Goal: Task Accomplishment & Management: Manage account settings

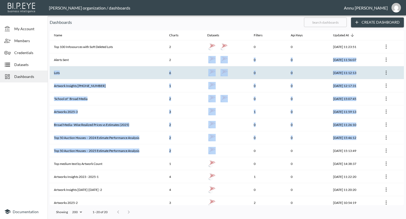
drag, startPoint x: 245, startPoint y: 147, endPoint x: 188, endPoint y: 73, distance: 93.7
click at [188, 73] on tbody "Top 100 Infosources with Soft Deleted Lots 2 0 0 [DATE] 11:23:51 Alerts Sent 2 …" at bounding box center [227, 169] width 354 height 259
click at [188, 73] on th "6" at bounding box center [184, 72] width 38 height 13
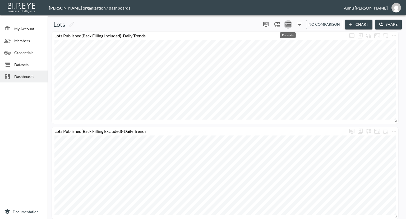
click at [290, 22] on icon "Datasets" at bounding box center [288, 24] width 6 height 6
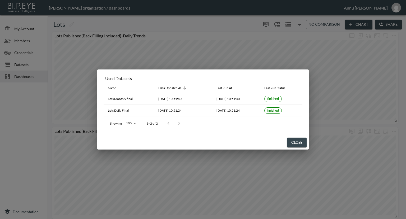
click at [19, 122] on div "Used Datasets Name Data Updated At Last Run At Last Run Status Lots Monthly fin…" at bounding box center [203, 109] width 406 height 219
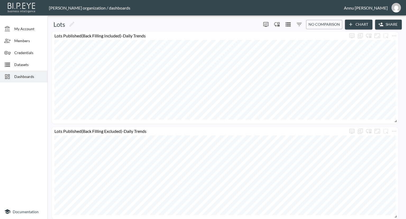
click at [26, 65] on span "Datasets" at bounding box center [28, 65] width 29 height 6
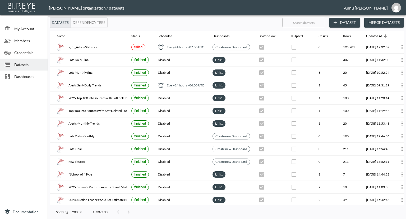
scroll to position [0, 31]
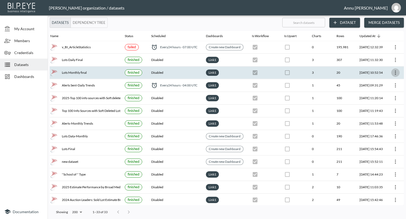
click at [394, 72] on icon "more" at bounding box center [396, 72] width 6 height 6
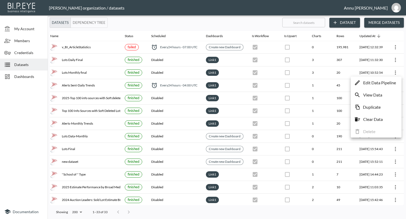
click at [386, 82] on p "Edit Data Pipeline" at bounding box center [379, 82] width 33 height 6
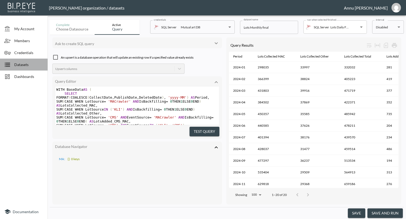
click at [29, 63] on span "Datasets" at bounding box center [28, 65] width 29 height 6
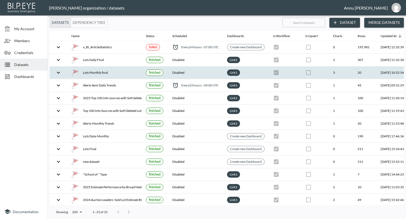
click at [95, 73] on div "Lots Monthly final" at bounding box center [104, 72] width 66 height 7
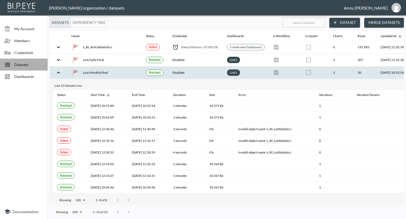
click at [28, 64] on span "Datasets" at bounding box center [28, 65] width 29 height 6
click at [98, 72] on div "Lots Monthly final" at bounding box center [104, 72] width 66 height 7
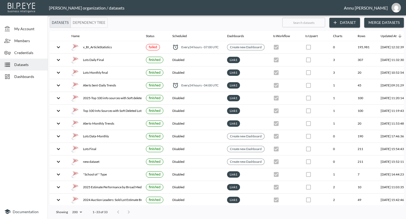
click at [31, 76] on span "Dashboards" at bounding box center [28, 77] width 29 height 6
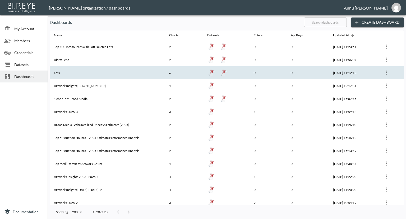
click at [94, 72] on th "Lots" at bounding box center [107, 72] width 115 height 13
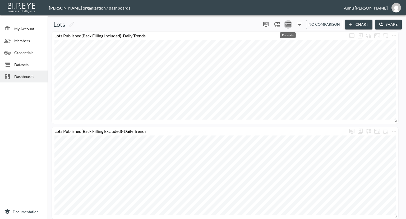
click at [285, 23] on icon "Datasets" at bounding box center [288, 24] width 6 height 6
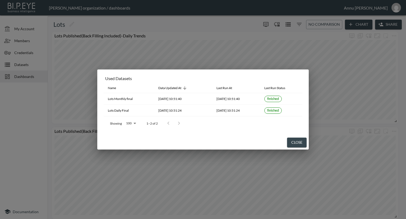
click at [35, 122] on div "Used Datasets Name Data Updated At Last Run At Last Run Status Lots Monthly fin…" at bounding box center [203, 109] width 406 height 219
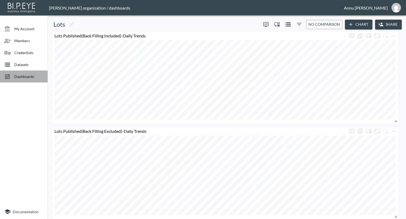
click at [21, 78] on span "Dashboards" at bounding box center [28, 77] width 29 height 6
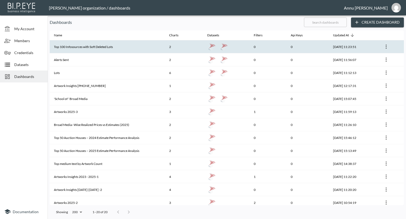
click at [71, 45] on th "Top 100 Infosources with Soft Deleted Lots" at bounding box center [107, 46] width 115 height 13
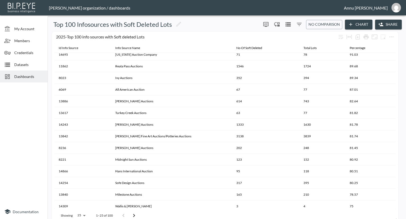
scroll to position [30, 0]
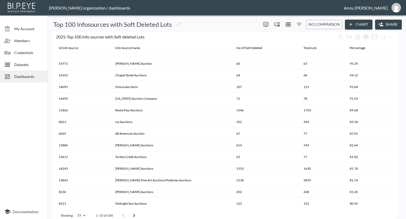
click at [28, 73] on div "Dashboards" at bounding box center [24, 76] width 48 height 12
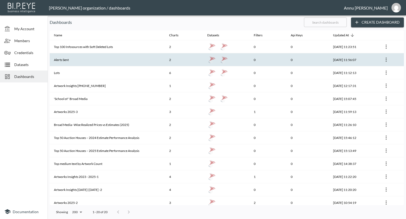
click at [74, 62] on th "Alerts Sent" at bounding box center [107, 59] width 115 height 13
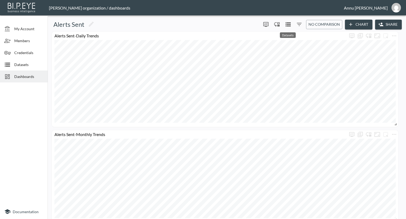
click at [289, 23] on icon "Datasets" at bounding box center [288, 24] width 5 height 4
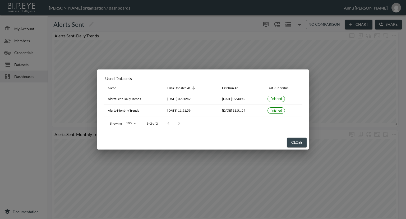
click at [15, 110] on div "Used Datasets Name Data Updated At Last Run At Last Run Status Alerts Sent-Dail…" at bounding box center [203, 109] width 406 height 219
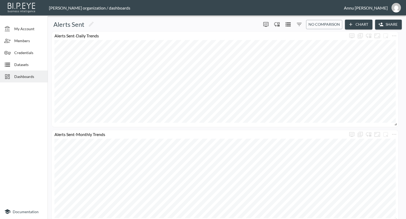
click at [21, 66] on span "Datasets" at bounding box center [28, 65] width 29 height 6
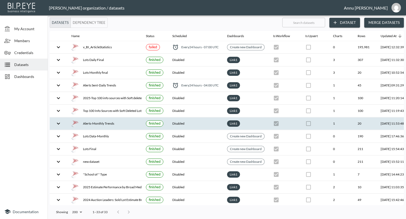
click at [101, 122] on div "Alerts-Monthly Trends" at bounding box center [104, 123] width 66 height 7
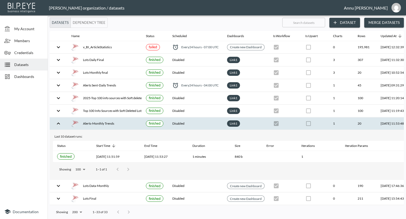
scroll to position [0, 31]
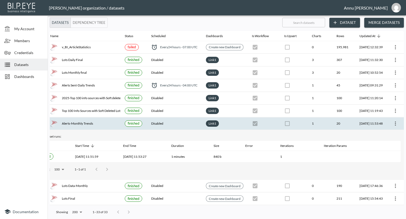
click at [395, 123] on icon "more" at bounding box center [396, 123] width 6 height 6
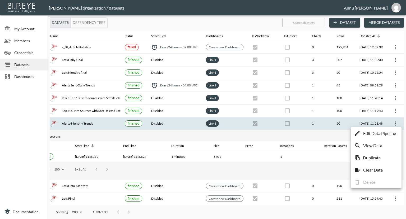
click at [376, 134] on p "Edit Data Pipeline" at bounding box center [379, 133] width 33 height 6
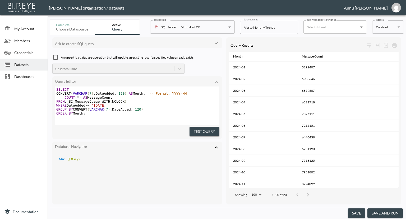
click at [388, 29] on body "BI.P.EYE, Interactive Analytics Dashboards - app [PERSON_NAME] organization / d…" at bounding box center [203, 109] width 406 height 219
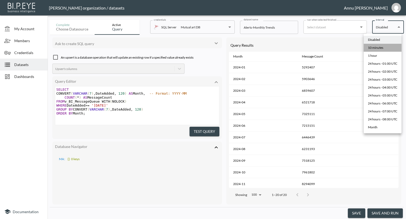
click at [377, 47] on div "10 minutes" at bounding box center [375, 47] width 15 height 5
type input "*/10 * * * *"
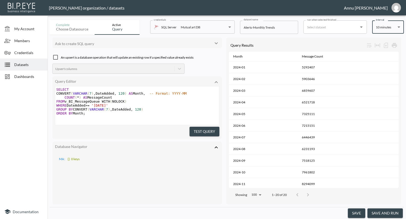
click at [353, 213] on button "save" at bounding box center [356, 213] width 17 height 10
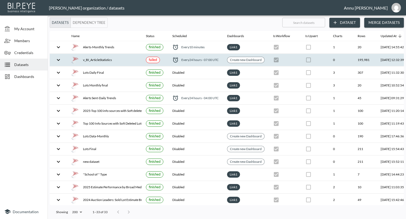
click at [93, 59] on div "v_BI_ArticleStatistics" at bounding box center [104, 59] width 66 height 7
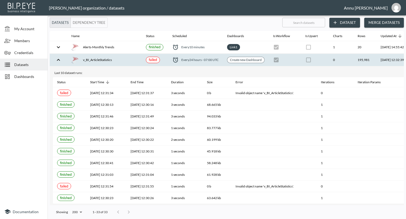
click at [33, 77] on span "Dashboards" at bounding box center [28, 77] width 29 height 6
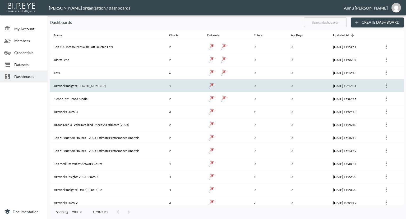
click at [117, 84] on th "Artwork Insights [PHONE_NUMBER]" at bounding box center [107, 85] width 115 height 13
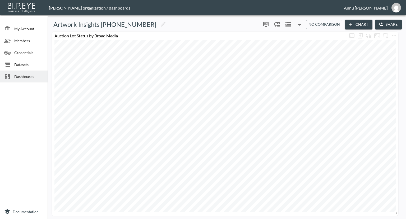
click at [32, 79] on span "Dashboards" at bounding box center [28, 77] width 29 height 6
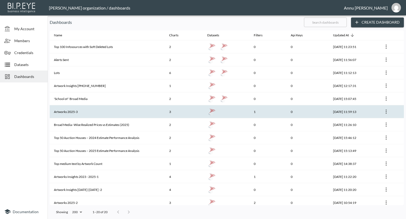
click at [80, 108] on th "Artworks 2025-3" at bounding box center [107, 111] width 115 height 13
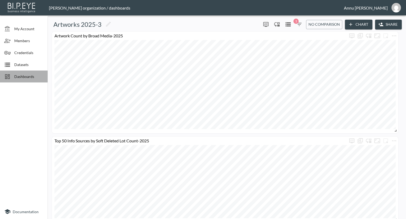
click at [26, 76] on span "Dashboards" at bounding box center [28, 77] width 29 height 6
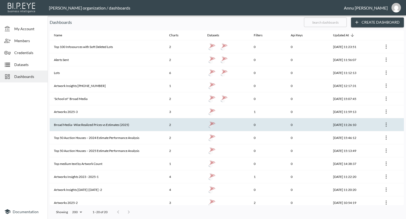
click at [91, 125] on th "Broad Media–Wise Realized Prices vs Estimates (2025)" at bounding box center [107, 124] width 115 height 13
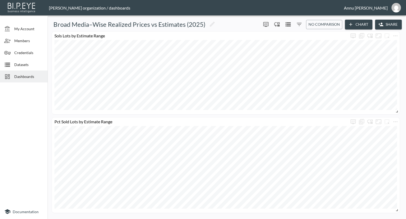
click at [26, 74] on span "Dashboards" at bounding box center [28, 77] width 29 height 6
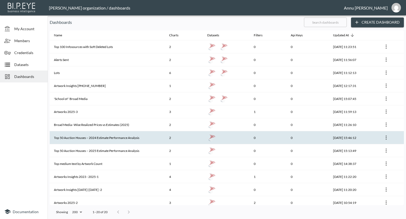
click at [71, 135] on th "Top 50 Auction Houses – 2024 Estimate Performance Analysis" at bounding box center [107, 137] width 115 height 13
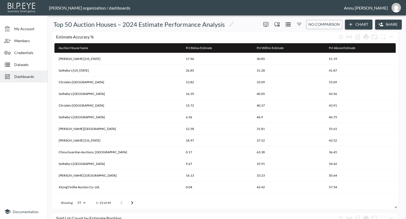
click at [20, 76] on span "Dashboards" at bounding box center [28, 77] width 29 height 6
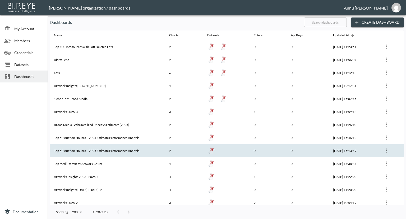
click at [71, 149] on th "Top 50 Auction Houses – 2025 Estimate Performance Analysis" at bounding box center [107, 150] width 115 height 13
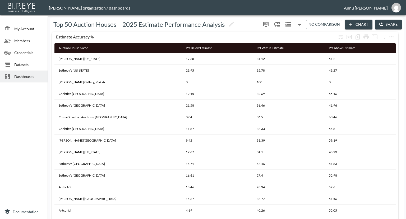
click at [29, 79] on span "Dashboards" at bounding box center [28, 77] width 29 height 6
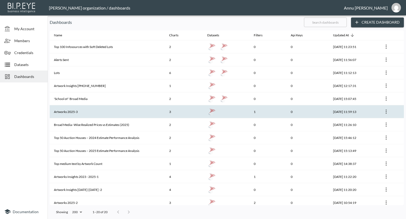
scroll to position [26, 0]
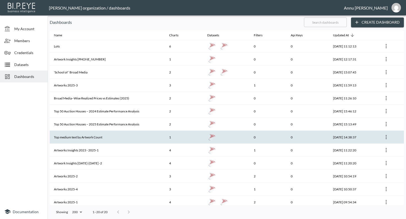
click at [84, 135] on th "Top medium text by Artwork Count" at bounding box center [107, 136] width 115 height 13
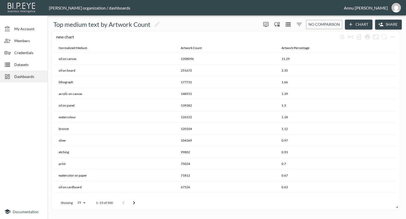
click at [29, 75] on span "Dashboards" at bounding box center [28, 77] width 29 height 6
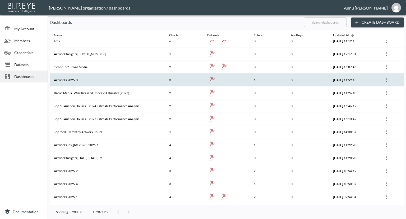
scroll to position [53, 0]
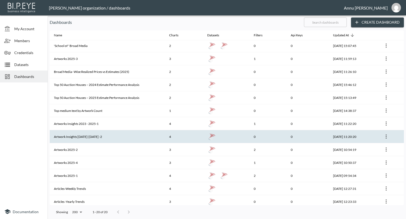
click at [80, 136] on th "Artwork Insights [DATE]-[DATE] -2" at bounding box center [107, 136] width 115 height 13
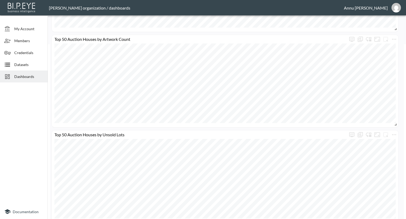
scroll to position [182, 0]
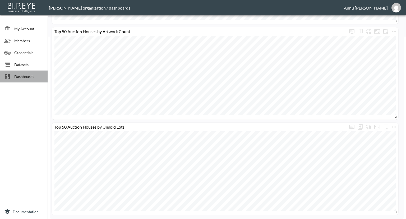
click at [26, 73] on div "Dashboards" at bounding box center [24, 76] width 48 height 12
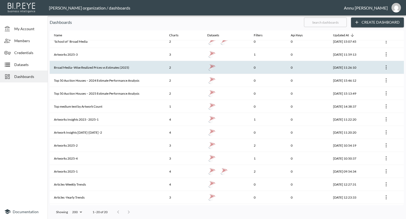
scroll to position [94, 0]
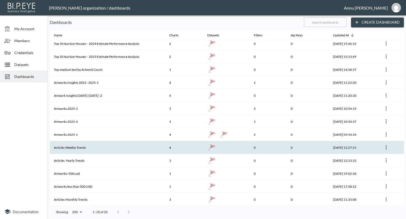
click at [75, 147] on th "Articles-Weekly Trends" at bounding box center [107, 147] width 115 height 13
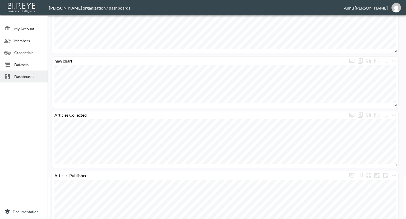
scroll to position [29, 0]
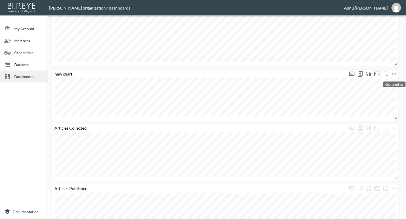
click at [393, 73] on icon "more" at bounding box center [394, 73] width 4 height 1
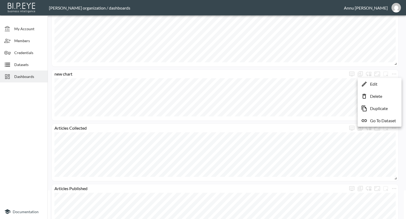
click at [327, 119] on div at bounding box center [203, 109] width 406 height 219
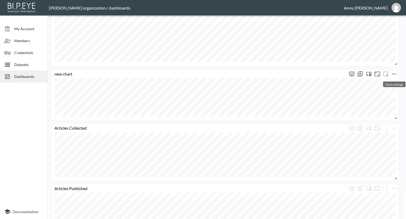
click at [392, 72] on icon "more" at bounding box center [394, 74] width 6 height 6
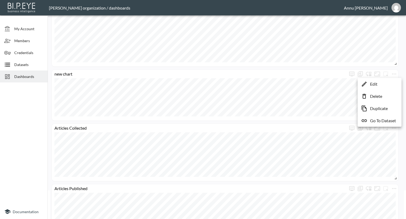
click at [384, 84] on li "Edit" at bounding box center [379, 84] width 41 height 10
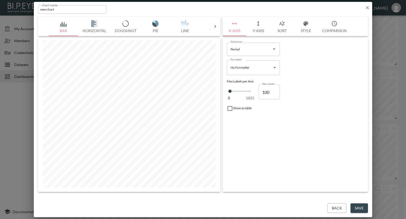
click at [256, 30] on button "Y-Axis" at bounding box center [259, 26] width 24 height 19
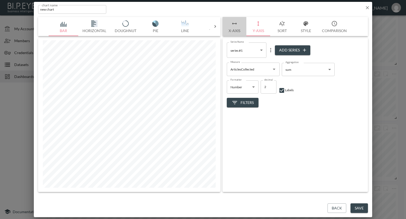
click at [236, 30] on button "X-Axis" at bounding box center [235, 26] width 24 height 19
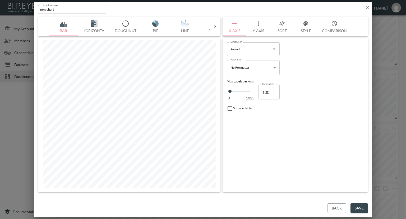
click at [256, 29] on button "Y-Axis" at bounding box center [259, 26] width 24 height 19
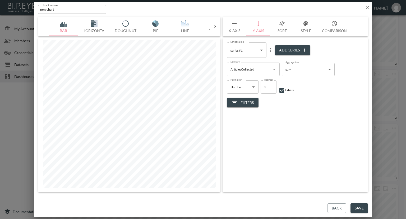
click at [300, 70] on body "BI.P.EYE, Interactive Analytics Dashboards - app [PERSON_NAME] organization / d…" at bounding box center [203, 109] width 406 height 219
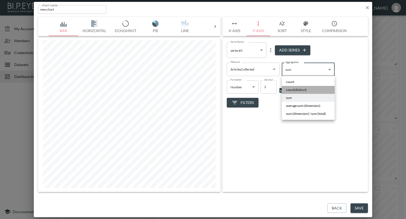
click at [299, 88] on span "count(distinct)" at bounding box center [296, 89] width 21 height 5
click at [301, 63] on body "BI.P.EYE, Interactive Analytics Dashboards - app [PERSON_NAME] organization / d…" at bounding box center [203, 109] width 406 height 219
click at [298, 97] on li "sum" at bounding box center [308, 98] width 53 height 8
type input "sum"
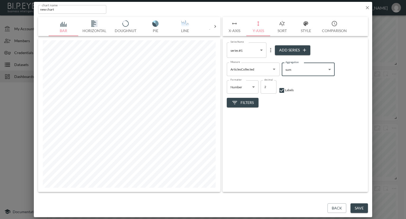
click at [280, 29] on button "Sort" at bounding box center [282, 26] width 24 height 19
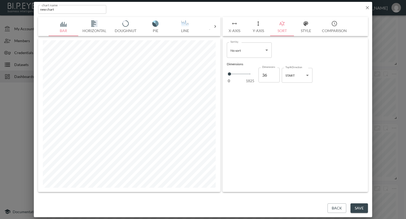
click at [261, 53] on body "BI.P.EYE, Interactive Analytics Dashboards - app [PERSON_NAME] organization / d…" at bounding box center [203, 109] width 406 height 219
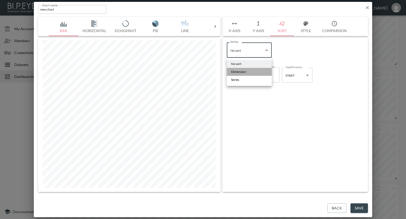
click at [251, 72] on li "Dimension" at bounding box center [249, 72] width 45 height 8
type input "Dimension"
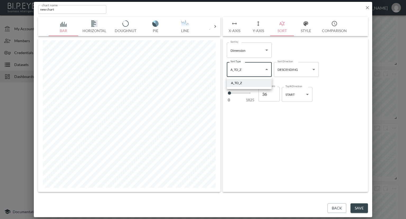
click at [268, 70] on body "BI.P.EYE, Interactive Analytics Dashboards - app [PERSON_NAME] organization / d…" at bounding box center [203, 109] width 406 height 219
click at [242, 83] on li "A_TO_Z" at bounding box center [249, 83] width 45 height 8
click at [309, 71] on body "BI.P.EYE, Interactive Analytics Dashboards - app [PERSON_NAME] organization / d…" at bounding box center [203, 109] width 406 height 219
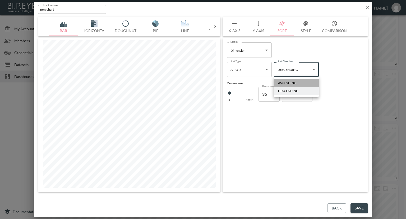
click at [297, 81] on li "ASCENDING" at bounding box center [296, 83] width 45 height 8
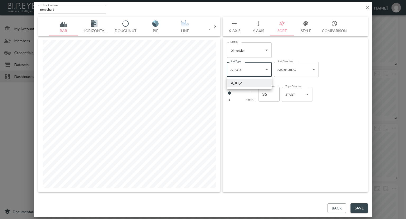
click at [266, 70] on body "BI.P.EYE, Interactive Analytics Dashboards - app [PERSON_NAME] organization / d…" at bounding box center [203, 109] width 406 height 219
click at [260, 83] on li "A_TO_Z" at bounding box center [249, 83] width 45 height 8
click at [294, 72] on body "BI.P.EYE, Interactive Analytics Dashboards - app [PERSON_NAME] organization / d…" at bounding box center [203, 109] width 406 height 219
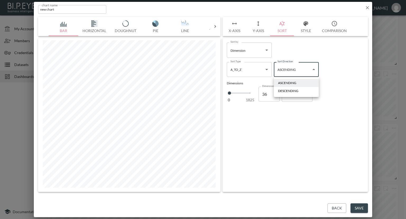
click at [291, 90] on div "DESCENDING" at bounding box center [288, 90] width 20 height 5
type input "Descending"
click at [304, 94] on body "BI.P.EYE, Interactive Analytics Dashboards - app [PERSON_NAME] organization / d…" at bounding box center [203, 109] width 406 height 219
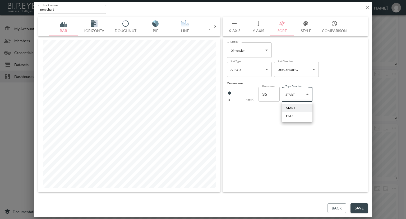
click at [293, 115] on li "END" at bounding box center [297, 116] width 31 height 8
type input "end"
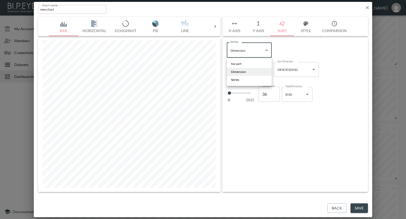
click at [267, 52] on body "BI.P.EYE, Interactive Analytics Dashboards - app [PERSON_NAME] organization / d…" at bounding box center [203, 109] width 406 height 219
click at [247, 62] on li "No sort" at bounding box center [249, 64] width 45 height 8
type input "No sort"
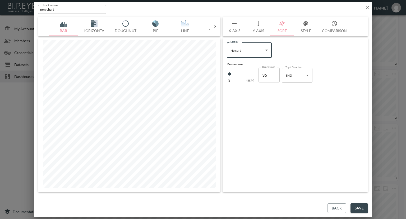
click at [231, 29] on button "X-Axis" at bounding box center [235, 26] width 24 height 19
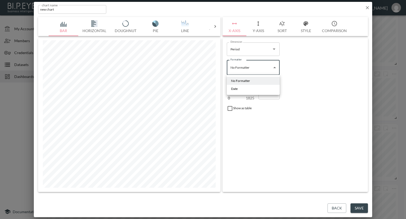
click at [245, 70] on body "BI.P.EYE, Interactive Analytics Dashboards - app [PERSON_NAME] organization / d…" at bounding box center [203, 109] width 406 height 219
click at [241, 90] on li "Date" at bounding box center [253, 89] width 53 height 8
type input "Date"
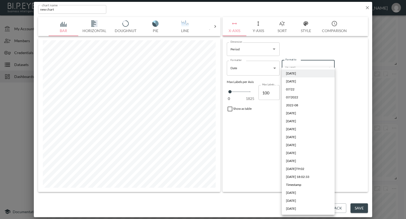
click at [331, 67] on body "BI.P.EYE, Interactive Analytics Dashboards - app [PERSON_NAME] organization / d…" at bounding box center [203, 109] width 406 height 219
click at [313, 81] on li "[DATE]" at bounding box center [308, 81] width 53 height 8
type input "YYYY/MM/DD"
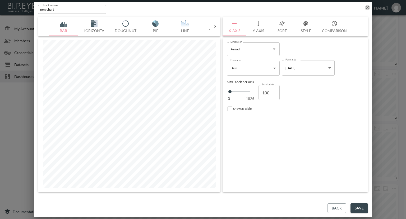
click at [368, 7] on icon "button" at bounding box center [367, 7] width 3 height 3
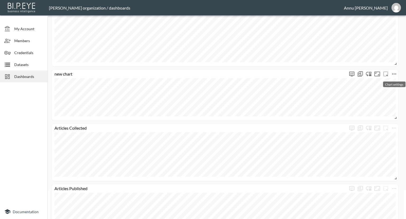
click at [394, 72] on icon "more" at bounding box center [394, 74] width 6 height 6
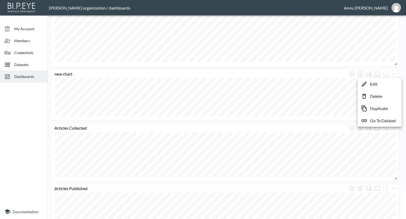
click at [266, 75] on div at bounding box center [203, 109] width 406 height 219
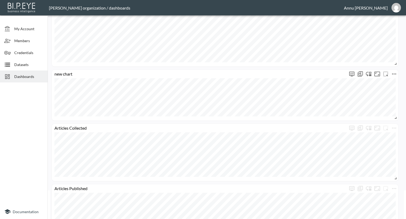
click at [396, 73] on icon "more" at bounding box center [394, 73] width 4 height 1
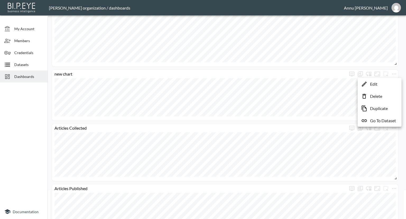
click at [376, 85] on p "Edit" at bounding box center [373, 84] width 7 height 6
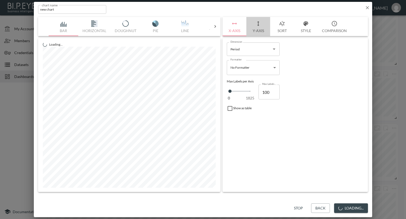
click at [260, 31] on button "Y-Axis" at bounding box center [259, 26] width 24 height 19
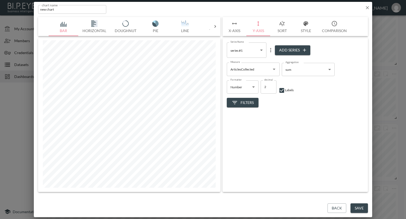
click at [236, 29] on button "X-Axis" at bounding box center [235, 26] width 24 height 19
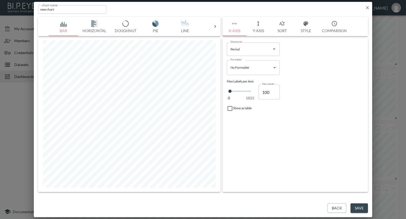
click at [245, 67] on body "BI.P.EYE, Interactive Analytics Dashboards - app [PERSON_NAME] organization / d…" at bounding box center [203, 109] width 406 height 219
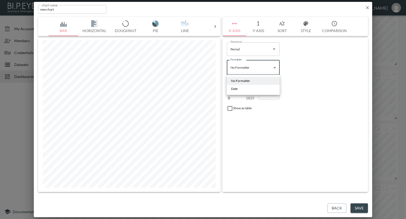
click at [242, 87] on li "Date" at bounding box center [253, 89] width 53 height 8
type input "Date"
click at [290, 72] on body "BI.P.EYE, Interactive Analytics Dashboards - app [PERSON_NAME] organization / d…" at bounding box center [203, 109] width 406 height 219
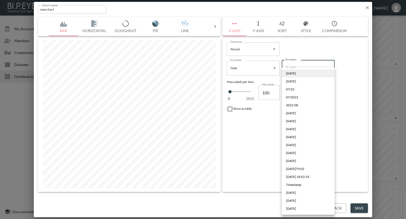
click at [296, 152] on span "[DATE]" at bounding box center [291, 152] width 10 height 5
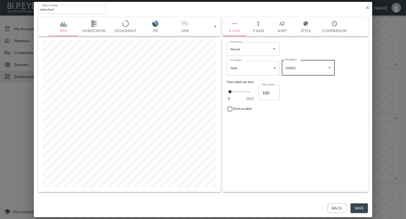
click at [296, 68] on body "BI.P.EYE, Interactive Analytics Dashboards - app [PERSON_NAME] organization / d…" at bounding box center [203, 109] width 406 height 219
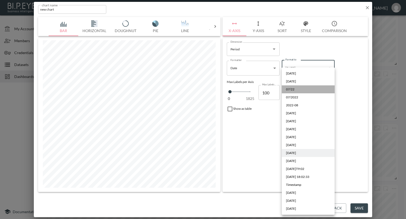
click at [293, 88] on span "07/22" at bounding box center [290, 89] width 8 height 5
click at [300, 65] on body "BI.P.EYE, Interactive Analytics Dashboards - app [PERSON_NAME] organization / d…" at bounding box center [203, 109] width 406 height 219
click at [296, 191] on span "[DATE]" at bounding box center [291, 192] width 10 height 5
type input "MMMM YYYY"
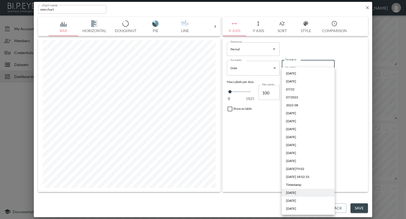
click at [297, 71] on body "BI.P.EYE, Interactive Analytics Dashboards - app [PERSON_NAME] organization / d…" at bounding box center [203, 109] width 406 height 219
click at [363, 171] on div at bounding box center [203, 109] width 406 height 219
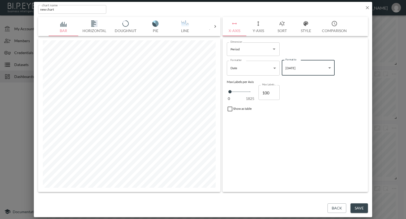
click at [333, 206] on button "Back" at bounding box center [337, 208] width 19 height 10
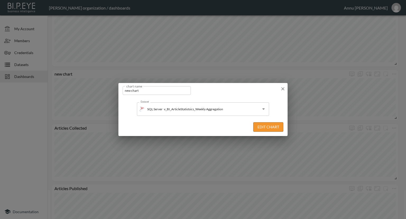
click at [283, 88] on icon "button" at bounding box center [282, 88] width 5 height 5
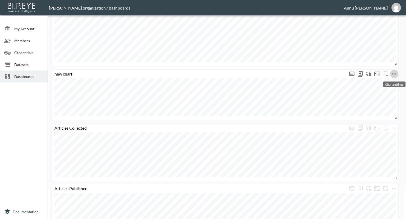
click at [395, 74] on icon "more" at bounding box center [394, 74] width 6 height 6
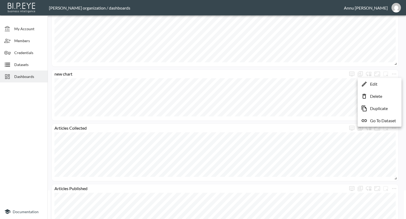
click at [374, 84] on p "Edit" at bounding box center [373, 84] width 7 height 6
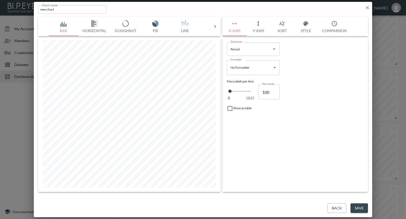
click at [272, 66] on body "BI.P.EYE, Interactive Analytics Dashboards - app [PERSON_NAME] organization / d…" at bounding box center [203, 109] width 406 height 219
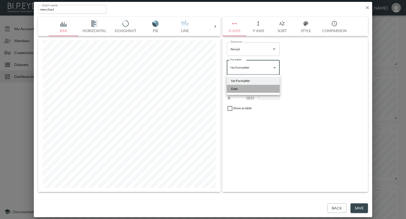
click at [243, 88] on li "Date" at bounding box center [253, 89] width 53 height 8
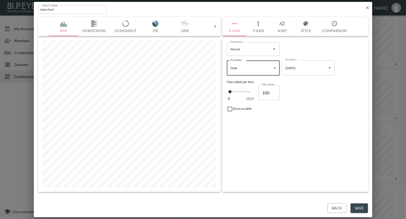
click at [307, 72] on body "BI.P.EYE, Interactive Analytics Dashboards - app [PERSON_NAME] organization / d…" at bounding box center [203, 109] width 406 height 219
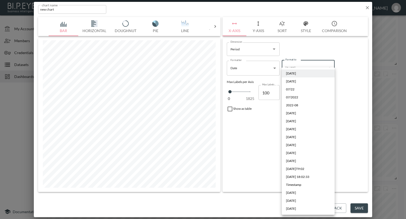
click at [254, 70] on div at bounding box center [203, 109] width 406 height 219
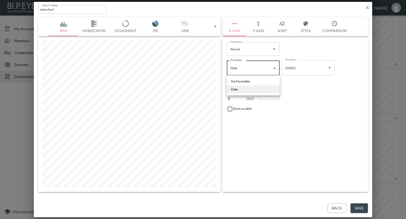
click at [268, 68] on body "BI.P.EYE, Interactive Analytics Dashboards - app [PERSON_NAME] organization / d…" at bounding box center [203, 109] width 406 height 219
click at [256, 80] on li "No Formatter" at bounding box center [253, 81] width 53 height 8
type input "No Formatter"
click at [283, 29] on button "Sort" at bounding box center [282, 26] width 24 height 19
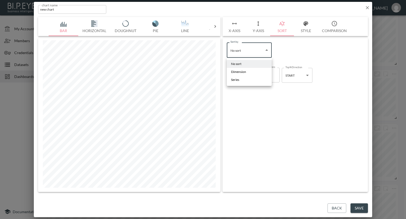
click at [268, 51] on body "BI.P.EYE, Interactive Analytics Dashboards - app [PERSON_NAME] organization / d…" at bounding box center [203, 109] width 406 height 219
click at [253, 62] on li "No sort" at bounding box center [249, 64] width 45 height 8
click at [265, 50] on body "BI.P.EYE, Interactive Analytics Dashboards - app [PERSON_NAME] organization / d…" at bounding box center [203, 109] width 406 height 219
click at [252, 71] on li "Dimension" at bounding box center [249, 72] width 45 height 8
type input "Dimension"
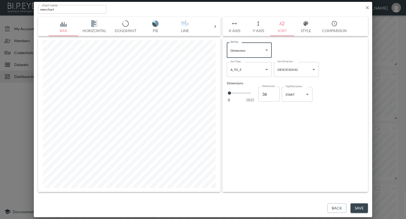
click at [315, 70] on body "BI.P.EYE, Interactive Analytics Dashboards - app [PERSON_NAME] organization / d…" at bounding box center [203, 109] width 406 height 219
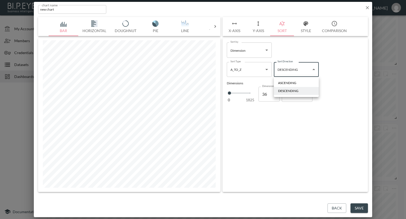
click at [301, 82] on li "ASCENDING" at bounding box center [296, 83] width 45 height 8
type input "Ascending"
click at [259, 70] on body "BI.P.EYE, Interactive Analytics Dashboards - app [PERSON_NAME] organization / d…" at bounding box center [203, 109] width 406 height 219
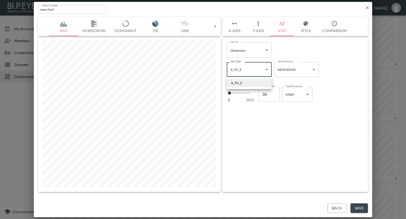
click at [245, 81] on li "A_TO_Z" at bounding box center [249, 83] width 45 height 8
click at [257, 53] on body "BI.P.EYE, Interactive Analytics Dashboards - app [PERSON_NAME] organization / d…" at bounding box center [203, 109] width 406 height 219
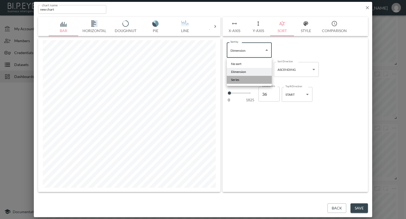
click at [240, 79] on li "Series" at bounding box center [249, 80] width 45 height 8
type input "Series"
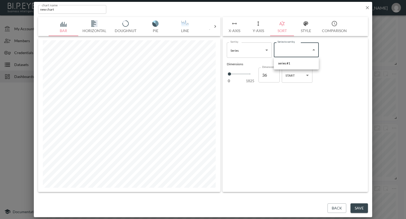
click at [296, 55] on body "BI.P.EYE, Interactive Analytics Dashboards - app [PERSON_NAME] organization / d…" at bounding box center [203, 109] width 406 height 219
click at [291, 63] on li "series #1" at bounding box center [296, 63] width 45 height 8
type input "2bade0e0-93a9-4826-9741-f54603b4e394"
click at [268, 69] on body "BI.P.EYE, Interactive Analytics Dashboards - app [PERSON_NAME] organization / d…" at bounding box center [203, 109] width 406 height 219
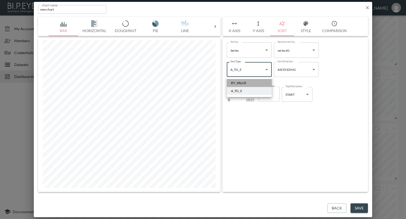
click at [257, 80] on li "BY_VALUE" at bounding box center [249, 83] width 45 height 8
type input "By Value"
click at [267, 49] on body "BI.P.EYE, Interactive Analytics Dashboards - app [PERSON_NAME] organization / d…" at bounding box center [203, 109] width 406 height 219
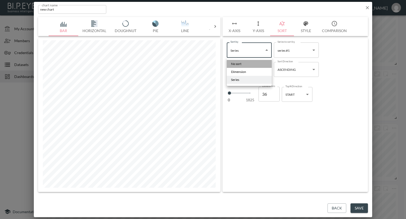
click at [251, 63] on li "No sort" at bounding box center [249, 64] width 45 height 8
type input "No sort"
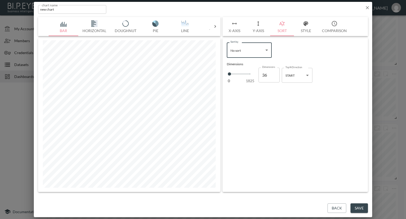
click at [239, 29] on button "X-Axis" at bounding box center [235, 26] width 24 height 19
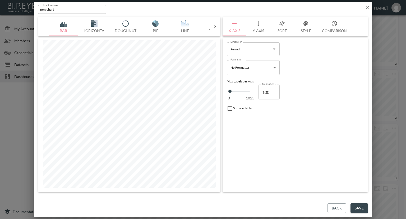
click at [257, 67] on body "BI.P.EYE, Interactive Analytics Dashboards - app [PERSON_NAME] organization / d…" at bounding box center [203, 109] width 406 height 219
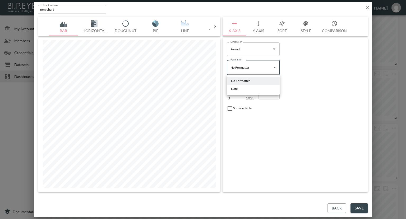
click at [240, 86] on li "Date" at bounding box center [253, 89] width 53 height 8
type input "Date"
click at [260, 29] on button "Y-Axis" at bounding box center [259, 26] width 24 height 19
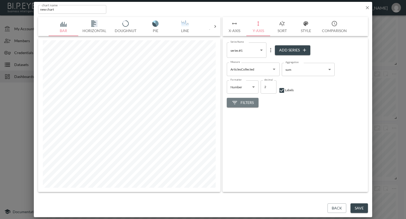
click at [252, 99] on span "Filters" at bounding box center [243, 102] width 22 height 7
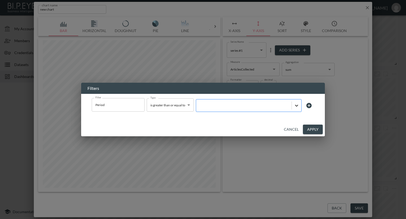
click at [295, 106] on icon at bounding box center [296, 105] width 5 height 5
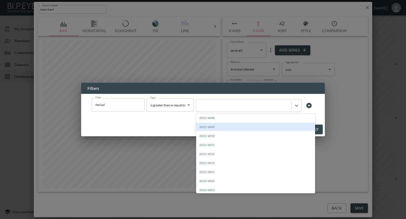
scroll to position [159, 0]
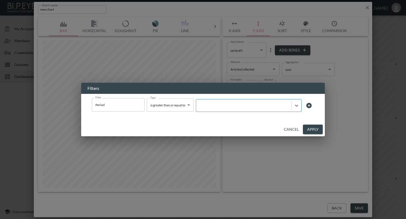
click at [209, 107] on div at bounding box center [244, 105] width 90 height 5
click at [208, 107] on div at bounding box center [244, 105] width 90 height 5
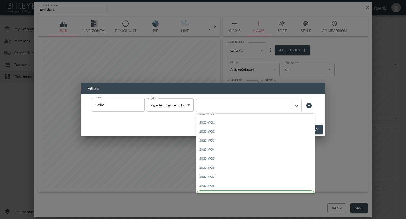
scroll to position [1486, 0]
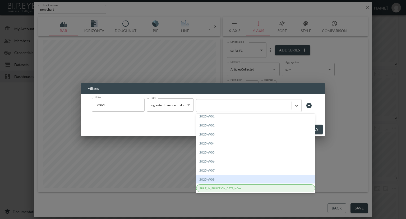
click at [211, 179] on div "2025-W08" at bounding box center [255, 179] width 119 height 8
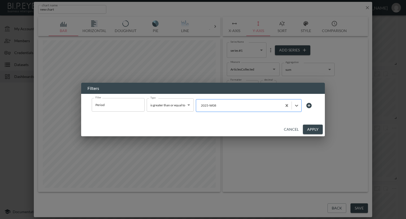
click at [218, 103] on div at bounding box center [239, 105] width 81 height 5
click at [216, 105] on div at bounding box center [239, 105] width 81 height 5
click at [217, 104] on div at bounding box center [239, 105] width 81 height 5
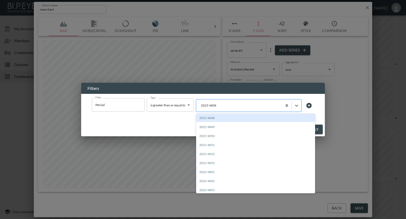
click at [217, 104] on div at bounding box center [239, 105] width 81 height 5
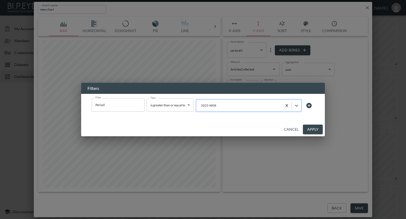
click at [217, 104] on div at bounding box center [239, 105] width 81 height 5
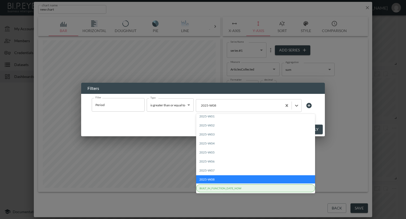
click at [212, 180] on div "2025-W08" at bounding box center [255, 179] width 119 height 8
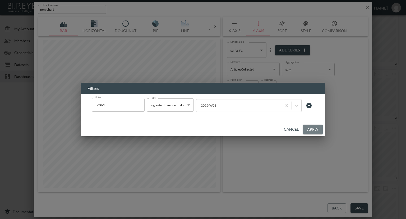
click at [312, 127] on button "Apply" at bounding box center [313, 129] width 20 height 10
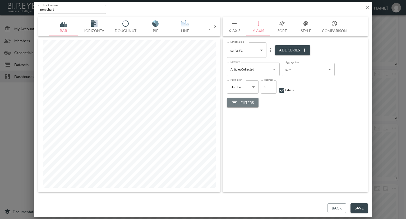
click at [243, 103] on span "Filters" at bounding box center [243, 102] width 22 height 7
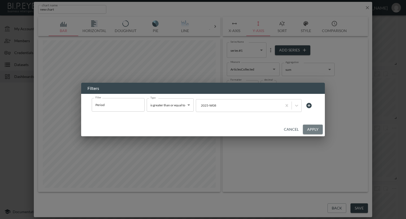
click at [317, 128] on button "Apply" at bounding box center [313, 129] width 20 height 10
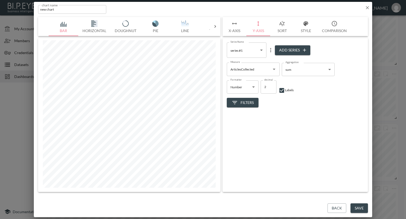
click at [235, 30] on button "X-Axis" at bounding box center [235, 26] width 24 height 19
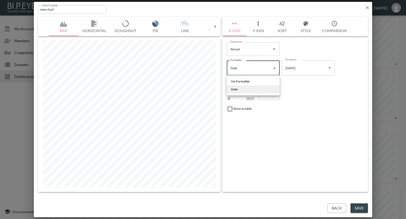
click at [245, 70] on body "BI.P.EYE, Interactive Analytics Dashboards - app [PERSON_NAME] organization / d…" at bounding box center [203, 109] width 406 height 219
click at [242, 80] on span "No Formatter" at bounding box center [240, 81] width 19 height 5
type input "No Formatter"
click at [281, 28] on button "Sort" at bounding box center [282, 26] width 24 height 19
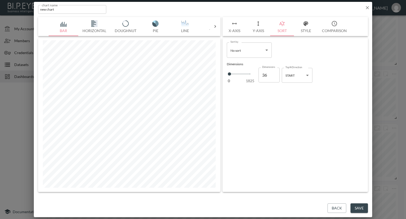
click at [258, 49] on body "BI.P.EYE, Interactive Analytics Dashboards - app [PERSON_NAME] organization / d…" at bounding box center [203, 109] width 406 height 219
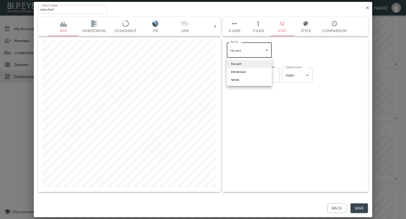
click at [245, 71] on span "Dimension" at bounding box center [238, 71] width 15 height 5
type input "Dimension"
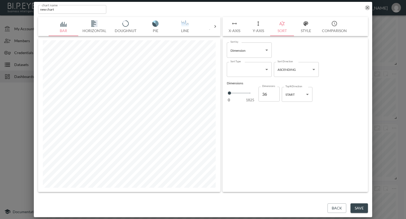
click at [367, 8] on icon "button" at bounding box center [367, 7] width 5 height 5
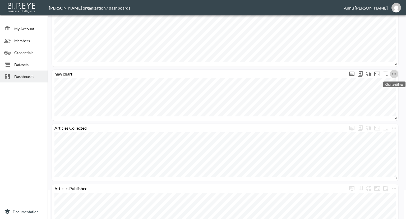
click at [392, 71] on icon "more" at bounding box center [394, 74] width 6 height 6
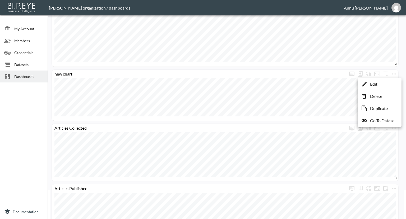
click at [374, 99] on li "Delete" at bounding box center [379, 96] width 41 height 10
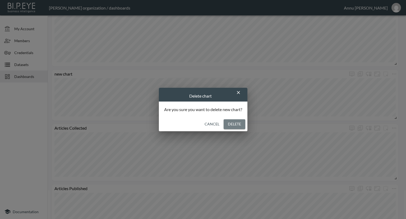
click at [230, 125] on button "Delete" at bounding box center [235, 124] width 22 height 10
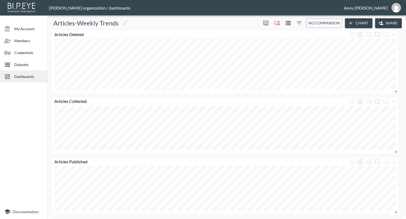
scroll to position [1, 0]
click at [122, 22] on icon "Edit" at bounding box center [125, 23] width 6 height 6
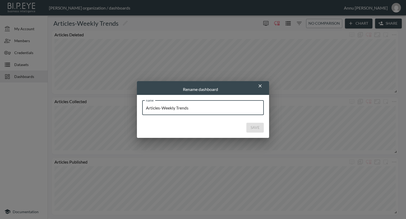
click at [176, 107] on input "Articles-Weekly Trends" at bounding box center [203, 107] width 122 height 15
click at [207, 110] on input "Articles-Monthly Trends Trends" at bounding box center [203, 107] width 122 height 15
type input "Articles-Monthly Trends"
click at [252, 125] on button "Save" at bounding box center [255, 127] width 17 height 10
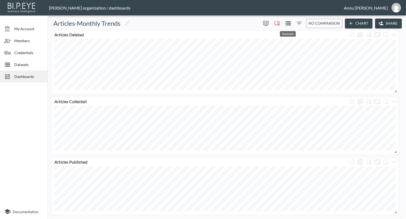
click at [286, 25] on icon "Datasets" at bounding box center [288, 23] width 5 height 4
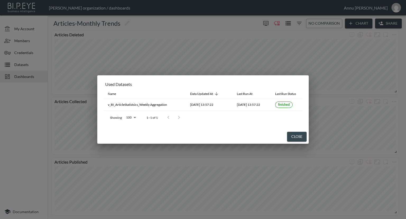
click at [20, 120] on div "Used Datasets Name Data Updated At Last Run At Last Run Status v_BI_ArticleStat…" at bounding box center [203, 109] width 406 height 219
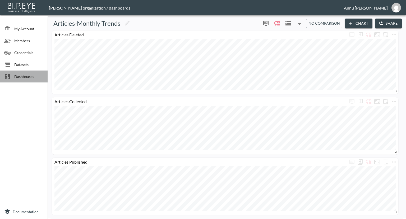
click at [26, 75] on span "Dashboards" at bounding box center [28, 77] width 29 height 6
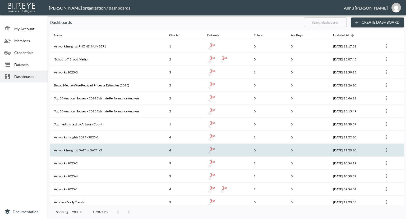
scroll to position [93, 0]
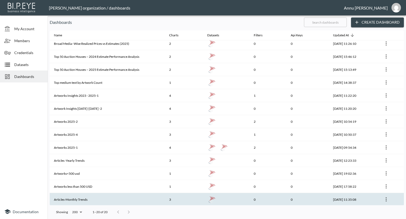
click at [70, 202] on th "Articles-Monthly Trends" at bounding box center [107, 199] width 115 height 13
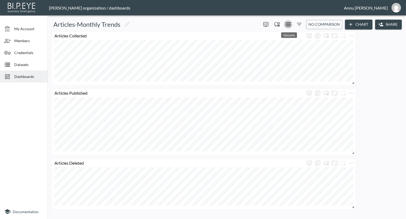
click at [290, 23] on icon "Datasets" at bounding box center [288, 24] width 5 height 4
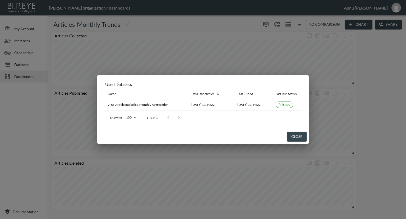
click at [378, 68] on div "Used Datasets Name Data Updated At Last Run At Last Run Status v_BI_ArticleStat…" at bounding box center [203, 109] width 406 height 219
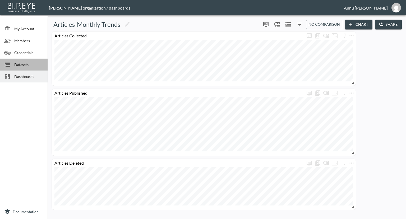
click at [20, 66] on span "Datasets" at bounding box center [28, 65] width 29 height 6
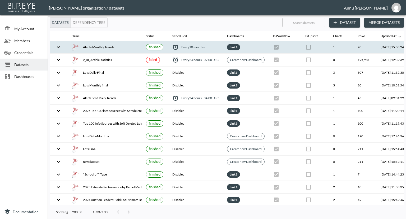
click at [105, 46] on div "Alerts-Monthly Trends" at bounding box center [104, 46] width 66 height 7
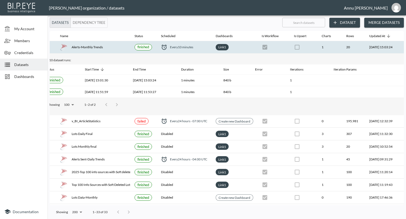
scroll to position [0, 31]
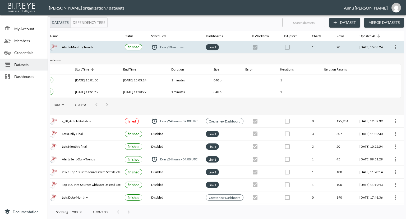
click at [396, 44] on icon "more" at bounding box center [396, 47] width 6 height 6
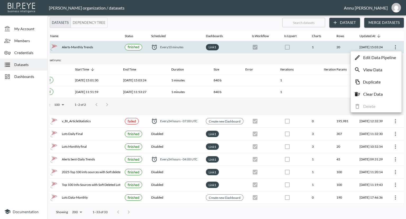
click at [372, 58] on p "Edit Data Pipeline" at bounding box center [379, 57] width 33 height 6
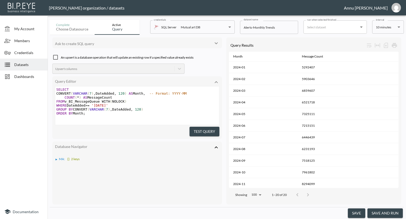
click at [384, 28] on body "BI.P.EYE, Interactive Analytics Dashboards - app [PERSON_NAME] organization / d…" at bounding box center [203, 109] width 406 height 219
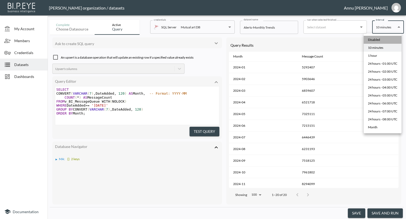
click at [382, 39] on li "Disabled" at bounding box center [383, 40] width 38 height 8
type input "Disabled"
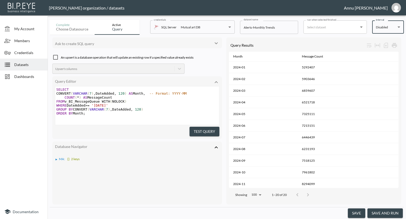
click at [365, 210] on button "save" at bounding box center [356, 213] width 17 height 10
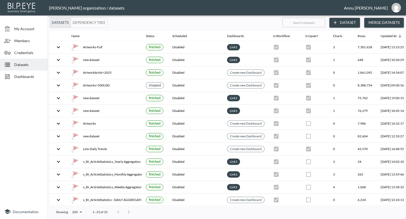
scroll to position [265, 0]
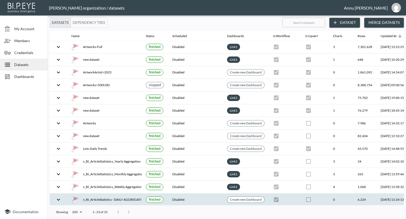
click at [102, 197] on div "v_BI_ArticleStatistics - DAILY AGGREGATION" at bounding box center [104, 198] width 66 height 7
click at [102, 196] on div "v_BI_ArticleStatistics - DAILY AGGREGATION" at bounding box center [104, 198] width 66 height 7
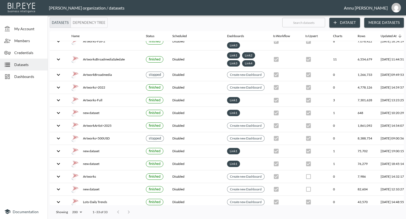
scroll to position [314, 0]
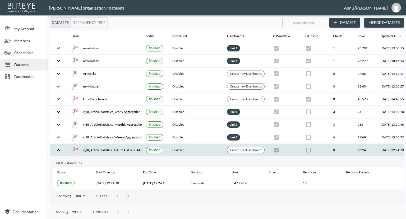
click at [109, 146] on div "v_BI_ArticleStatistics - DAILY AGGREGATION" at bounding box center [104, 149] width 66 height 7
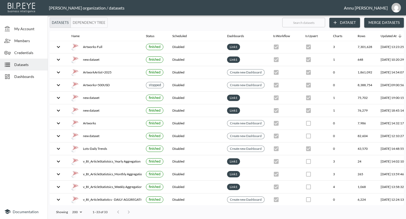
click at [35, 75] on span "Dashboards" at bounding box center [28, 77] width 29 height 6
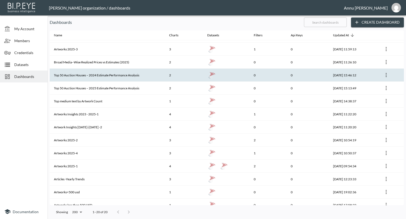
scroll to position [93, 0]
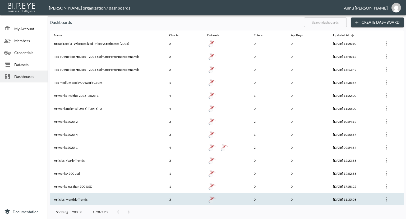
click at [74, 196] on th "Articles-Monthly Trends" at bounding box center [107, 199] width 115 height 13
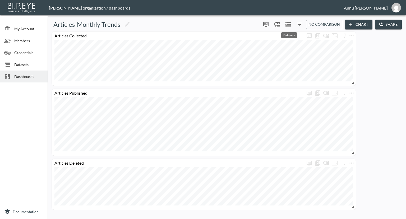
click at [288, 22] on icon "Datasets" at bounding box center [288, 24] width 6 height 6
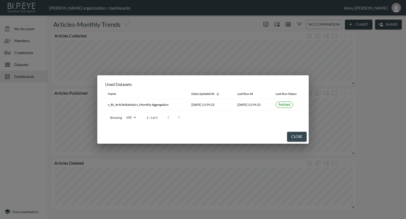
click at [399, 78] on div "Used Datasets Name Data Updated At Last Run At Last Run Status v_BI_ArticleStat…" at bounding box center [203, 109] width 406 height 219
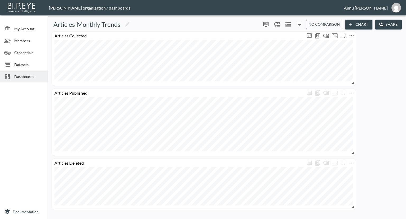
click at [351, 35] on icon "more" at bounding box center [352, 36] width 6 height 6
click at [347, 46] on p "Edit" at bounding box center [345, 46] width 7 height 6
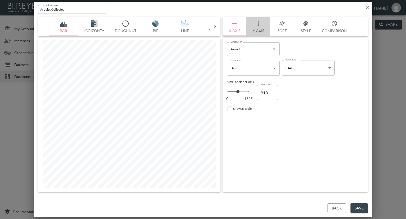
click at [255, 30] on button "Y-Axis" at bounding box center [259, 26] width 24 height 19
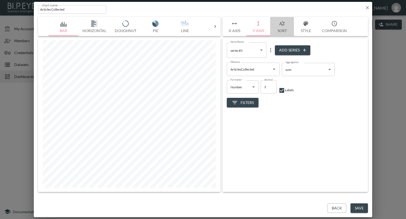
click at [281, 30] on button "Sort" at bounding box center [282, 26] width 24 height 19
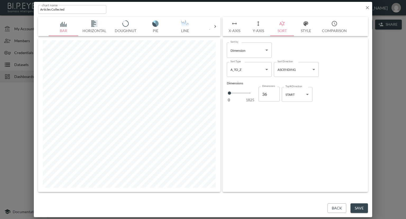
click at [283, 70] on body "BI.P.EYE, Interactive Analytics Dashboards - app [PERSON_NAME] organization / d…" at bounding box center [203, 109] width 406 height 219
click at [401, 55] on div at bounding box center [203, 109] width 406 height 219
drag, startPoint x: 308, startPoint y: 93, endPoint x: 307, endPoint y: 97, distance: 4.0
click at [308, 93] on body "BI.P.EYE, Interactive Analytics Dashboards - app [PERSON_NAME] organization / d…" at bounding box center [203, 109] width 406 height 219
click at [296, 116] on li "END" at bounding box center [297, 116] width 31 height 8
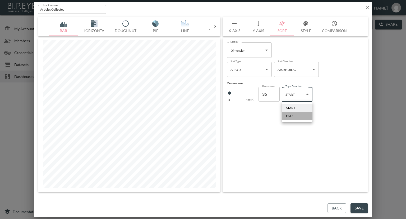
type input "end"
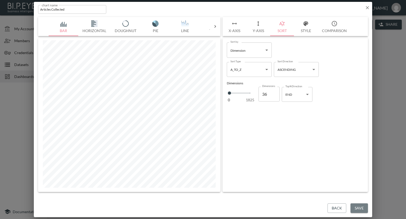
click at [363, 206] on button "Save" at bounding box center [359, 208] width 17 height 10
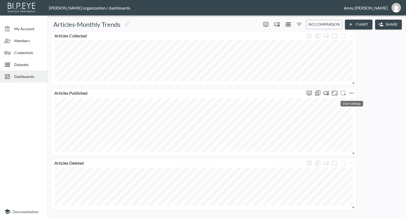
click at [353, 91] on icon "more" at bounding box center [352, 93] width 6 height 6
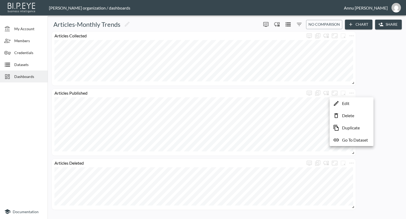
click at [344, 102] on p "Edit" at bounding box center [345, 103] width 7 height 6
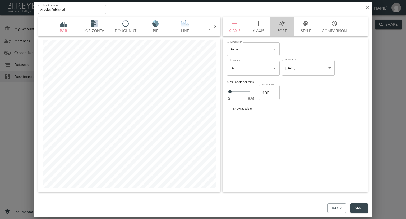
click at [285, 30] on button "Sort" at bounding box center [282, 26] width 24 height 19
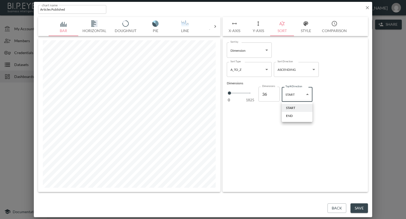
click at [310, 95] on body "BI.P.EYE, Interactive Analytics Dashboards - app [PERSON_NAME] organization / d…" at bounding box center [203, 109] width 406 height 219
click at [294, 116] on li "END" at bounding box center [297, 116] width 31 height 8
type input "end"
click at [359, 209] on button "Save" at bounding box center [359, 208] width 17 height 10
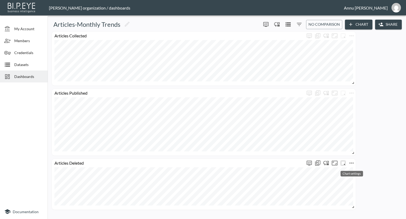
click at [351, 162] on icon "more" at bounding box center [352, 163] width 6 height 6
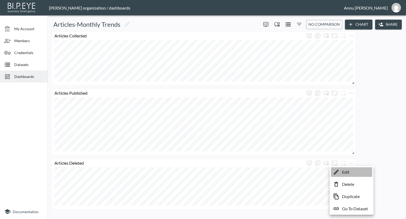
click at [345, 170] on p "Edit" at bounding box center [345, 172] width 7 height 6
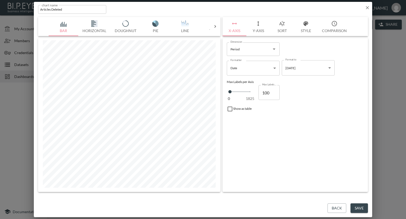
click at [284, 29] on button "Sort" at bounding box center [282, 26] width 24 height 19
click at [308, 93] on body "BI.P.EYE, Interactive Analytics Dashboards - app [PERSON_NAME] organization / d…" at bounding box center [203, 109] width 406 height 219
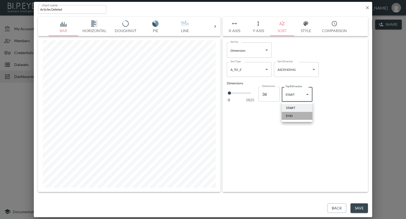
click at [295, 115] on li "END" at bounding box center [297, 116] width 31 height 8
type input "end"
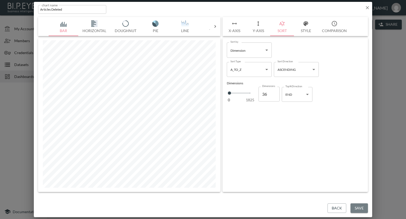
click at [357, 206] on button "Save" at bounding box center [359, 208] width 17 height 10
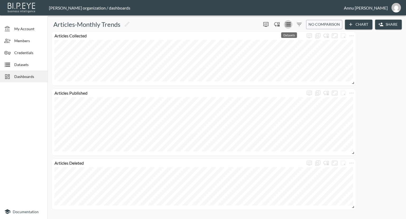
click at [291, 24] on icon "Datasets" at bounding box center [288, 24] width 6 height 6
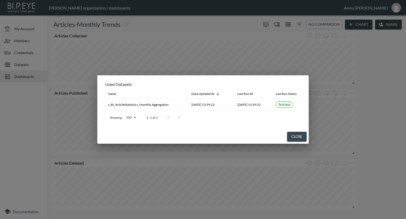
click at [372, 63] on div "Used Datasets Name Data Updated At Last Run At Last Run Status v_BI_ArticleStat…" at bounding box center [203, 109] width 406 height 219
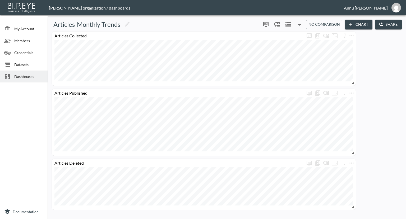
click at [35, 63] on span "Datasets" at bounding box center [28, 65] width 29 height 6
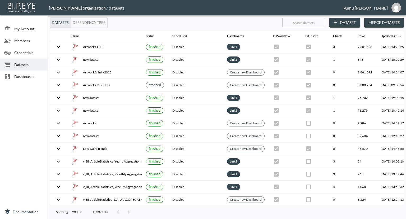
scroll to position [265, 31]
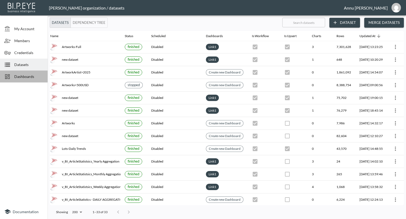
click at [34, 74] on span "Dashboards" at bounding box center [28, 77] width 29 height 6
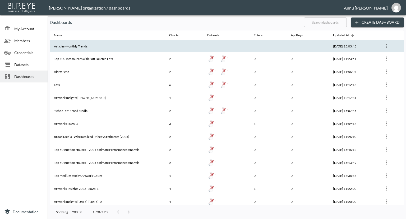
click at [387, 45] on icon "more" at bounding box center [386, 46] width 6 height 6
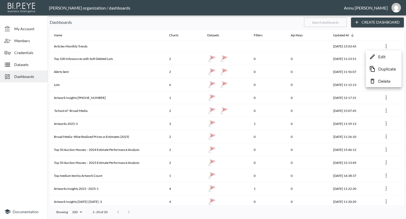
click at [121, 48] on div at bounding box center [203, 109] width 406 height 219
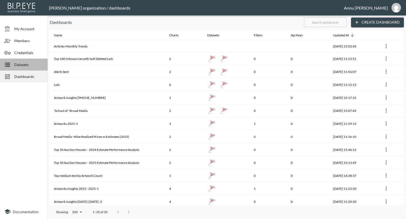
click at [30, 66] on span "Datasets" at bounding box center [28, 65] width 29 height 6
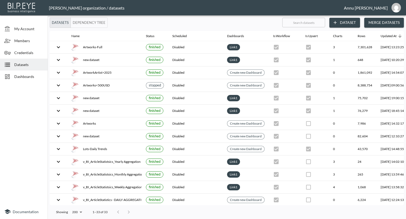
scroll to position [265, 0]
click at [34, 76] on span "Dashboards" at bounding box center [28, 77] width 29 height 6
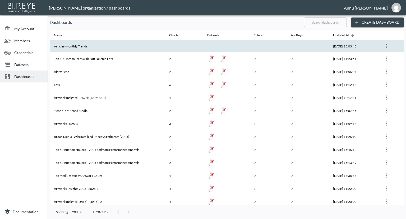
click at [80, 45] on th "Articles-Monthly Trends" at bounding box center [107, 46] width 115 height 12
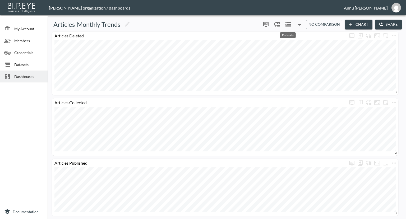
click at [287, 26] on icon "Datasets" at bounding box center [288, 24] width 5 height 4
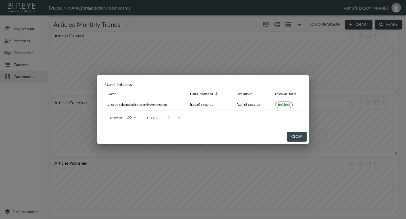
click at [27, 78] on div "Used Datasets Name Data Updated At Last Run At Last Run Status v_BI_ArticleStat…" at bounding box center [203, 109] width 406 height 219
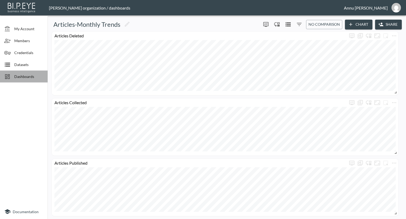
click at [27, 78] on span "Dashboards" at bounding box center [28, 77] width 29 height 6
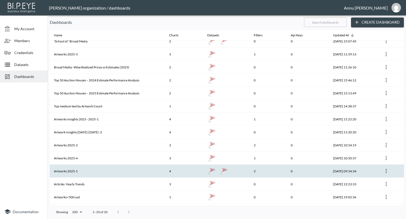
scroll to position [93, 0]
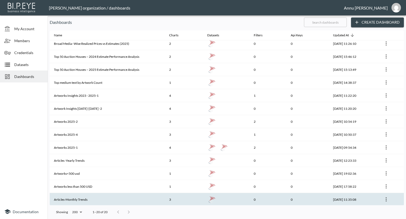
click at [91, 197] on th "Articles-Monthly Trends" at bounding box center [107, 199] width 115 height 13
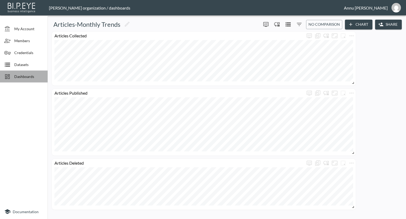
click at [21, 76] on span "Dashboards" at bounding box center [28, 77] width 29 height 6
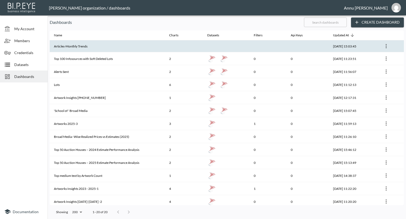
click at [117, 47] on th "Articles-Monthly Trends" at bounding box center [107, 46] width 115 height 12
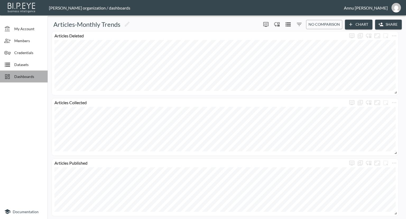
click at [41, 77] on span "Dashboards" at bounding box center [28, 77] width 29 height 6
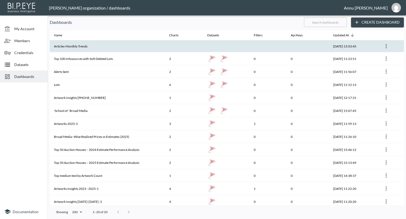
click at [72, 48] on th "Articles-Monthly Trends" at bounding box center [107, 46] width 115 height 12
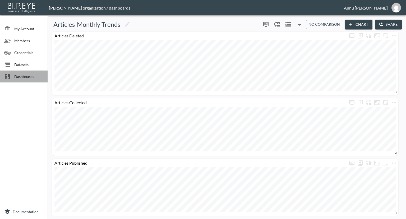
click at [37, 76] on span "Dashboards" at bounding box center [28, 77] width 29 height 6
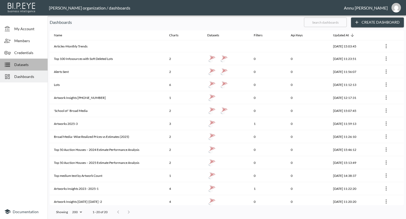
click at [29, 63] on span "Datasets" at bounding box center [28, 65] width 29 height 6
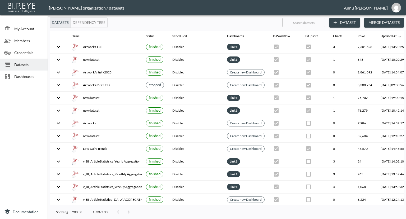
scroll to position [265, 31]
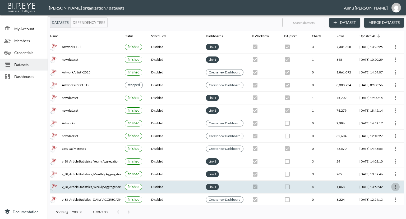
click at [396, 183] on icon "more" at bounding box center [396, 186] width 6 height 6
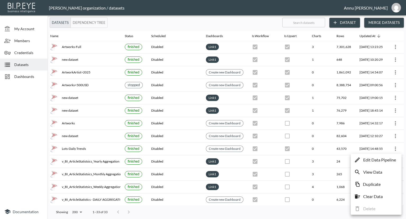
click at [384, 160] on p "Edit Data Pipeline" at bounding box center [379, 159] width 33 height 6
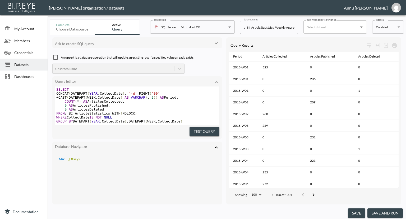
click at [16, 65] on span "Datasets" at bounding box center [28, 65] width 29 height 6
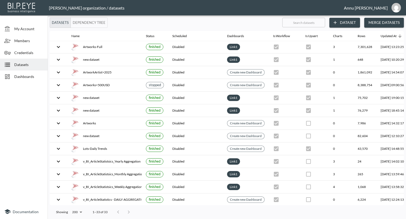
scroll to position [265, 31]
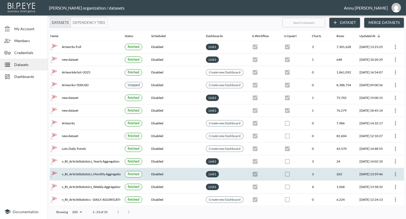
click at [393, 171] on icon "more" at bounding box center [396, 174] width 6 height 6
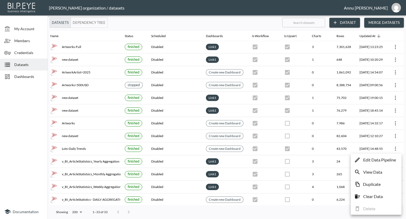
click at [382, 160] on p "Edit Data Pipeline" at bounding box center [379, 159] width 33 height 6
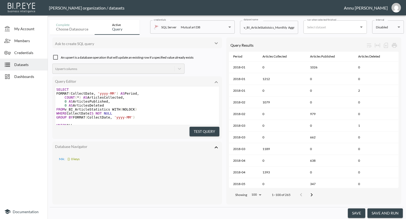
click at [330, 30] on input "run when selected finished" at bounding box center [331, 27] width 51 height 8
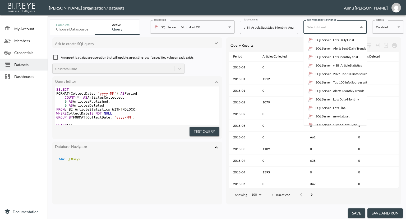
click at [388, 29] on body "BI.P.EYE, Interactive Analytics Dashboards - app [PERSON_NAME] organization / d…" at bounding box center [203, 109] width 406 height 219
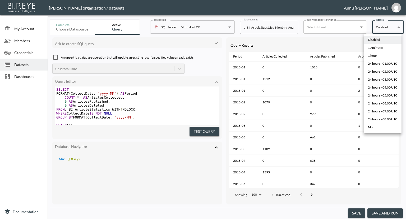
click at [385, 47] on li "10 minutes" at bounding box center [383, 48] width 38 height 8
type input "*/10 * * * *"
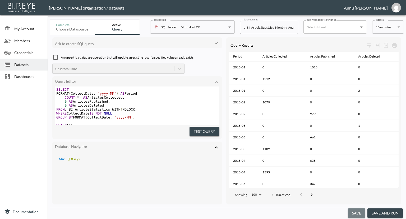
click at [356, 212] on button "save" at bounding box center [356, 213] width 17 height 10
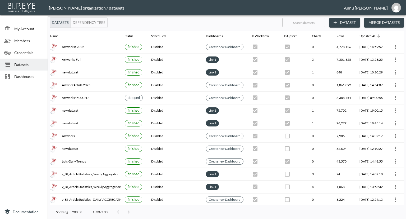
scroll to position [265, 25]
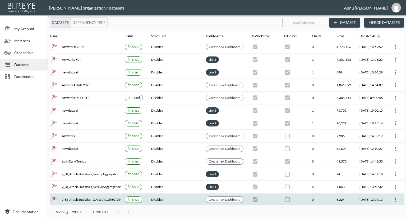
click at [108, 195] on div "v_BI_ArticleStatistics - DAILY AGGREGATION" at bounding box center [83, 198] width 66 height 7
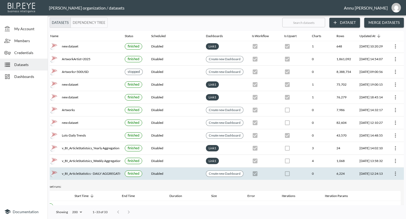
scroll to position [314, 25]
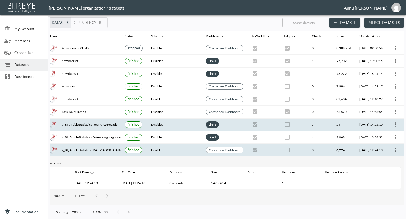
click at [96, 122] on div "v_BI_ArticleStatistsics_Yearly Aggregation" at bounding box center [83, 124] width 66 height 7
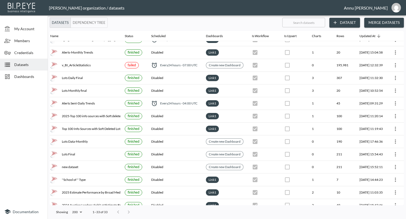
scroll to position [0, 25]
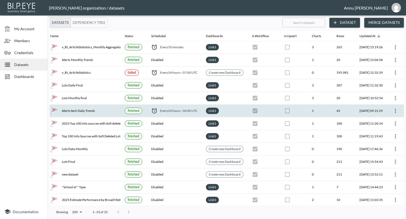
click at [92, 110] on div "Alerts Sent-Daily Trends" at bounding box center [83, 110] width 66 height 7
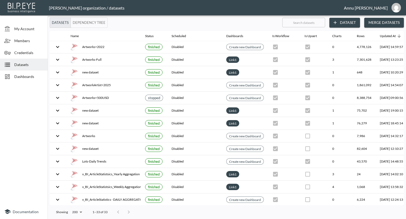
scroll to position [349, 0]
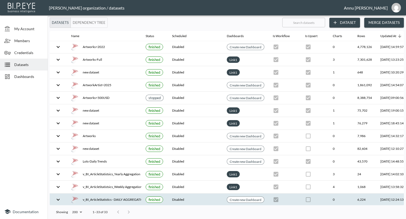
click at [76, 195] on img at bounding box center [74, 198] width 7 height 7
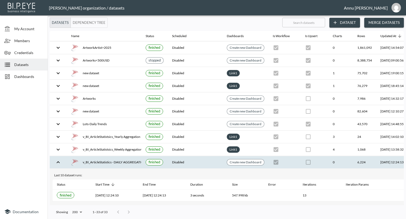
scroll to position [314, 0]
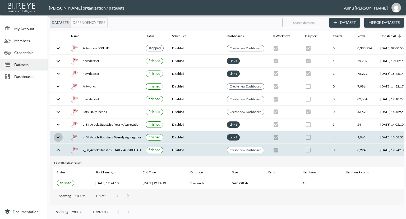
click at [56, 133] on button "expand row" at bounding box center [58, 137] width 9 height 9
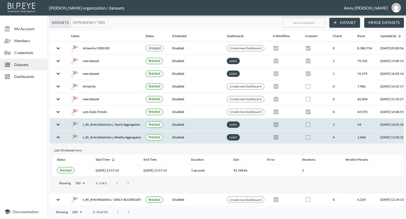
click at [59, 121] on icon "expand row" at bounding box center [58, 124] width 6 height 6
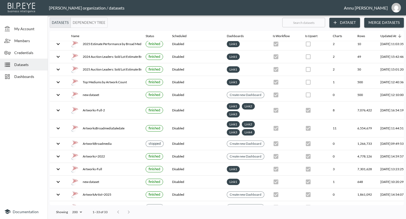
scroll to position [0, 0]
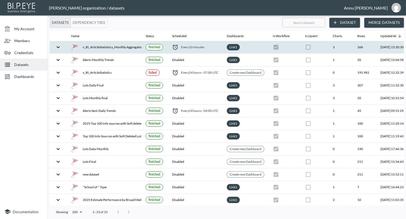
click at [64, 45] on td at bounding box center [57, 47] width 17 height 12
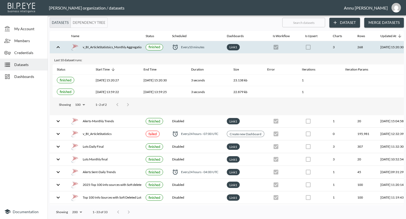
scroll to position [0, 31]
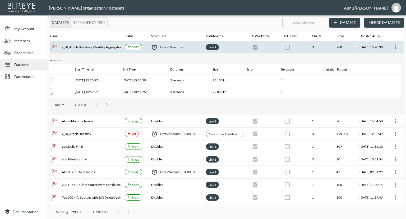
click at [395, 46] on icon "more" at bounding box center [396, 47] width 6 height 6
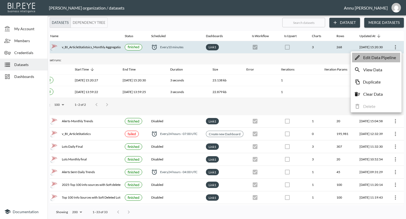
click at [373, 58] on p "Edit Data Pipeline" at bounding box center [379, 57] width 33 height 6
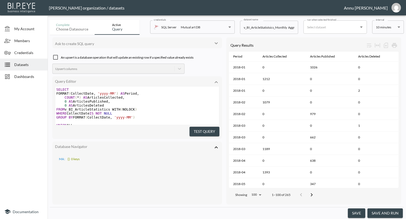
click at [392, 27] on body "BI.P.EYE, Interactive Analytics Dashboards - app [PERSON_NAME] organization / d…" at bounding box center [203, 109] width 406 height 219
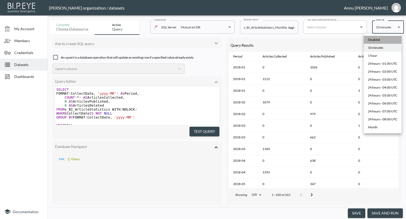
click at [382, 38] on li "Disabled" at bounding box center [383, 40] width 38 height 8
type input "Disabled"
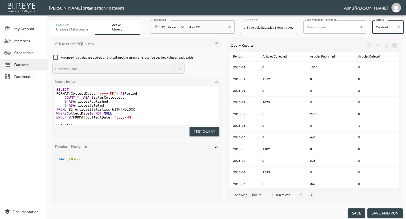
click at [360, 213] on button "save" at bounding box center [356, 213] width 17 height 10
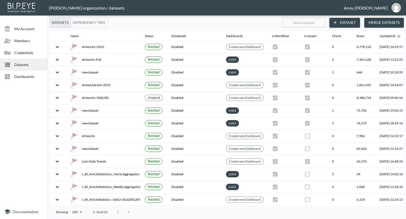
scroll to position [265, 31]
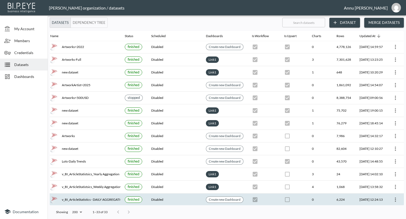
click at [397, 196] on icon "more" at bounding box center [396, 199] width 6 height 6
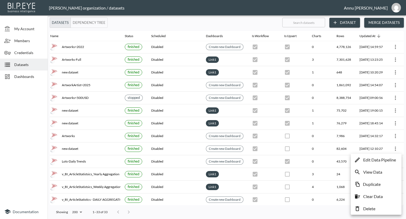
click at [381, 158] on p "Edit Data Pipeline" at bounding box center [379, 159] width 33 height 6
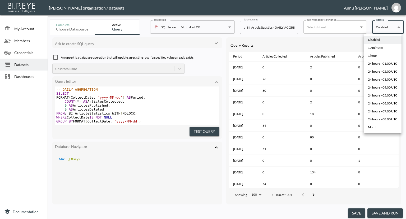
click at [381, 28] on body "BI.P.EYE, Interactive Analytics Dashboards - app [PERSON_NAME] organization / d…" at bounding box center [203, 109] width 406 height 219
click at [380, 47] on div "10 minutes" at bounding box center [375, 47] width 15 height 5
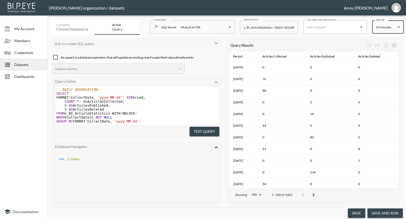
type input "*/10 * * * *"
click at [358, 212] on button "save" at bounding box center [356, 213] width 17 height 10
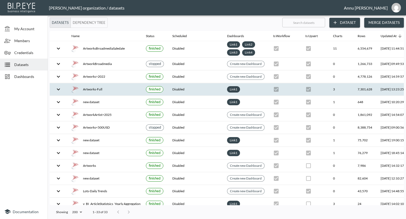
scroll to position [265, 0]
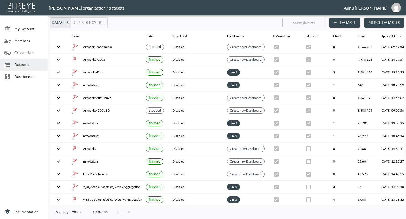
click at [22, 79] on span "Dashboards" at bounding box center [28, 77] width 29 height 6
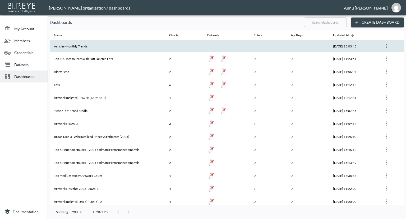
click at [95, 51] on th "Articles-Monthly Trends" at bounding box center [107, 46] width 115 height 12
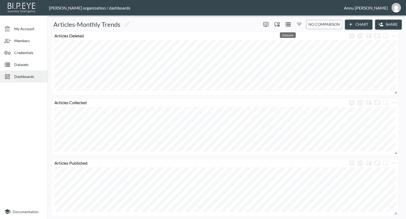
click at [288, 24] on icon "Datasets" at bounding box center [288, 24] width 5 height 4
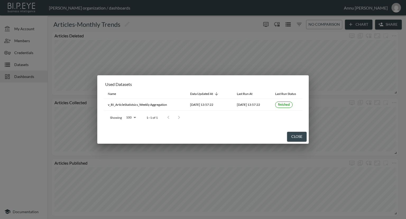
click at [12, 117] on div "Used Datasets Name Data Updated At Last Run At Last Run Status v_BI_ArticleStat…" at bounding box center [203, 109] width 406 height 219
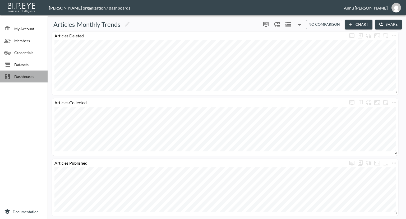
click at [29, 77] on span "Dashboards" at bounding box center [28, 77] width 29 height 6
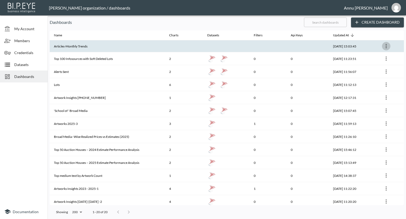
click at [386, 45] on icon "more" at bounding box center [386, 46] width 6 height 6
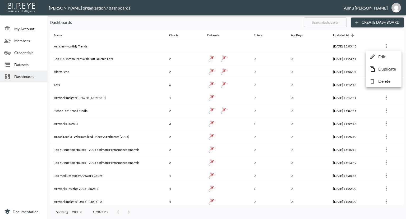
click at [381, 80] on p "Delete" at bounding box center [385, 81] width 12 height 6
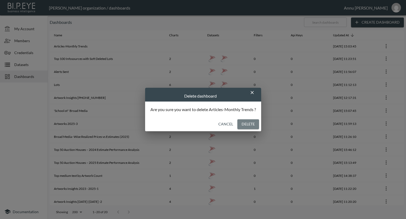
click at [251, 125] on button "Delete" at bounding box center [249, 124] width 22 height 10
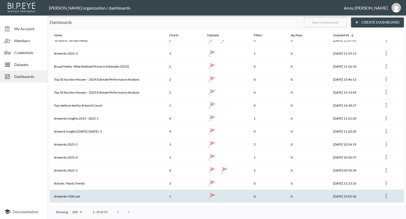
scroll to position [81, 0]
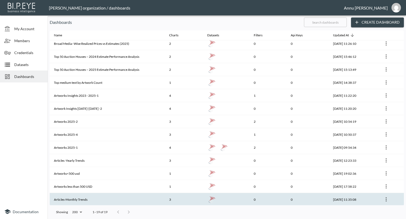
click at [131, 195] on th "Articles-Monthly Trends" at bounding box center [107, 199] width 115 height 13
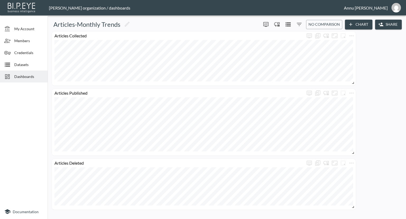
click at [25, 75] on span "Dashboards" at bounding box center [28, 77] width 29 height 6
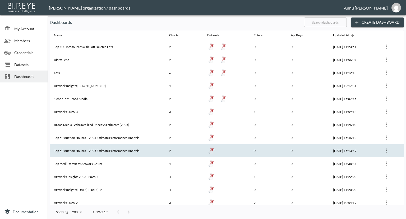
scroll to position [81, 0]
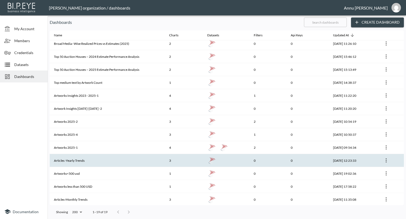
click at [80, 159] on th "Articles -Yearly Trends" at bounding box center [107, 160] width 115 height 13
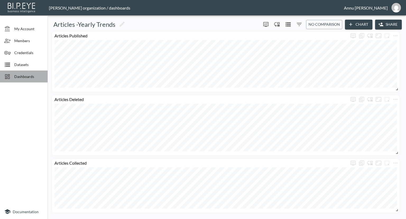
click at [31, 78] on span "Dashboards" at bounding box center [28, 77] width 29 height 6
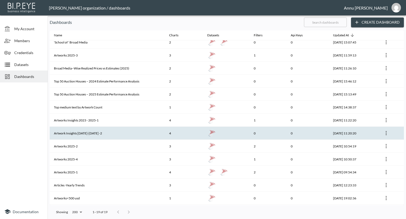
scroll to position [81, 0]
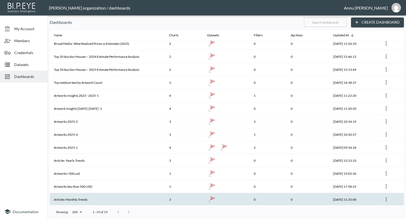
click at [85, 198] on th "Articles-Monthly Trends" at bounding box center [107, 199] width 115 height 13
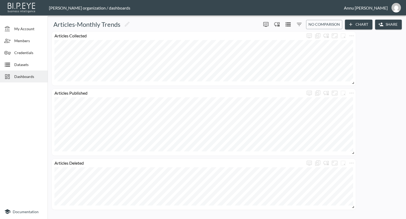
click at [363, 24] on button "Chart" at bounding box center [359, 25] width 28 height 10
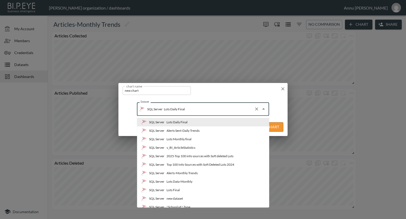
click at [186, 109] on input "Lots Daily Final" at bounding box center [207, 108] width 89 height 8
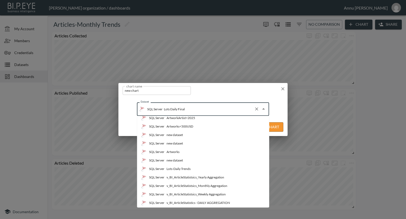
scroll to position [192, 0]
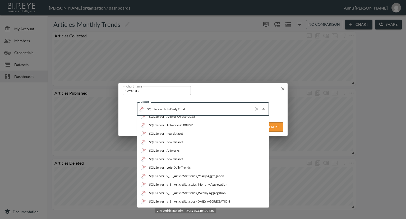
click at [186, 201] on div "v_BI_ArticleStatistics - DAILY AGGREGATION" at bounding box center [198, 201] width 63 height 5
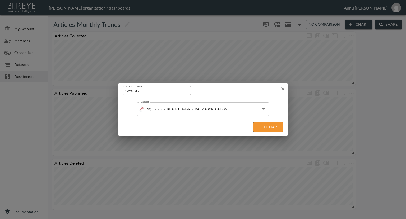
click at [262, 125] on button "Edit Chart" at bounding box center [268, 127] width 30 height 10
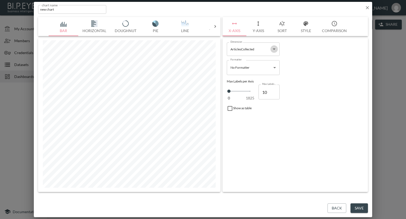
click at [273, 48] on icon "Open" at bounding box center [274, 49] width 6 height 6
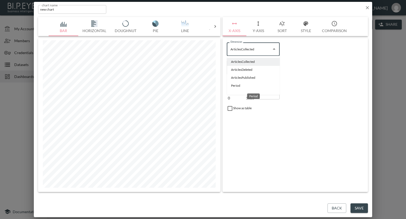
click at [239, 85] on li "Period" at bounding box center [253, 85] width 53 height 8
type input "Period"
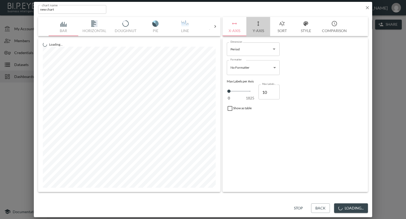
click at [258, 29] on button "Y-Axis" at bounding box center [259, 26] width 24 height 19
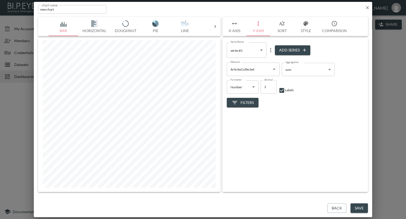
click at [272, 48] on icon "more" at bounding box center [271, 50] width 6 height 6
click at [273, 58] on p "Edit" at bounding box center [271, 60] width 7 height 6
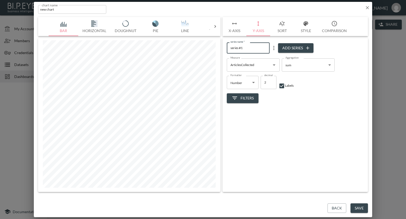
drag, startPoint x: 246, startPoint y: 47, endPoint x: 218, endPoint y: 47, distance: 28.0
click at [218, 47] on div "Bar Horizontal Doughnut Pie Line Table Single Map Google Stacked Calendar Title…" at bounding box center [203, 104] width 330 height 175
type input "Articles Collected"
click at [298, 47] on button "Add Series" at bounding box center [295, 48] width 35 height 10
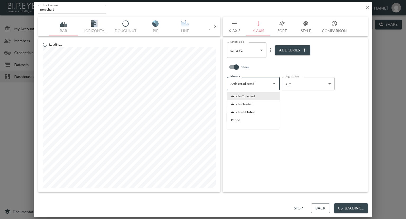
click at [261, 84] on input "ArticlesCollected" at bounding box center [249, 83] width 40 height 8
click at [253, 113] on li "ArticlesPublished" at bounding box center [253, 112] width 53 height 8
type input "ArticlesPublished"
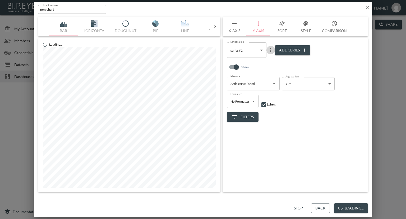
click at [269, 51] on icon "more" at bounding box center [271, 50] width 6 height 6
click at [269, 62] on p "Edit" at bounding box center [271, 60] width 7 height 6
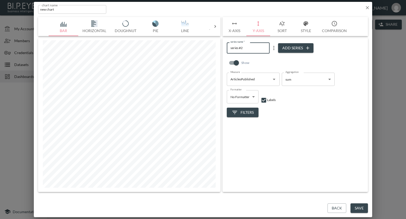
click at [205, 48] on div "Bar Horizontal Doughnut Pie Line Table Single Map Google Stacked Calendar Title…" at bounding box center [203, 104] width 330 height 175
type input "Articles Published"
click at [294, 47] on button "Add Series" at bounding box center [295, 48] width 35 height 10
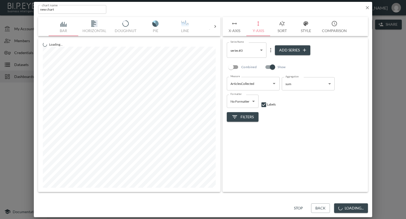
click at [271, 82] on icon "Open" at bounding box center [274, 83] width 6 height 6
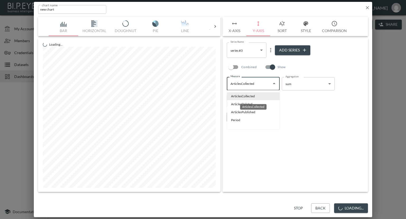
click at [249, 103] on div "ArticlesCollected" at bounding box center [254, 105] width 28 height 10
click at [231, 103] on li "ArticlesDeleted" at bounding box center [253, 104] width 53 height 8
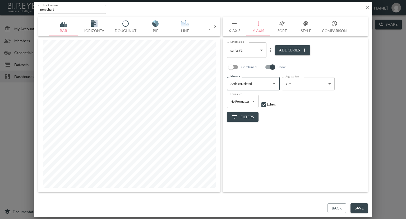
type input "ArticlesDeleted"
click at [270, 47] on icon "more" at bounding box center [271, 50] width 6 height 6
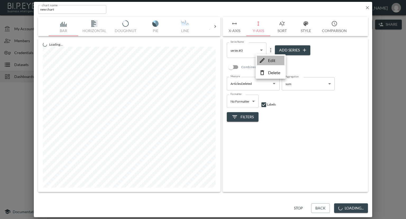
click at [270, 59] on p "Edit" at bounding box center [271, 60] width 7 height 6
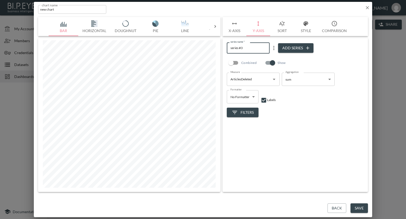
drag, startPoint x: 251, startPoint y: 47, endPoint x: 216, endPoint y: 48, distance: 34.9
click at [216, 48] on div "Bar Horizontal Doughnut Pie Line Table Single Map Google Stacked Calendar Title…" at bounding box center [203, 104] width 330 height 175
type input "Articles Deleted"
click at [257, 30] on button "Y-Axis" at bounding box center [259, 26] width 24 height 19
click at [249, 115] on span "Filters" at bounding box center [243, 112] width 22 height 7
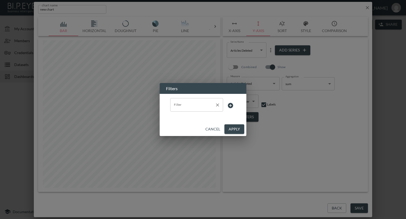
click at [201, 106] on input "Filter" at bounding box center [193, 104] width 40 height 8
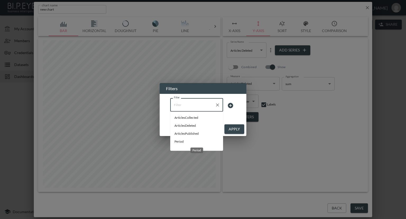
click at [185, 141] on span "Period" at bounding box center [197, 141] width 44 height 5
type input "Period"
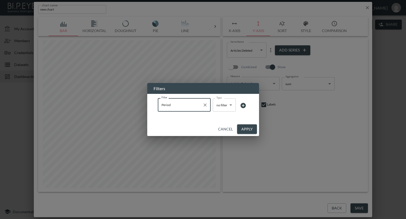
click at [224, 107] on body "BI.P.EYE, Interactive Analytics Dashboards - app [PERSON_NAME] organization / d…" at bounding box center [203, 109] width 406 height 219
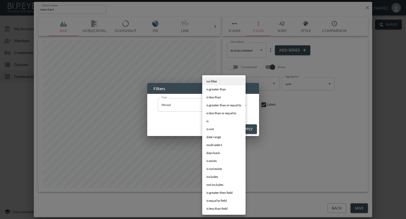
click at [217, 106] on span "is greater than or equal to" at bounding box center [224, 105] width 35 height 5
type input "is greater than or equal to"
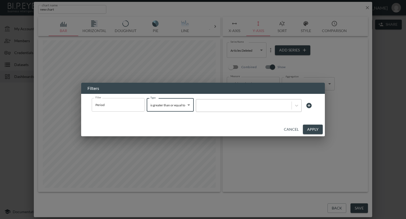
click at [227, 106] on div at bounding box center [244, 105] width 90 height 5
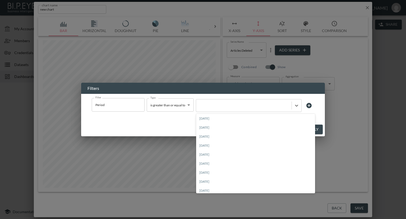
scroll to position [1495, 0]
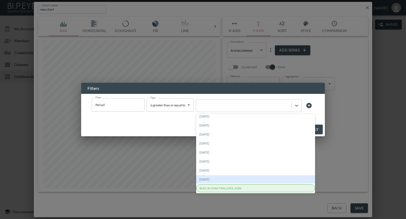
click at [219, 179] on div "[DATE]" at bounding box center [255, 179] width 119 height 8
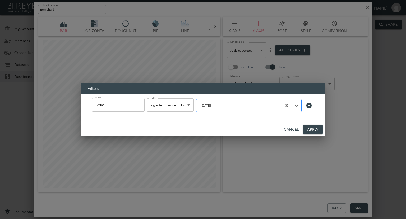
click at [220, 105] on div at bounding box center [239, 105] width 81 height 5
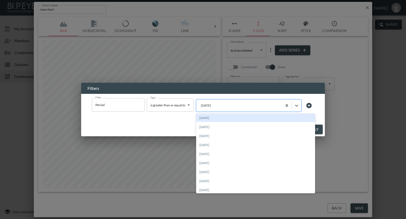
click at [220, 105] on div at bounding box center [239, 105] width 81 height 5
click at [218, 104] on div at bounding box center [239, 105] width 81 height 5
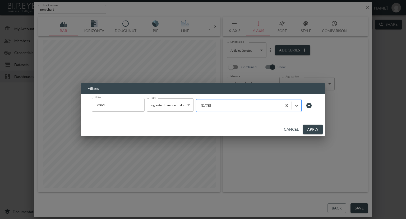
click at [218, 105] on div at bounding box center [239, 105] width 81 height 5
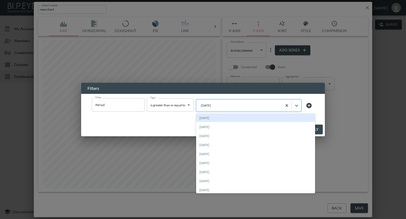
click at [220, 105] on div at bounding box center [239, 105] width 81 height 5
click at [211, 105] on div at bounding box center [244, 105] width 90 height 5
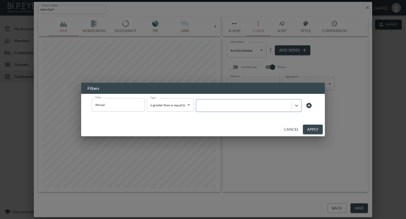
type input "/"
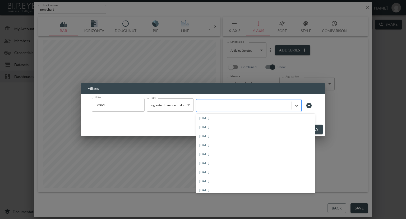
type input "-"
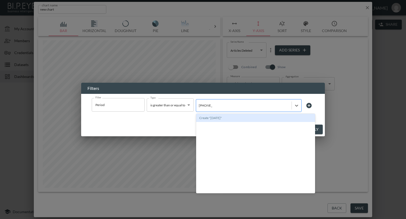
type input "[DATE]"
click at [227, 119] on div "Create "[DATE]"" at bounding box center [255, 117] width 119 height 8
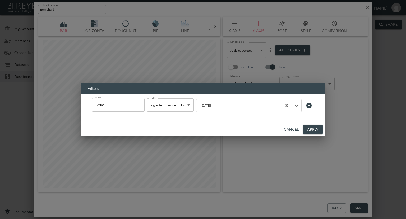
click at [315, 131] on button "Apply" at bounding box center [313, 129] width 20 height 10
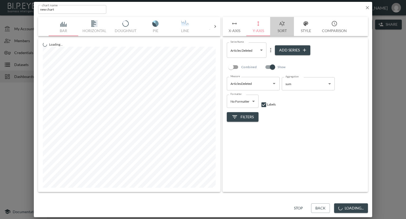
click at [282, 30] on button "Sort" at bounding box center [282, 26] width 24 height 19
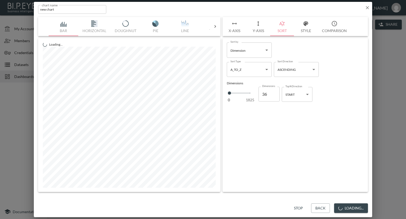
click at [262, 72] on body "BI.P.EYE, Interactive Analytics Dashboards - app [PERSON_NAME] organization / d…" at bounding box center [203, 109] width 406 height 219
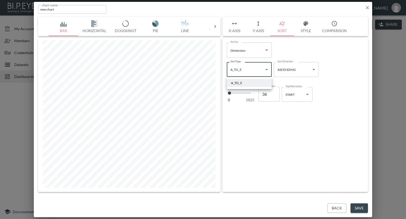
click at [266, 51] on div at bounding box center [203, 109] width 406 height 219
click at [306, 95] on body "BI.P.EYE, Interactive Analytics Dashboards - app [PERSON_NAME] organization / d…" at bounding box center [203, 109] width 406 height 219
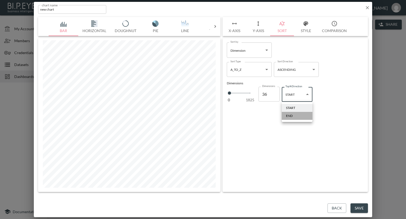
drag, startPoint x: 294, startPoint y: 115, endPoint x: 340, endPoint y: 115, distance: 45.2
click at [294, 115] on li "END" at bounding box center [297, 116] width 31 height 8
type input "end"
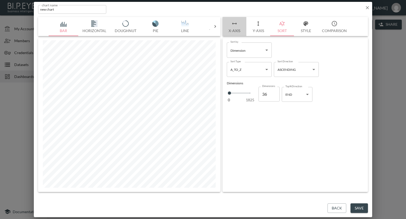
click at [239, 29] on button "X-Axis" at bounding box center [235, 26] width 24 height 19
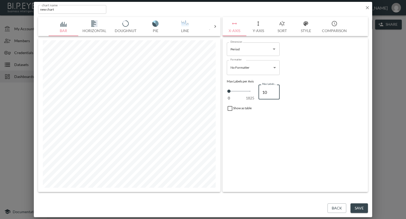
click at [270, 89] on input "10" at bounding box center [269, 91] width 21 height 15
type input "100"
drag, startPoint x: 361, startPoint y: 206, endPoint x: 370, endPoint y: 207, distance: 9.6
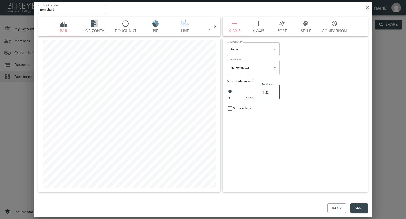
click at [361, 206] on button "Save" at bounding box center [359, 208] width 17 height 10
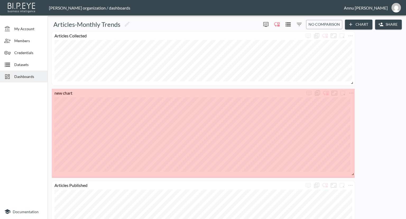
drag, startPoint x: 133, startPoint y: 120, endPoint x: 354, endPoint y: 173, distance: 227.4
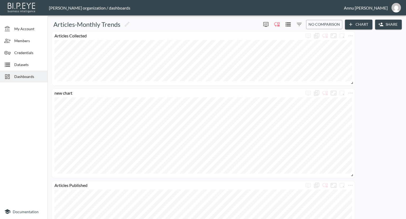
click at [26, 61] on div "Datasets" at bounding box center [24, 64] width 48 height 12
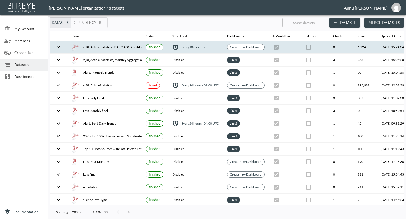
click at [90, 46] on div "v_BI_ArticleStatistics - DAILY AGGREGATION" at bounding box center [104, 46] width 66 height 7
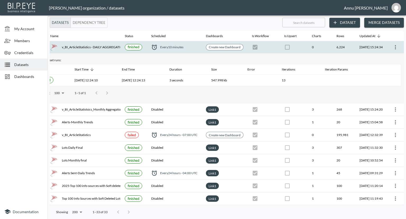
scroll to position [0, 31]
click at [28, 76] on span "Dashboards" at bounding box center [28, 77] width 29 height 6
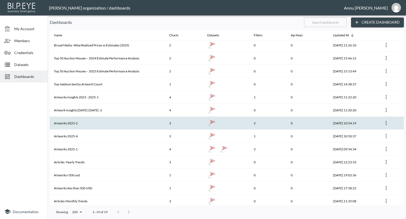
scroll to position [81, 0]
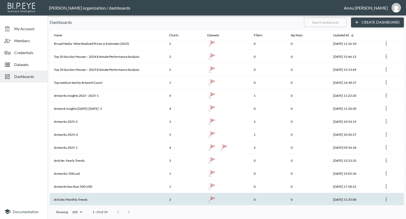
click at [90, 197] on th "Articles-Monthly Trends" at bounding box center [107, 199] width 115 height 13
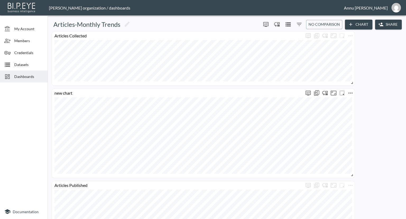
click at [352, 91] on icon "more" at bounding box center [351, 93] width 6 height 6
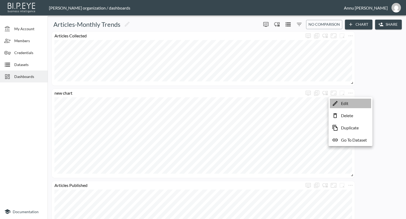
click at [353, 101] on li "Edit" at bounding box center [350, 103] width 41 height 10
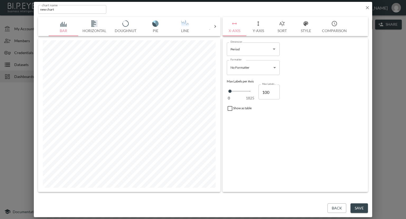
click at [285, 30] on button "Sort" at bounding box center [282, 26] width 24 height 19
click at [305, 28] on button "Style" at bounding box center [306, 26] width 24 height 19
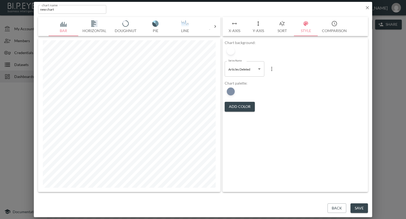
click at [250, 69] on body "BI.P.EYE, Interactive Analytics Dashboards - app [PERSON_NAME] organization / d…" at bounding box center [203, 109] width 406 height 219
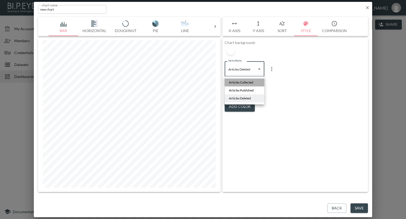
click at [248, 80] on li "Articles Collected" at bounding box center [245, 82] width 40 height 8
type input "8f2e68fd-c674-49cd-b502-88f2912577ac"
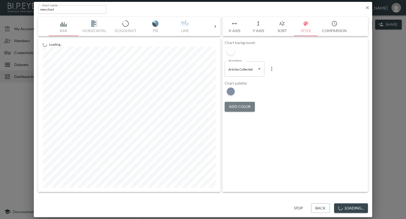
click at [241, 104] on button "Add Color" at bounding box center [240, 107] width 30 height 10
drag, startPoint x: 230, startPoint y: 90, endPoint x: 263, endPoint y: 88, distance: 32.7
click at [263, 88] on div "Chart palette: Add Color" at bounding box center [295, 96] width 141 height 31
click at [228, 92] on div at bounding box center [231, 91] width 8 height 8
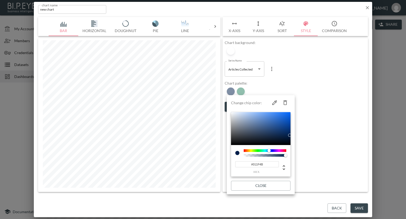
drag, startPoint x: 285, startPoint y: 100, endPoint x: 292, endPoint y: 97, distance: 7.6
click at [285, 100] on icon "button" at bounding box center [285, 102] width 6 height 6
type input "#237F5D"
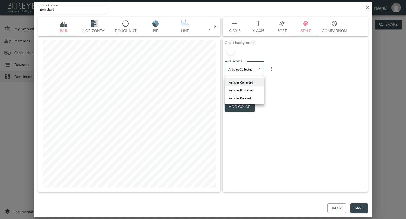
click at [254, 69] on body "BI.P.EYE, Interactive Analytics Dashboards - app [PERSON_NAME] organization / d…" at bounding box center [203, 109] width 406 height 219
drag, startPoint x: 243, startPoint y: 91, endPoint x: 277, endPoint y: 96, distance: 35.3
click at [243, 91] on span "Articles Published" at bounding box center [241, 90] width 25 height 5
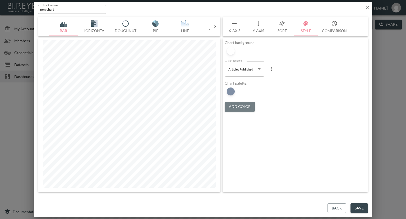
click at [239, 105] on button "Add Color" at bounding box center [240, 107] width 30 height 10
click at [260, 68] on body "BI.P.EYE, Interactive Analytics Dashboards - app [PERSON_NAME] organization / d…" at bounding box center [203, 109] width 406 height 219
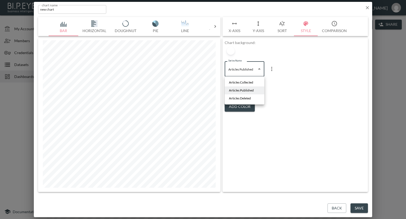
click at [248, 97] on span "Articles Deleted" at bounding box center [240, 98] width 22 height 5
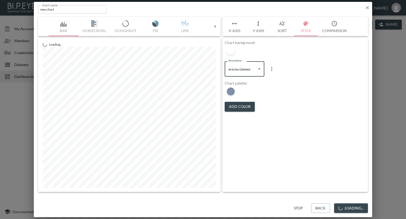
click at [272, 68] on icon "more" at bounding box center [272, 69] width 6 height 6
click at [272, 90] on p "Delete" at bounding box center [275, 91] width 12 height 6
click at [259, 69] on body "BI.P.EYE, Interactive Analytics Dashboards - app [PERSON_NAME] organization / d…" at bounding box center [203, 109] width 406 height 219
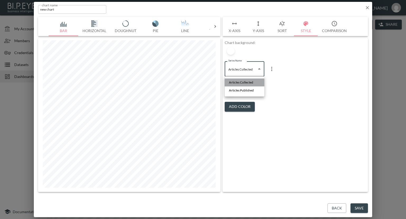
click at [250, 83] on span "Articles Collected" at bounding box center [241, 82] width 24 height 5
click at [255, 71] on body "BI.P.EYE, Interactive Analytics Dashboards - app [PERSON_NAME] organization / d…" at bounding box center [203, 109] width 406 height 219
click at [250, 88] on span "Articles Published" at bounding box center [241, 90] width 25 height 5
type input "0cd69197-8c68-4e86-8348-075bc22f1abb"
click at [241, 89] on div at bounding box center [241, 91] width 8 height 8
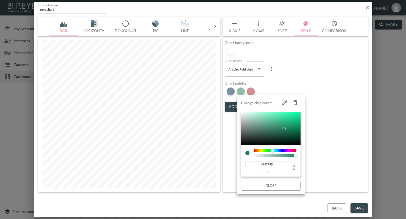
click at [294, 102] on icon "button" at bounding box center [296, 102] width 4 height 5
type input "#AC1917"
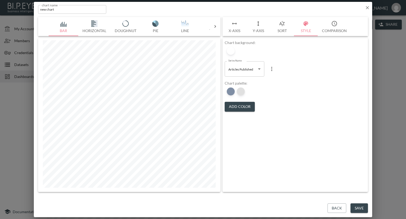
click at [242, 90] on div at bounding box center [241, 91] width 8 height 8
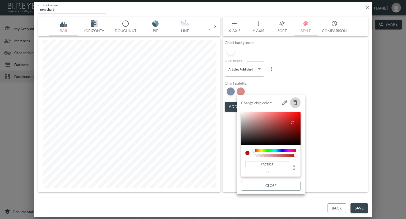
click at [293, 103] on icon "button" at bounding box center [295, 102] width 6 height 6
type input "#22194D"
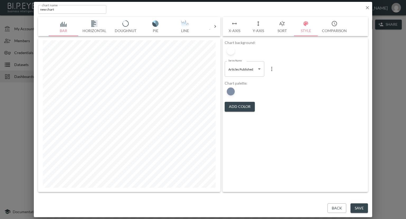
click at [359, 210] on button "Save" at bounding box center [359, 208] width 17 height 10
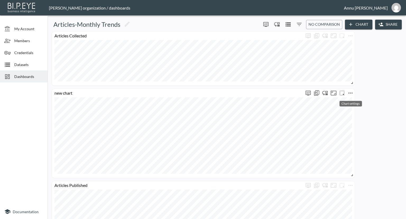
click at [353, 91] on icon "more" at bounding box center [351, 93] width 6 height 6
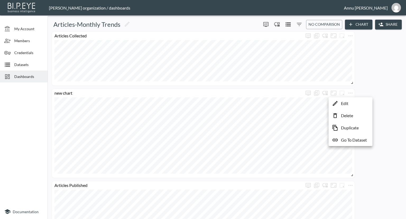
click at [346, 103] on p "Edit" at bounding box center [344, 103] width 7 height 6
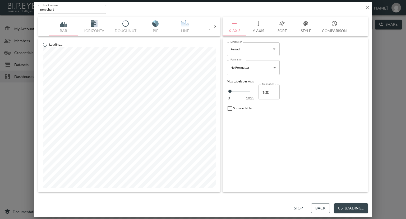
drag, startPoint x: 69, startPoint y: 9, endPoint x: 12, endPoint y: 9, distance: 57.7
click at [12, 9] on div "chart name new chart chart name Bar Horizontal Doughnut Pie Line Table Single M…" at bounding box center [203, 109] width 406 height 219
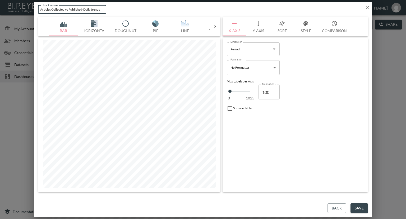
drag, startPoint x: 93, startPoint y: 9, endPoint x: 95, endPoint y: 7, distance: 3.2
click at [93, 9] on input "Articles Collected vs Published-Daily trends" at bounding box center [72, 9] width 68 height 9
type input "Articles Collected vs Published-Daily Trends"
drag, startPoint x: 355, startPoint y: 207, endPoint x: 376, endPoint y: 146, distance: 64.6
click at [355, 207] on button "Save" at bounding box center [359, 208] width 17 height 10
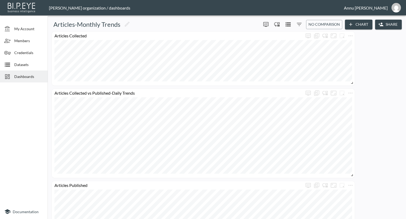
click at [334, 40] on div "Articles Collected Articles Published Articles Deleted Articles Collected vs Pu…" at bounding box center [226, 166] width 352 height 270
click at [326, 61] on div "Articles Collected Articles Published Articles Deleted Articles Collected vs Pu…" at bounding box center [226, 166] width 352 height 270
click at [126, 24] on icon "Edit" at bounding box center [127, 24] width 6 height 6
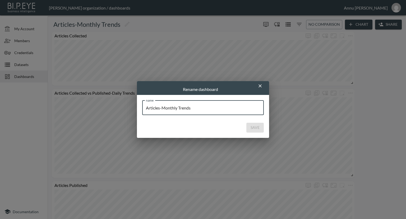
click at [163, 106] on input "Articles-Monthly Trends" at bounding box center [203, 107] width 122 height 15
type input "Articles-Daily & Monthly Trends"
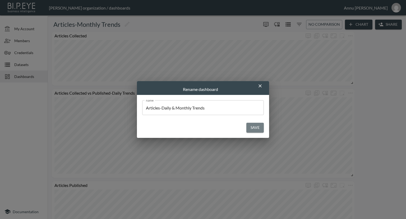
click at [255, 126] on button "Save" at bounding box center [255, 127] width 17 height 10
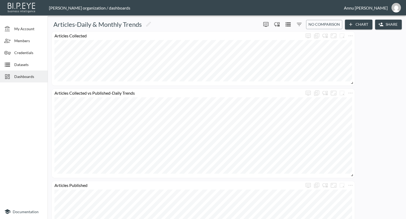
click at [329, 45] on div "Articles Collected Articles Published Articles Deleted Articles Collected vs Pu…" at bounding box center [226, 166] width 352 height 270
click at [319, 72] on div "Articles Collected Articles Published Articles Deleted Articles Collected vs Pu…" at bounding box center [226, 166] width 352 height 270
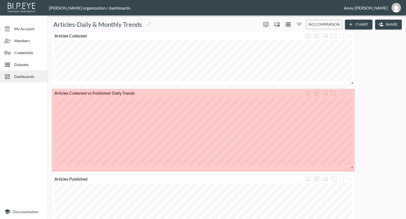
drag, startPoint x: 352, startPoint y: 175, endPoint x: 352, endPoint y: 168, distance: 6.9
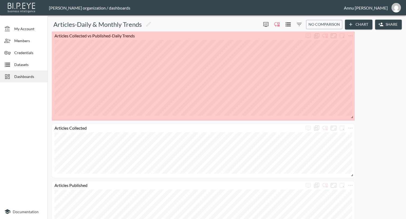
drag, startPoint x: 352, startPoint y: 111, endPoint x: 352, endPoint y: 116, distance: 5.6
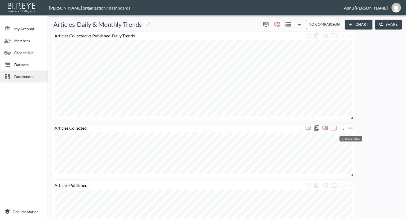
click at [352, 126] on icon "more" at bounding box center [351, 128] width 6 height 6
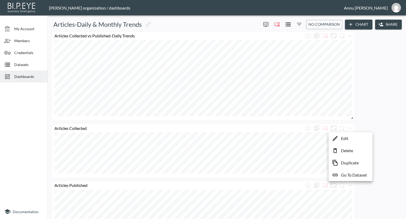
click at [345, 138] on p "Edit" at bounding box center [344, 138] width 7 height 6
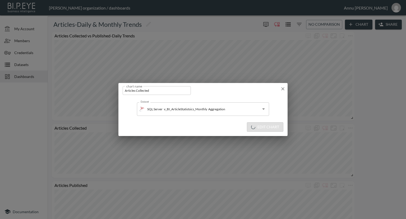
click at [154, 88] on input "Articles Collected" at bounding box center [157, 90] width 68 height 9
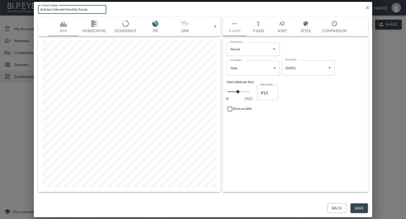
type input "Articles Collected-Monthly Trends"
click at [363, 207] on button "Save" at bounding box center [359, 208] width 17 height 10
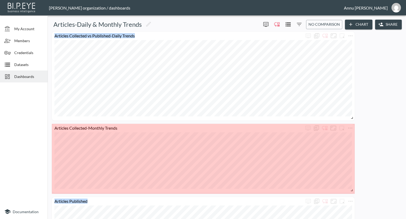
drag, startPoint x: 351, startPoint y: 175, endPoint x: 351, endPoint y: 190, distance: 15.1
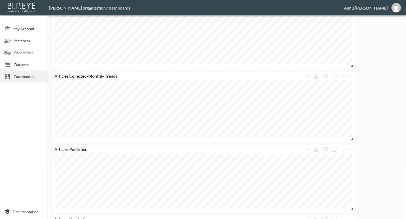
scroll to position [53, 0]
click at [351, 146] on icon "more" at bounding box center [351, 148] width 6 height 6
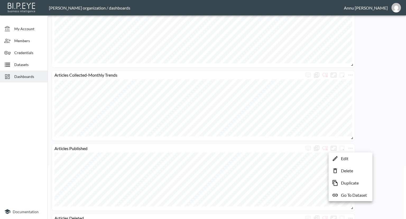
click at [344, 158] on p "Edit" at bounding box center [344, 158] width 7 height 6
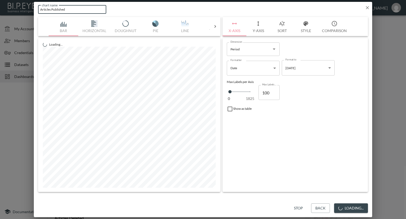
click at [76, 8] on input "Articles Published" at bounding box center [72, 9] width 68 height 9
type input "Articles Published-Monthly Trends"
click at [361, 208] on button "Save" at bounding box center [359, 208] width 17 height 10
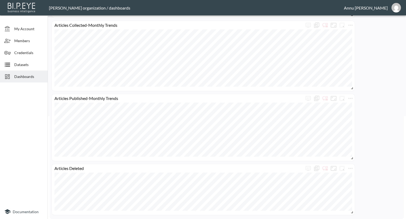
scroll to position [103, 0]
click at [349, 167] on icon "more" at bounding box center [351, 167] width 4 height 1
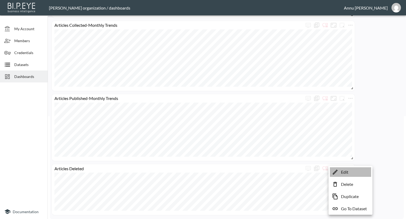
click at [343, 170] on p "Edit" at bounding box center [344, 172] width 7 height 6
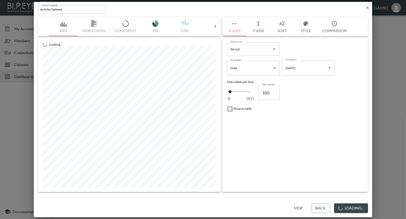
click at [74, 8] on input "Articles Deleted" at bounding box center [72, 9] width 68 height 9
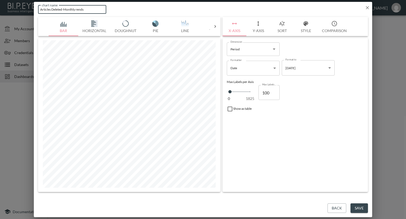
click at [76, 9] on input "Articles Deleted-Monthly rends" at bounding box center [72, 9] width 68 height 9
type input "Articles Deleted-Monthly Trends"
click at [365, 206] on button "Save" at bounding box center [359, 208] width 17 height 10
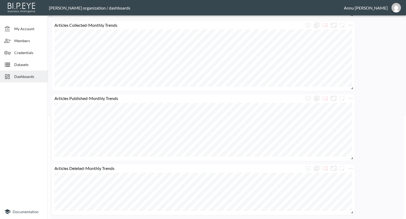
scroll to position [0, 0]
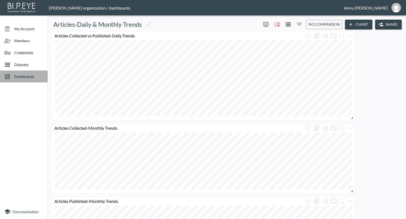
click at [35, 74] on span "Dashboards" at bounding box center [28, 77] width 29 height 6
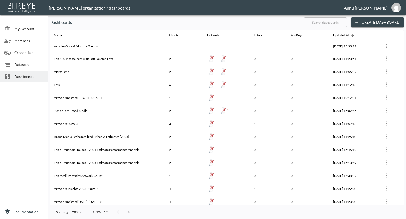
click at [24, 62] on span "Datasets" at bounding box center [28, 65] width 29 height 6
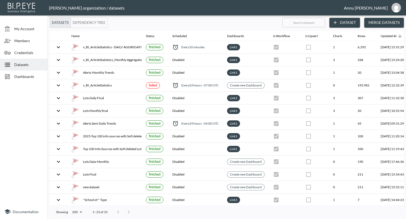
scroll to position [0, 31]
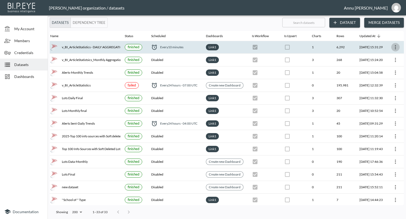
click at [395, 44] on icon "more" at bounding box center [396, 47] width 6 height 6
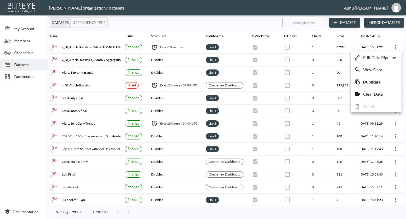
click at [382, 58] on p "Edit Data Pipeline" at bounding box center [379, 57] width 33 height 6
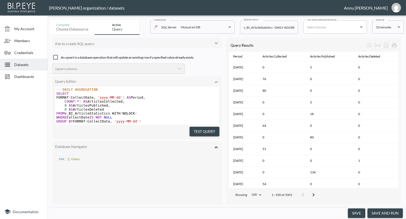
click at [383, 28] on body "BI.P.EYE, Interactive Analytics Dashboards - app [PERSON_NAME] organization / d…" at bounding box center [203, 109] width 406 height 219
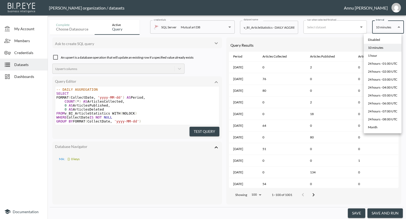
click at [381, 38] on li "Disabled" at bounding box center [383, 40] width 38 height 8
type input "Disabled"
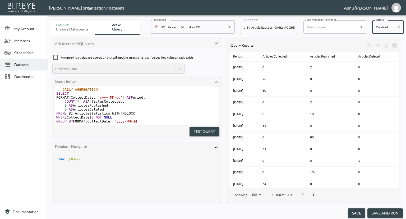
click at [355, 214] on button "save" at bounding box center [356, 213] width 17 height 10
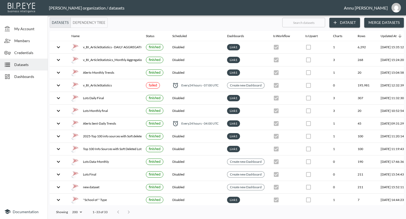
click at [30, 77] on span "Dashboards" at bounding box center [28, 77] width 29 height 6
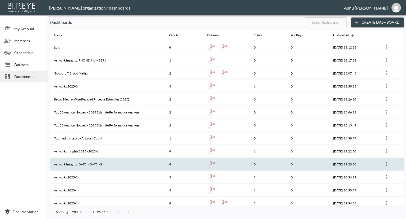
scroll to position [80, 0]
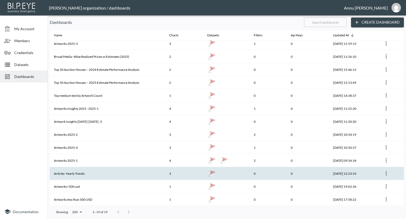
click at [94, 174] on th "Articles -Yearly Trends" at bounding box center [107, 173] width 115 height 13
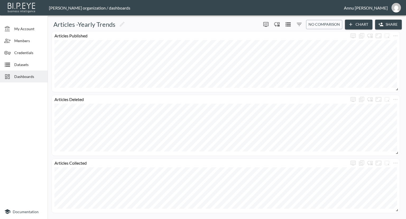
click at [28, 78] on span "Dashboards" at bounding box center [28, 77] width 29 height 6
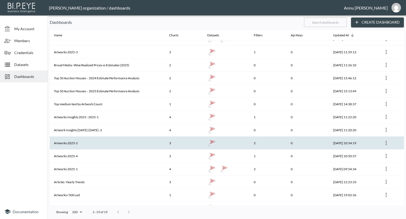
scroll to position [80, 0]
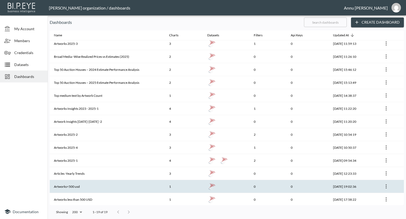
click at [89, 183] on th "Artworks<500 usd" at bounding box center [107, 186] width 115 height 13
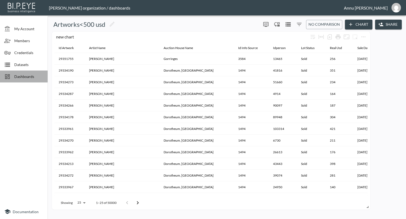
click at [32, 74] on span "Dashboards" at bounding box center [28, 77] width 29 height 6
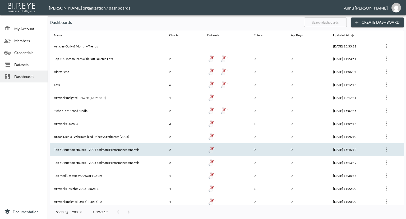
scroll to position [80, 0]
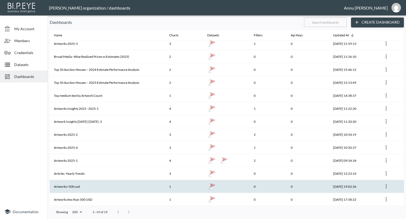
click at [89, 183] on th "Artworks<500 usd" at bounding box center [107, 186] width 115 height 13
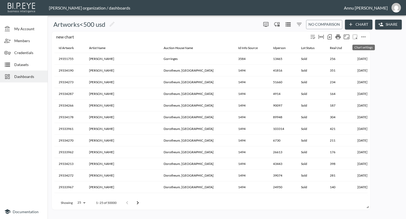
click at [362, 35] on icon "more" at bounding box center [364, 37] width 6 height 6
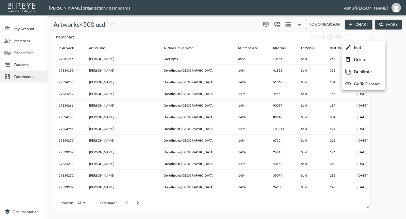
click at [357, 44] on p "Edit" at bounding box center [357, 47] width 7 height 6
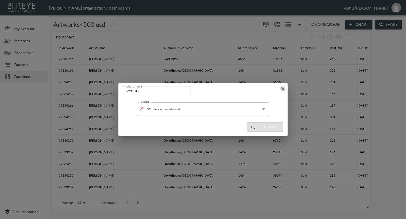
click at [283, 87] on icon "button" at bounding box center [282, 88] width 5 height 5
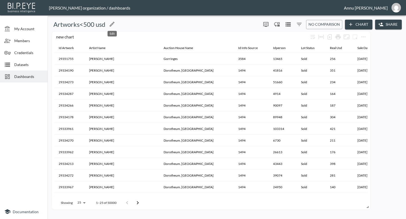
click at [112, 23] on icon "Edit" at bounding box center [112, 24] width 6 height 6
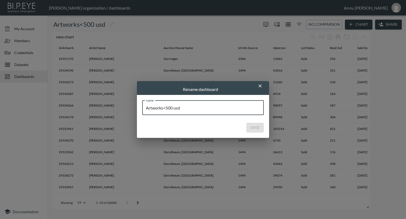
drag, startPoint x: 184, startPoint y: 109, endPoint x: 120, endPoint y: 104, distance: 64.8
click at [120, 104] on div "Rename dashboard name Artworks<500 usd name Save" at bounding box center [203, 109] width 406 height 219
click at [188, 105] on input "Underpriced Artworks by High-Value Artists" at bounding box center [203, 107] width 122 height 15
type input "Underpriced Artworks(<500 USD) by High-Value Artists"
click at [254, 128] on button "Save" at bounding box center [255, 127] width 17 height 10
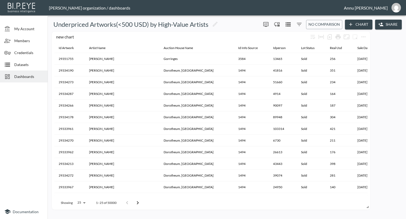
click at [28, 75] on span "Dashboards" at bounding box center [28, 77] width 29 height 6
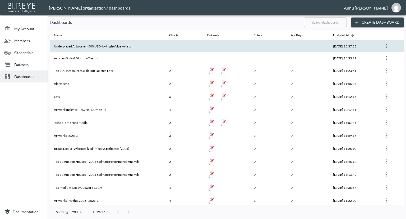
click at [119, 48] on th "Underpriced Artworks(<500 USD) by High-Value Artists" at bounding box center [107, 46] width 115 height 12
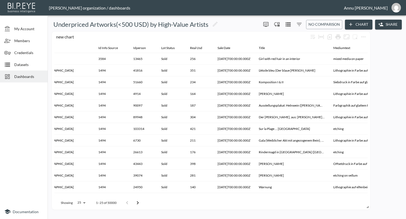
scroll to position [0, 143]
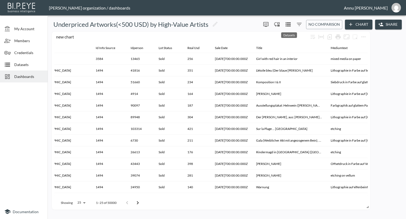
click at [289, 25] on icon "Datasets" at bounding box center [288, 24] width 6 height 6
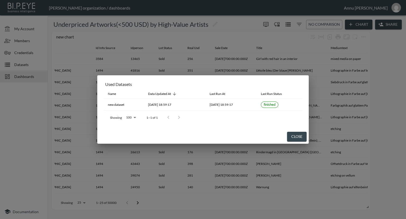
click at [378, 88] on div "Used Datasets Name Data Updated At Last Run At Last Run Status new dataset [DAT…" at bounding box center [203, 109] width 406 height 219
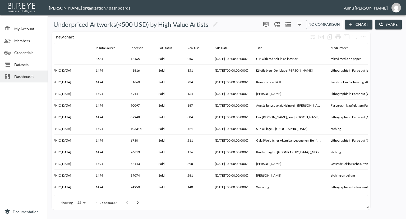
click at [21, 78] on span "Dashboards" at bounding box center [28, 77] width 29 height 6
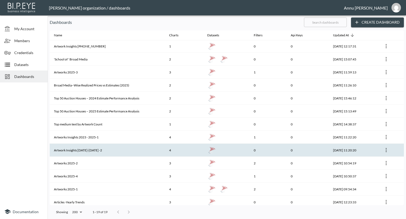
scroll to position [79, 0]
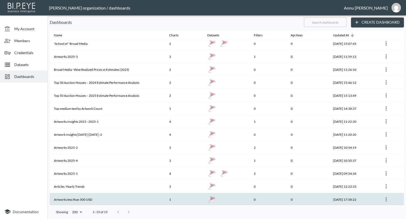
click at [104, 194] on th "Artworks less than 500 USD" at bounding box center [107, 199] width 115 height 13
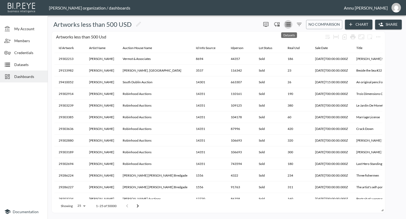
click at [291, 27] on icon "Datasets" at bounding box center [288, 24] width 6 height 6
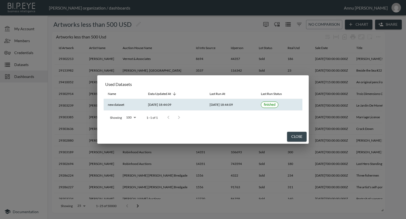
click at [111, 105] on th "new dataset" at bounding box center [124, 105] width 40 height 12
click at [14, 117] on div "Used Datasets Name Data Updated At Last Run At Last Run Status new dataset [DAT…" at bounding box center [203, 109] width 406 height 219
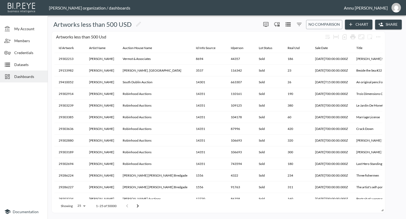
click at [26, 64] on span "Datasets" at bounding box center [28, 65] width 29 height 6
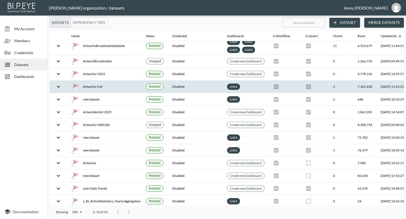
scroll to position [265, 0]
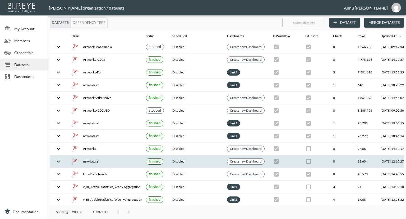
click at [99, 158] on div "new dataset" at bounding box center [104, 160] width 66 height 7
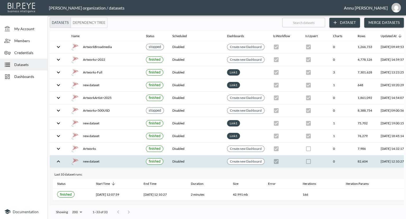
scroll to position [265, 31]
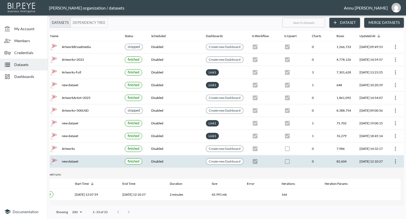
click at [397, 160] on icon "more" at bounding box center [396, 161] width 6 height 6
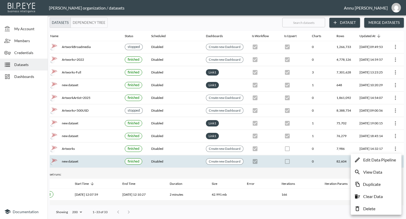
click at [371, 159] on p "Edit Data Pipeline" at bounding box center [379, 159] width 33 height 6
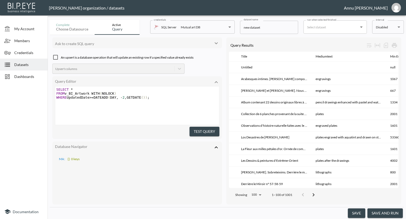
scroll to position [0, 18]
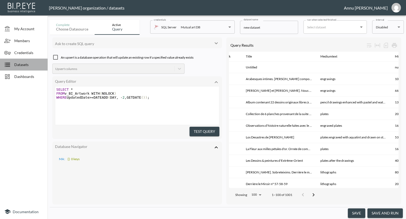
click at [20, 65] on span "Datasets" at bounding box center [28, 65] width 29 height 6
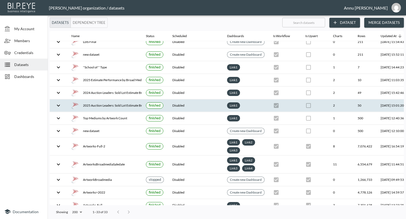
scroll to position [265, 0]
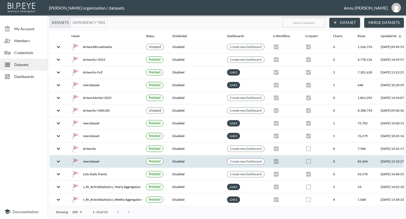
click at [104, 157] on div "new dataset" at bounding box center [104, 160] width 66 height 7
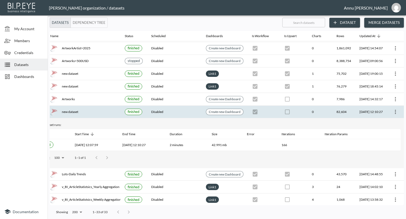
scroll to position [314, 31]
click at [395, 108] on icon "more" at bounding box center [396, 111] width 6 height 6
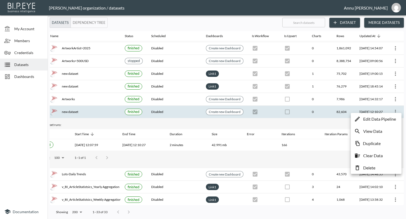
click at [388, 116] on li "Edit Data Pipeline" at bounding box center [376, 119] width 48 height 10
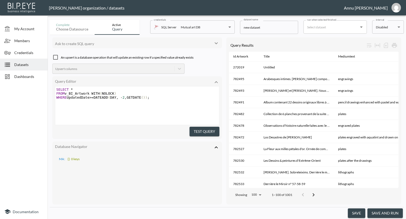
click at [28, 65] on span "Datasets" at bounding box center [28, 65] width 29 height 6
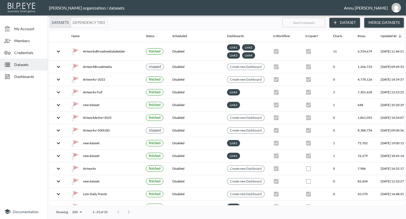
scroll to position [265, 0]
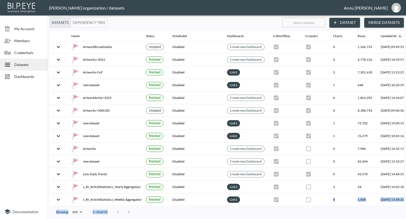
drag, startPoint x: 203, startPoint y: 201, endPoint x: 245, endPoint y: 206, distance: 41.9
click at [245, 206] on div "Datasets Dependency Tree ​ Dataset Merge Datasets Name Status Scheduled Dashboa…" at bounding box center [227, 117] width 359 height 201
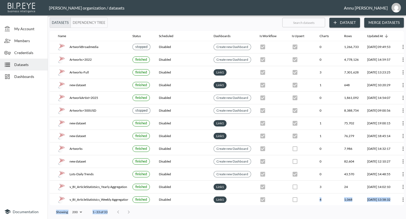
scroll to position [265, 31]
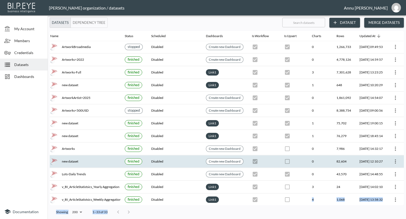
click at [395, 159] on icon "more" at bounding box center [395, 161] width 1 height 4
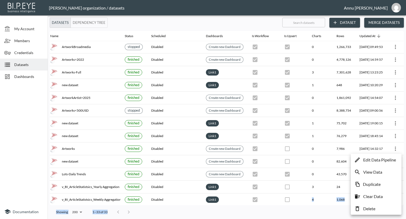
click at [371, 207] on p "Delete" at bounding box center [369, 208] width 12 height 6
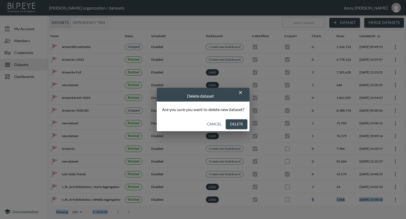
click at [237, 125] on button "Delete" at bounding box center [237, 124] width 22 height 10
checkbox input "true"
checkbox input "false"
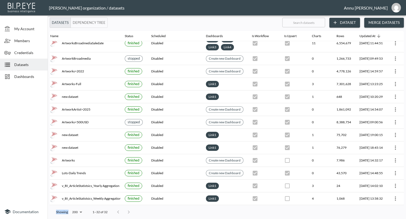
scroll to position [252, 31]
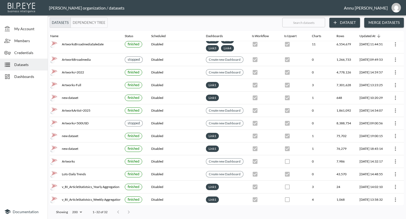
click at [27, 138] on div at bounding box center [24, 143] width 48 height 119
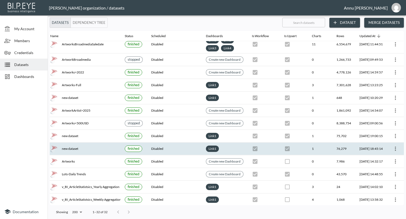
click at [62, 146] on div "new dataset" at bounding box center [83, 148] width 66 height 7
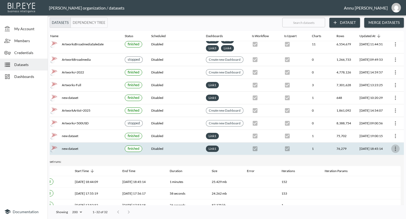
click at [396, 145] on icon "more" at bounding box center [396, 148] width 6 height 6
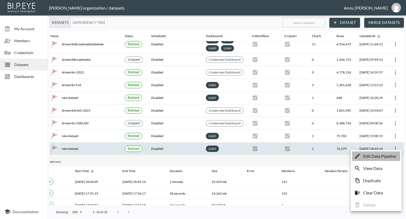
click at [389, 156] on p "Edit Data Pipeline" at bounding box center [379, 156] width 33 height 6
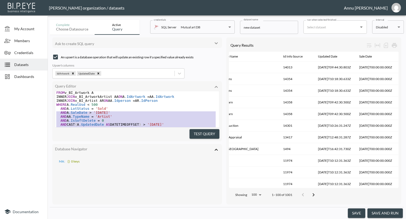
type textarea "SELECT A.IdArtwork, A.Title, A.mediumtext, A.RealUsd, A.AuctionHouseName, A.IdI…"
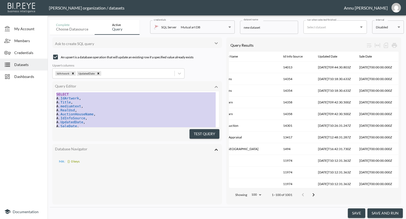
drag, startPoint x: 88, startPoint y: 117, endPoint x: 43, endPoint y: 65, distance: 68.3
click at [43, 65] on div "My Account Members Credentials Datasets Dashboards Documentation Complete Choos…" at bounding box center [203, 109] width 406 height 219
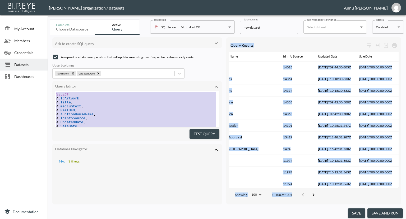
drag, startPoint x: 177, startPoint y: 213, endPoint x: 170, endPoint y: 218, distance: 8.1
click at [170, 217] on div "Complete Choose datasource Active Query credentials SQL Server Mutual art DB 82…" at bounding box center [227, 117] width 354 height 201
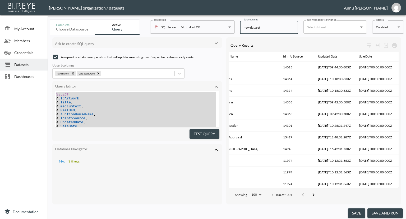
drag, startPoint x: 273, startPoint y: 26, endPoint x: 230, endPoint y: 27, distance: 43.1
click at [230, 27] on div "Complete Choose datasource Active Query credentials SQL Server Mutual art DB 82…" at bounding box center [227, 25] width 354 height 17
paste input "< $500 Sales, Artists Avg > $10K"
type input "< $500 Sales, Artists Avg > $10K"
click at [359, 212] on button "save" at bounding box center [356, 213] width 17 height 10
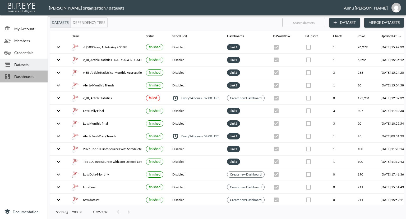
click at [33, 76] on span "Dashboards" at bounding box center [28, 77] width 29 height 6
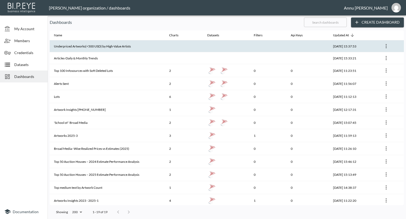
click at [95, 44] on th "Underpriced Artworks(<500 USD) by High-Value Artists" at bounding box center [107, 46] width 115 height 12
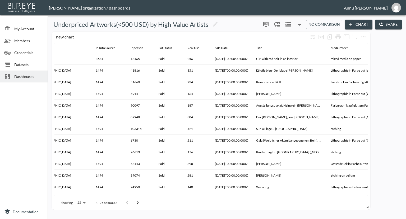
scroll to position [0, 20]
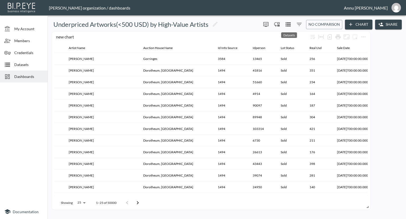
click at [289, 22] on icon "Datasets" at bounding box center [288, 24] width 6 height 6
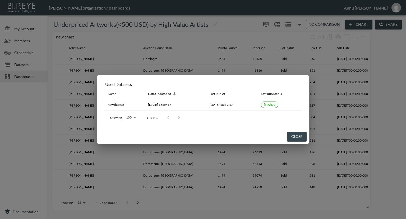
click at [31, 75] on div "Used Datasets Name Data Updated At Last Run At Last Run Status new dataset [DAT…" at bounding box center [203, 109] width 406 height 219
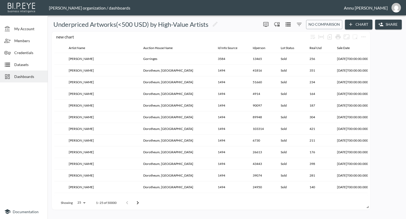
click at [31, 75] on span "Dashboards" at bounding box center [28, 77] width 29 height 6
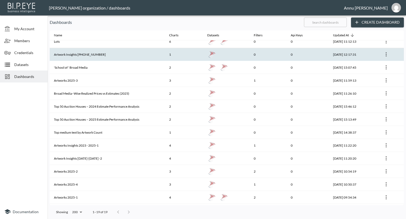
scroll to position [79, 0]
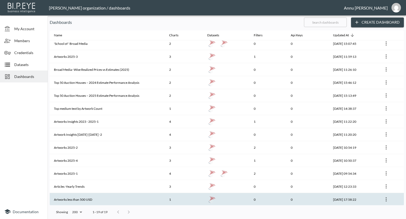
click at [82, 198] on th "Artworks less than 500 USD" at bounding box center [107, 199] width 115 height 13
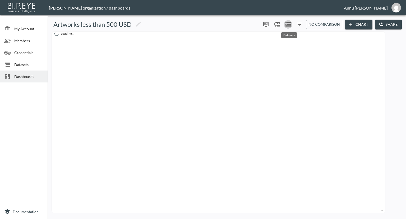
click at [286, 22] on icon "Datasets" at bounding box center [288, 24] width 6 height 6
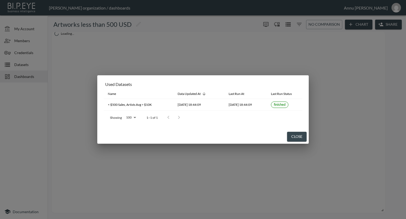
click at [291, 136] on button "Close" at bounding box center [297, 136] width 20 height 10
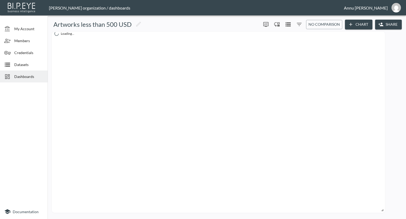
click at [26, 75] on span "Dashboards" at bounding box center [28, 77] width 29 height 6
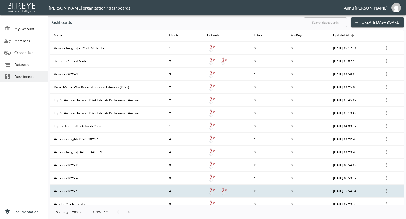
scroll to position [79, 0]
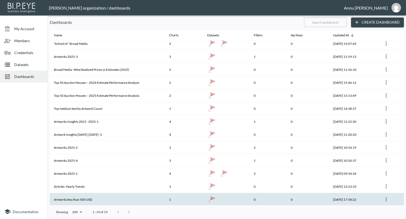
click at [79, 196] on th "Artworks less than 500 USD" at bounding box center [107, 199] width 115 height 13
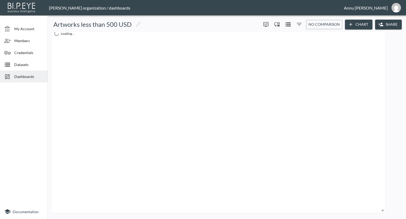
click at [34, 74] on span "Dashboards" at bounding box center [28, 77] width 29 height 6
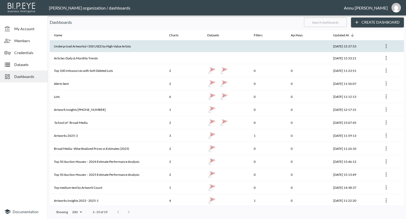
click at [112, 42] on th "Underpriced Artworks(<500 USD) by High-Value Artists" at bounding box center [107, 46] width 115 height 12
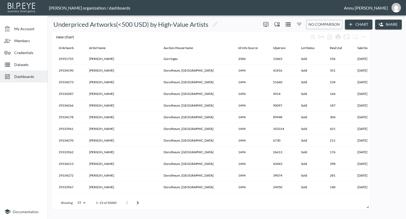
click at [287, 25] on icon "Datasets" at bounding box center [288, 24] width 6 height 6
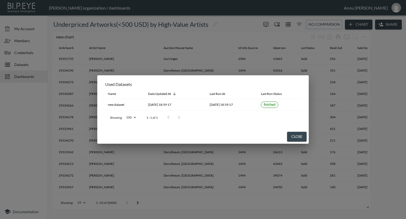
click at [8, 104] on div "Used Datasets Name Data Updated At Last Run At Last Run Status new dataset [DAT…" at bounding box center [203, 109] width 406 height 219
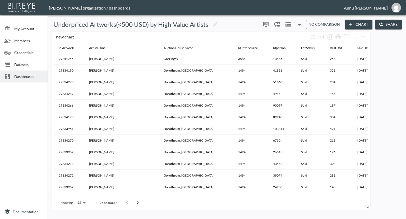
click at [27, 76] on span "Dashboards" at bounding box center [28, 77] width 29 height 6
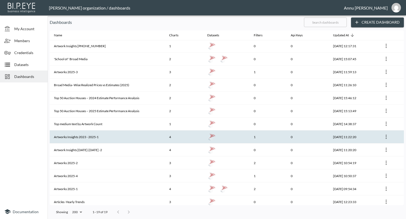
scroll to position [79, 0]
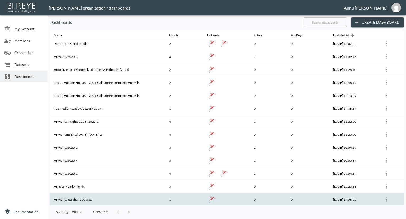
click at [85, 201] on th "Artworks less than 500 USD" at bounding box center [107, 199] width 115 height 13
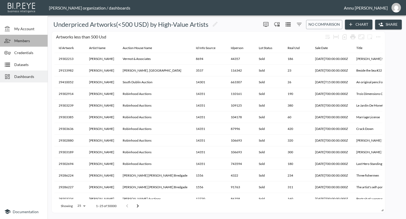
click at [20, 38] on span "Members" at bounding box center [28, 41] width 29 height 6
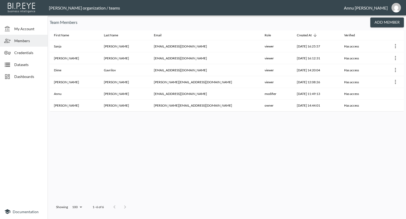
click at [382, 24] on button "Add Member" at bounding box center [388, 22] width 34 height 10
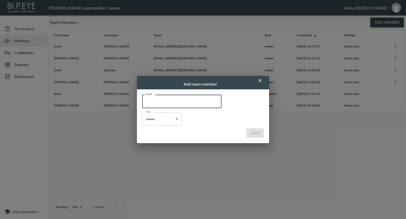
click at [171, 101] on input "Email" at bounding box center [181, 100] width 79 height 13
click at [150, 100] on input "[EMAIL_ADDRESS][DOMAIN_NAME]" at bounding box center [181, 100] width 79 height 13
type input "[EMAIL_ADDRESS][DOMAIN_NAME]"
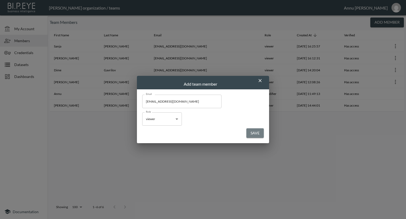
click at [254, 133] on button "Save" at bounding box center [255, 133] width 17 height 10
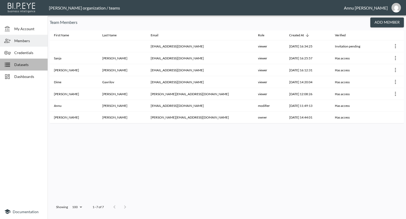
click at [28, 65] on span "Datasets" at bounding box center [28, 65] width 29 height 6
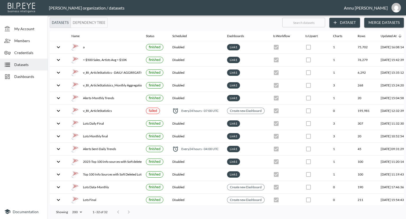
click at [29, 74] on span "Dashboards" at bounding box center [28, 77] width 29 height 6
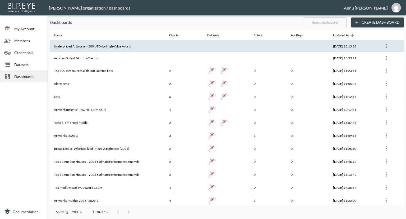
click at [131, 44] on th "Underpriced Artworks(<500 USD) by High-Value Artists" at bounding box center [107, 46] width 115 height 12
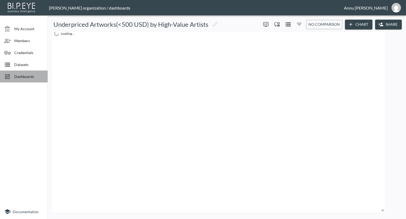
click at [33, 77] on span "Dashboards" at bounding box center [28, 77] width 29 height 6
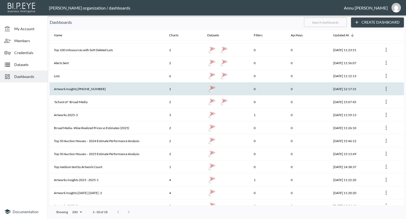
scroll to position [53, 0]
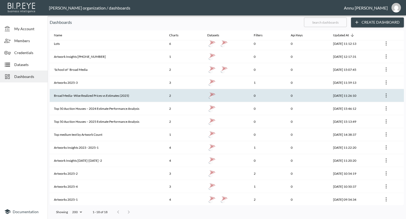
click at [88, 93] on th "Broad Media–Wise Realized Prices vs Estimates (2025)" at bounding box center [107, 95] width 115 height 13
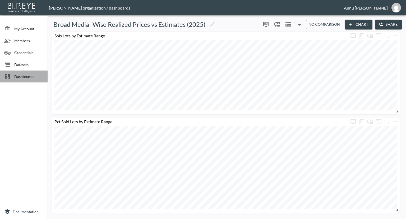
click at [29, 74] on span "Dashboards" at bounding box center [28, 77] width 29 height 6
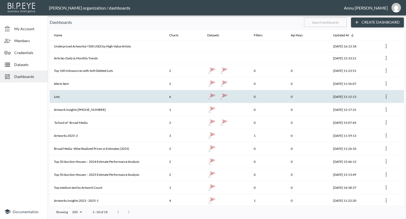
click at [92, 97] on th "Lots" at bounding box center [107, 96] width 115 height 13
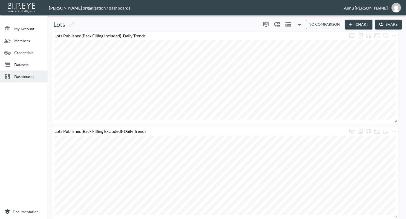
click at [38, 76] on span "Dashboards" at bounding box center [28, 77] width 29 height 6
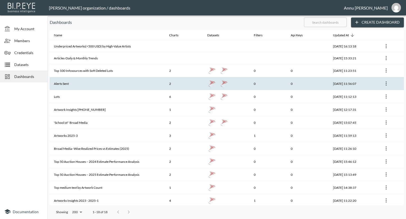
click at [92, 87] on th "Alerts Sent" at bounding box center [107, 83] width 115 height 13
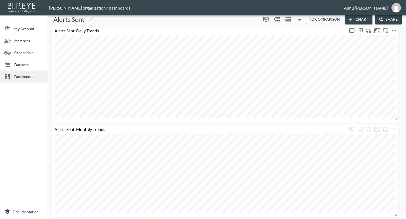
scroll to position [7, 0]
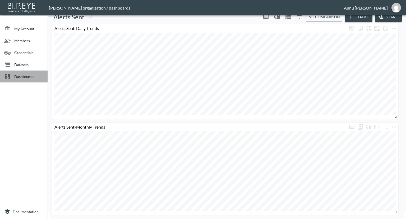
click at [29, 78] on span "Dashboards" at bounding box center [28, 77] width 29 height 6
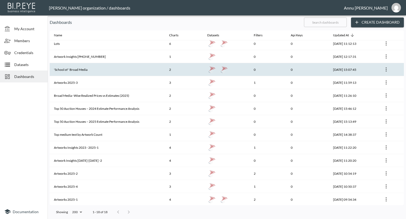
scroll to position [66, 0]
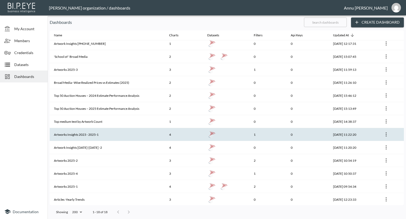
click at [84, 134] on th "Artworks Insights 2023 - 2025-1" at bounding box center [107, 134] width 115 height 13
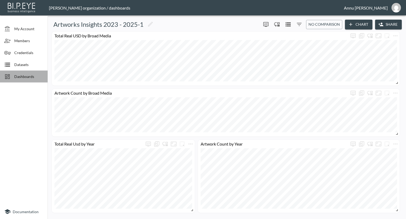
click at [43, 74] on span "Dashboards" at bounding box center [28, 77] width 29 height 6
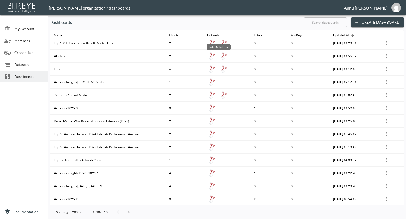
scroll to position [66, 0]
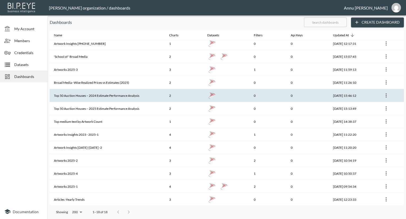
click at [116, 95] on th "Top 50 Auction Houses – 2024 Estimate Performance Analysis" at bounding box center [107, 95] width 115 height 13
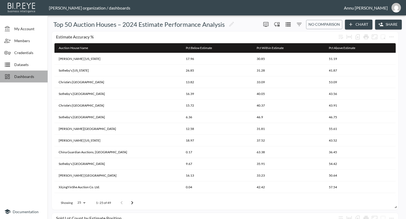
click at [24, 75] on span "Dashboards" at bounding box center [28, 77] width 29 height 6
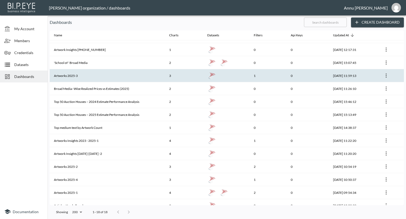
scroll to position [66, 0]
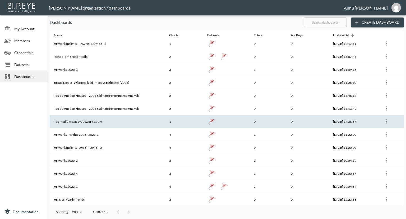
click at [100, 122] on th "Top medium text by Artwork Count" at bounding box center [107, 121] width 115 height 13
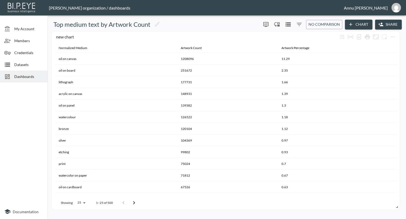
click at [23, 75] on span "Dashboards" at bounding box center [28, 77] width 29 height 6
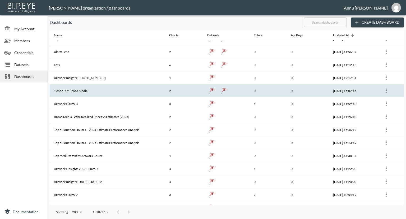
scroll to position [66, 0]
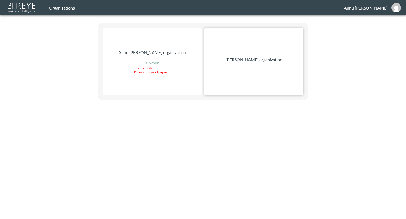
click at [267, 60] on p "[PERSON_NAME] organization" at bounding box center [254, 59] width 57 height 6
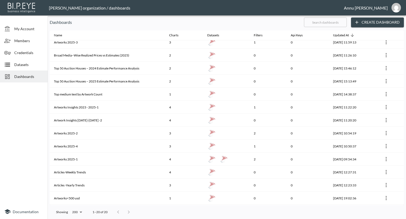
scroll to position [94, 0]
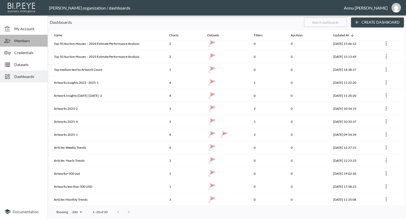
click at [21, 38] on span "Members" at bounding box center [28, 41] width 29 height 6
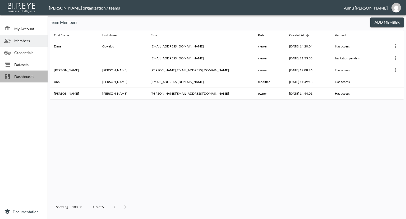
click at [34, 74] on span "Dashboards" at bounding box center [28, 77] width 29 height 6
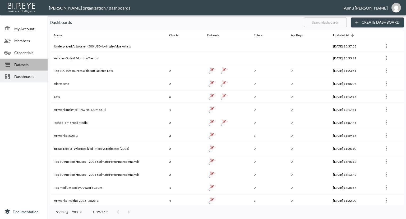
click at [38, 62] on span "Datasets" at bounding box center [28, 65] width 29 height 6
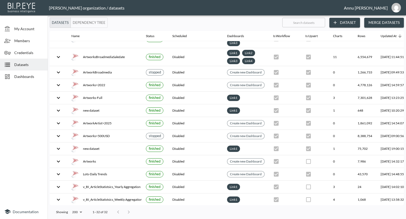
scroll to position [252, 31]
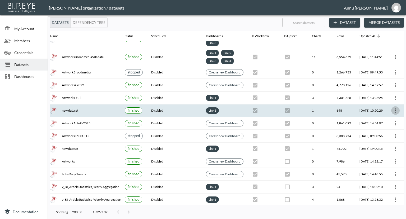
click at [393, 109] on icon "more" at bounding box center [396, 110] width 6 height 6
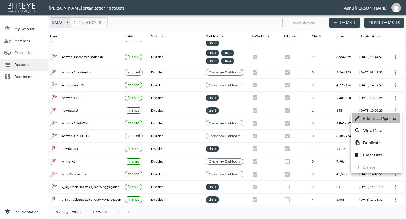
click at [376, 117] on p "Edit Data Pipeline" at bounding box center [379, 118] width 33 height 6
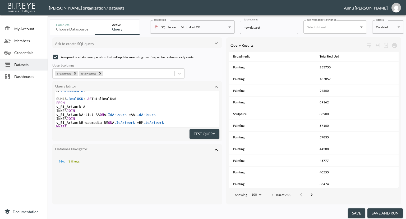
scroll to position [7, 0]
click at [35, 65] on span "Datasets" at bounding box center [28, 65] width 29 height 6
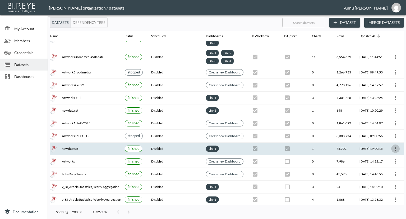
click at [392, 144] on button "more" at bounding box center [396, 148] width 8 height 8
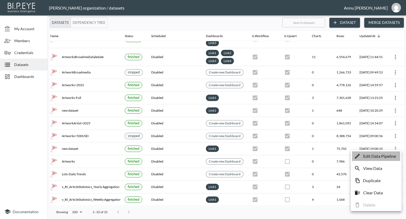
click at [381, 153] on p "Edit Data Pipeline" at bounding box center [379, 156] width 33 height 6
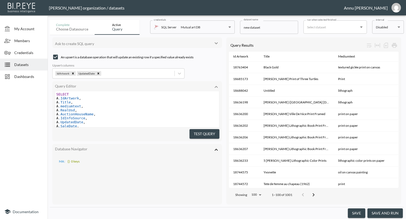
scroll to position [44, 0]
type textarea "SELECT A.IdArtwork, A.Title, A.mediumtext, A.RealUsd, A.AuctionHouseName, A.IdI…"
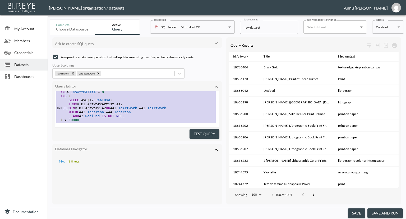
drag, startPoint x: 56, startPoint y: 93, endPoint x: 95, endPoint y: 201, distance: 114.9
click at [95, 201] on div "Ask to create SQL query An upsert is a database operation that will update an e…" at bounding box center [227, 121] width 354 height 172
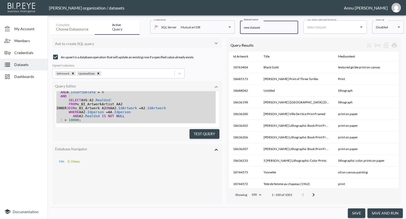
click at [273, 27] on input "new dataset" at bounding box center [269, 27] width 58 height 13
type input "n"
type input "a"
click at [357, 214] on button "save" at bounding box center [356, 213] width 17 height 10
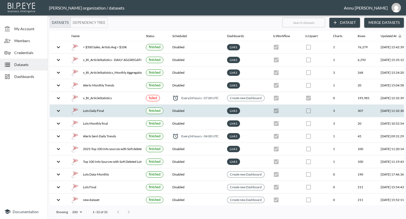
checkbox input "true"
checkbox input "false"
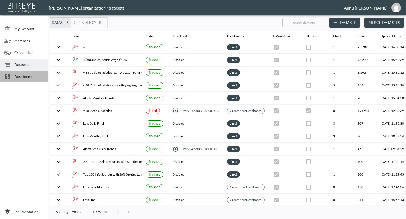
click at [34, 74] on span "Dashboards" at bounding box center [28, 77] width 29 height 6
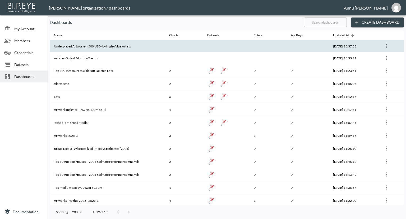
click at [134, 44] on th "Underpriced Artworks(<500 USD) by High-Value Artists" at bounding box center [107, 46] width 115 height 12
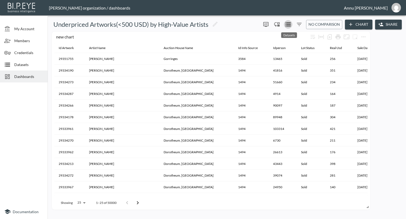
click at [289, 26] on icon "Datasets" at bounding box center [288, 24] width 5 height 4
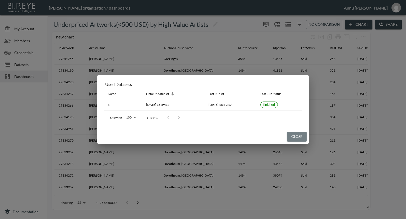
click at [297, 135] on button "Close" at bounding box center [297, 136] width 20 height 10
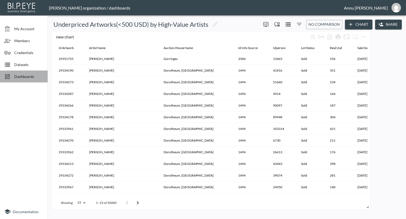
click at [37, 76] on span "Dashboards" at bounding box center [28, 77] width 29 height 6
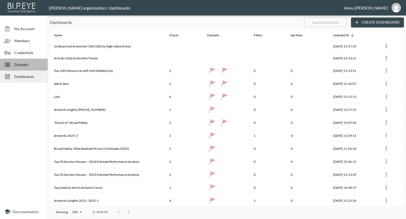
click at [35, 66] on span "Datasets" at bounding box center [28, 65] width 29 height 6
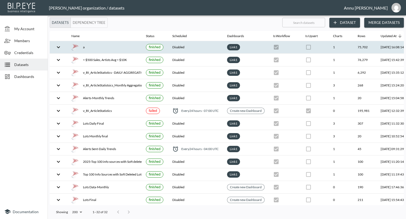
click at [94, 46] on div "a" at bounding box center [104, 46] width 66 height 7
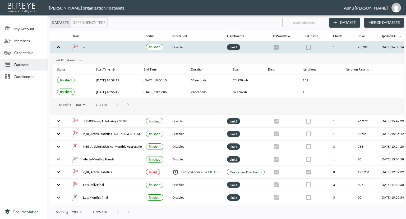
scroll to position [0, 31]
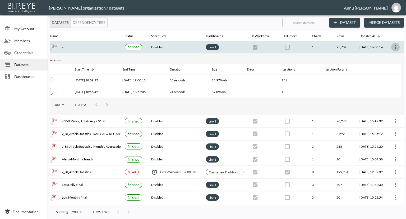
click at [395, 44] on icon "more" at bounding box center [396, 47] width 6 height 6
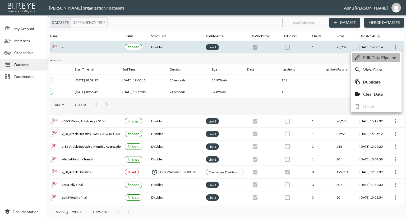
click at [381, 57] on p "Edit Data Pipeline" at bounding box center [379, 57] width 33 height 6
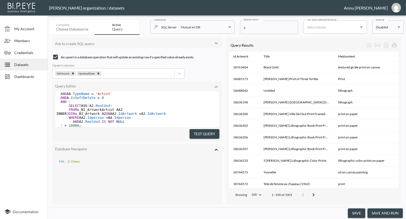
scroll to position [71, 0]
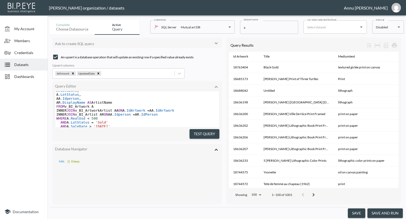
click at [151, 109] on span "INNER JOIN v_BI_ArtworkArtist AA ON A .IdArtwork = AA .IdArtwork" at bounding box center [115, 110] width 118 height 4
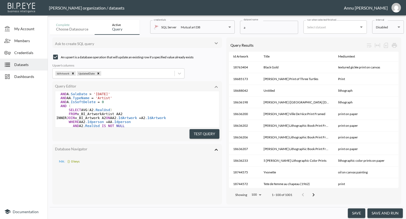
click at [33, 65] on span "Datasets" at bounding box center [28, 65] width 29 height 6
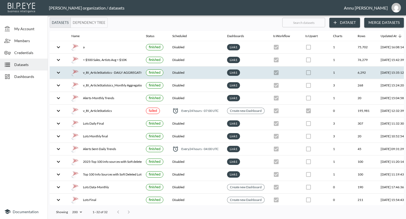
click at [112, 66] on td at bounding box center [238, 66] width 376 height 0
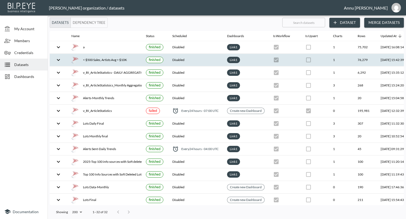
click at [114, 61] on div "< $500 Sales, Artists Avg > $10K" at bounding box center [104, 59] width 66 height 7
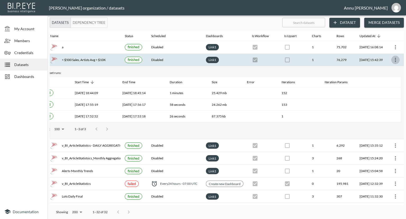
click at [393, 62] on icon "more" at bounding box center [396, 60] width 6 height 6
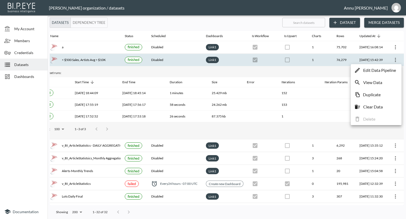
drag, startPoint x: 381, startPoint y: 75, endPoint x: 384, endPoint y: 72, distance: 3.7
click at [384, 72] on div "Edit Data Pipeline View Data Duplicate Clear Data Delete" at bounding box center [376, 94] width 51 height 61
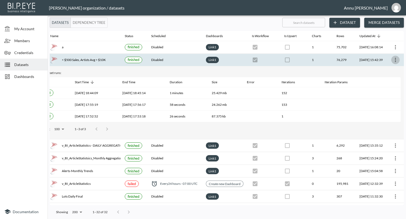
click at [393, 62] on icon "more" at bounding box center [396, 60] width 6 height 6
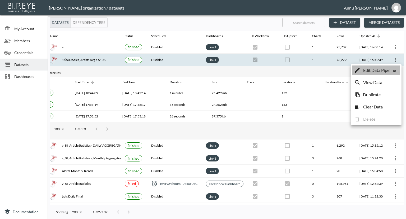
click at [385, 70] on p "Edit Data Pipeline" at bounding box center [379, 70] width 33 height 6
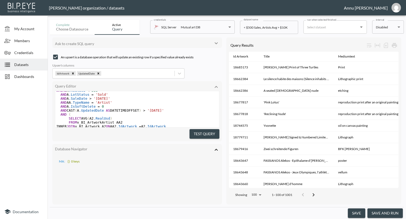
click at [150, 107] on pre "AND A .IsSoftDelete = 0" at bounding box center [137, 106] width 164 height 4
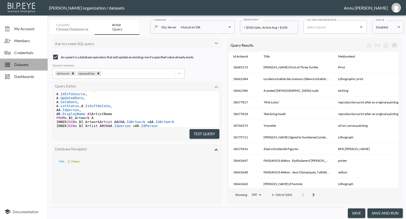
click at [34, 62] on span "Datasets" at bounding box center [28, 65] width 29 height 6
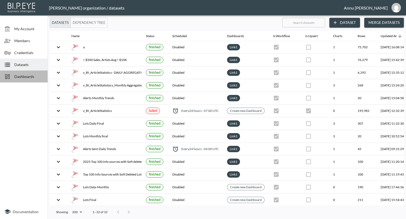
click at [35, 80] on div "Dashboards" at bounding box center [24, 76] width 48 height 12
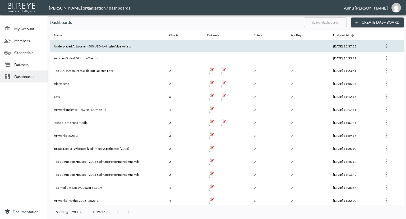
click at [120, 45] on th "Underpriced Artworks(<500 USD) by High-Value Artists" at bounding box center [107, 46] width 115 height 12
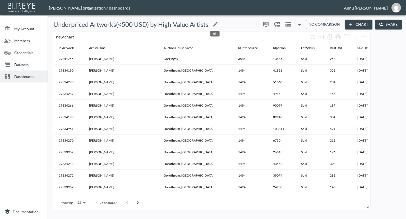
click at [217, 23] on icon "Edit" at bounding box center [215, 24] width 6 height 6
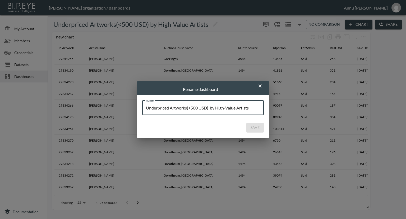
drag, startPoint x: 253, startPoint y: 108, endPoint x: 114, endPoint y: 107, distance: 138.4
click at [114, 107] on div "Rename dashboard name Underpriced Artworks(<500 USD) by High-Value Artists name…" at bounding box center [203, 109] width 406 height 219
click at [261, 82] on h2 "Rename dashboard" at bounding box center [203, 88] width 132 height 14
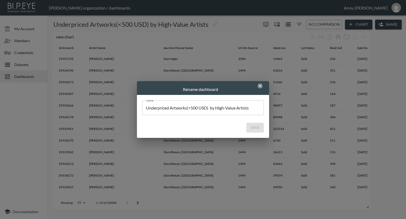
click at [260, 83] on icon "button" at bounding box center [260, 85] width 5 height 5
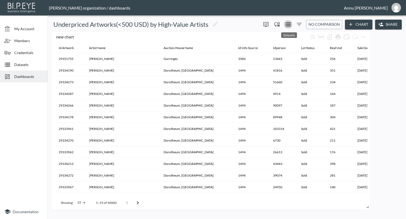
click at [287, 23] on icon "Datasets" at bounding box center [288, 24] width 5 height 4
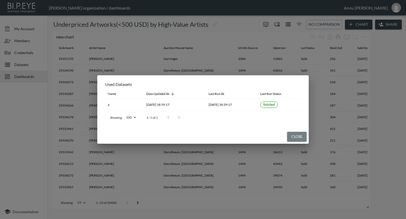
click at [291, 134] on button "Close" at bounding box center [297, 136] width 20 height 10
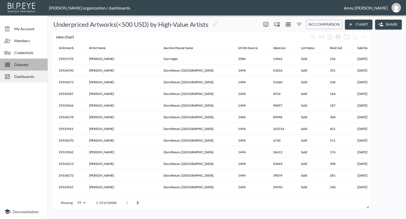
click at [28, 66] on span "Datasets" at bounding box center [28, 65] width 29 height 6
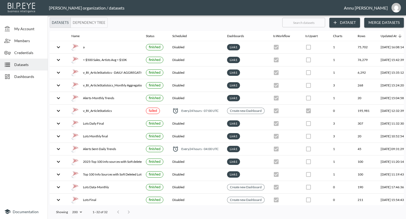
scroll to position [0, 31]
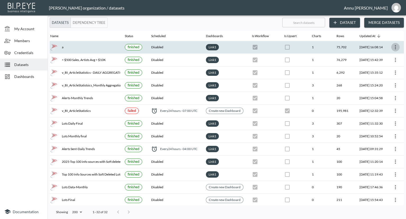
click at [394, 47] on icon "more" at bounding box center [396, 47] width 6 height 6
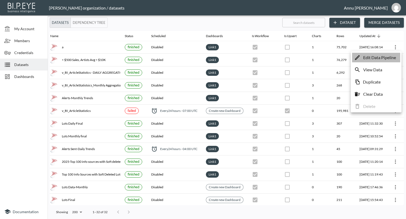
click at [375, 57] on p "Edit Data Pipeline" at bounding box center [379, 57] width 33 height 6
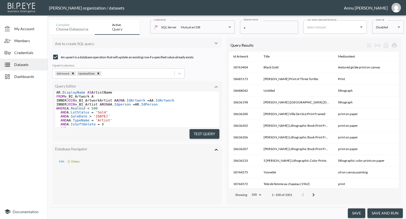
scroll to position [45, 0]
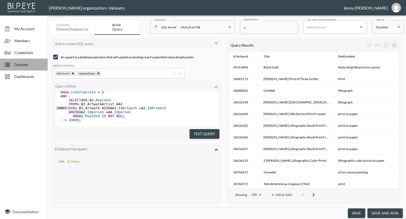
click at [33, 65] on span "Datasets" at bounding box center [28, 65] width 29 height 6
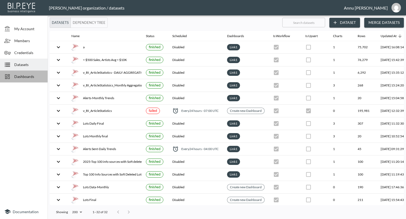
click at [30, 76] on span "Dashboards" at bounding box center [28, 77] width 29 height 6
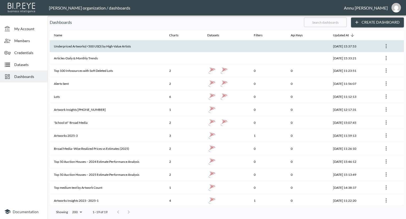
click at [219, 50] on th at bounding box center [226, 46] width 47 height 12
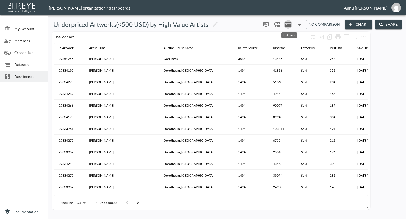
click at [290, 23] on icon "Datasets" at bounding box center [288, 24] width 5 height 4
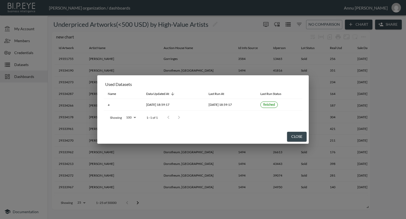
click at [396, 64] on div "Used Datasets Name Data Updated At Last Run At Last Run Status a 2025-07-23, 18…" at bounding box center [203, 109] width 406 height 219
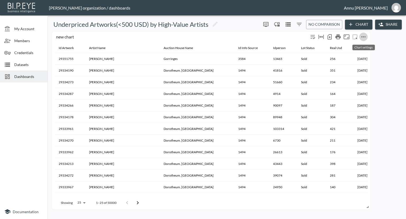
click at [365, 35] on icon "more" at bounding box center [364, 37] width 6 height 6
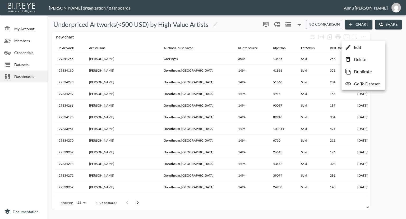
click at [33, 75] on div at bounding box center [203, 109] width 406 height 219
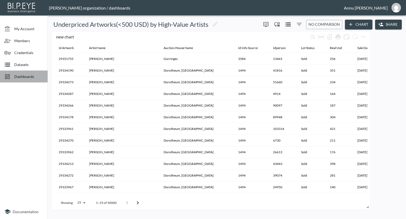
click at [33, 75] on span "Dashboards" at bounding box center [28, 77] width 29 height 6
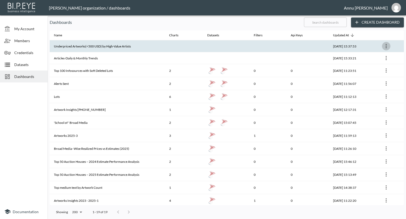
click at [386, 45] on icon "more" at bounding box center [386, 46] width 1 height 4
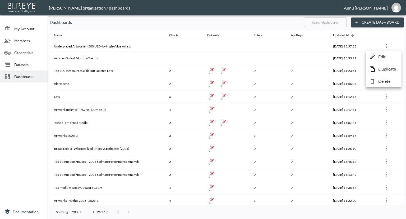
click at [384, 80] on p "Delete" at bounding box center [385, 81] width 12 height 6
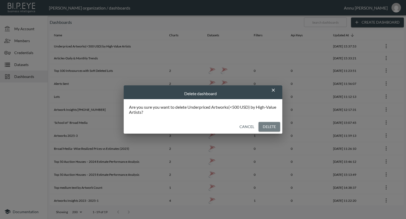
click at [270, 127] on button "Delete" at bounding box center [270, 127] width 22 height 10
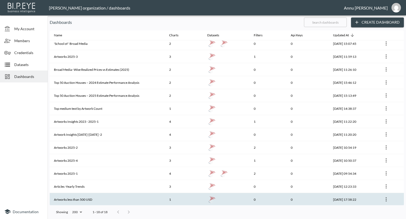
click at [94, 200] on th "Artworks less than 500 USD" at bounding box center [107, 199] width 115 height 13
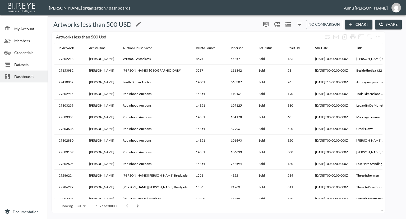
click at [137, 20] on div "Artworks less than 500 USD" at bounding box center [155, 24] width 210 height 8
click at [138, 24] on icon "Edit" at bounding box center [138, 24] width 5 height 5
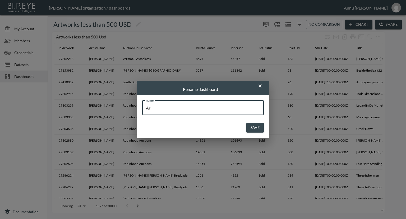
type input "A"
type input "Underpriced Artworks(<500 USD) by High-Value Artists"
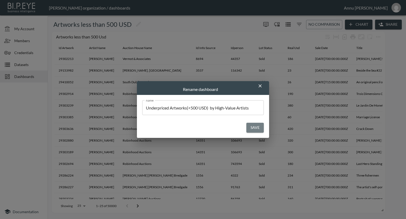
click at [248, 126] on button "Save" at bounding box center [255, 127] width 17 height 10
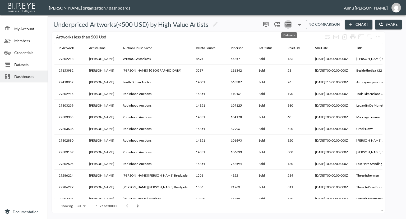
click at [288, 21] on icon "Datasets" at bounding box center [288, 24] width 6 height 6
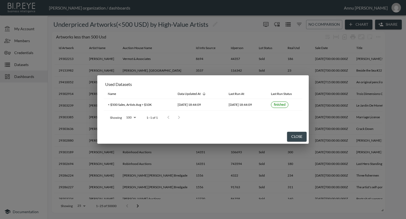
click at [23, 106] on div "Used Datasets Name Data Updated At Last Run At Last Run Status < $500 Sales, Ar…" at bounding box center [203, 109] width 406 height 219
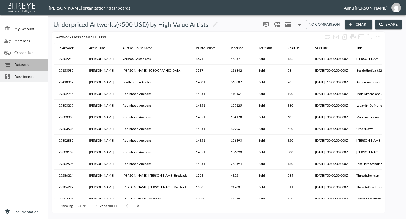
click at [24, 65] on span "Datasets" at bounding box center [28, 65] width 29 height 6
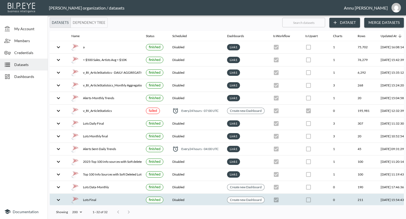
click at [297, 200] on th at bounding box center [285, 199] width 32 height 12
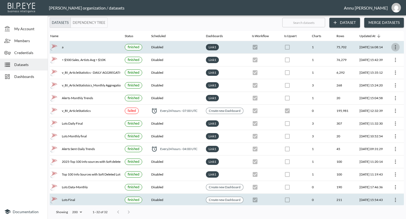
click at [394, 46] on icon "more" at bounding box center [396, 47] width 6 height 6
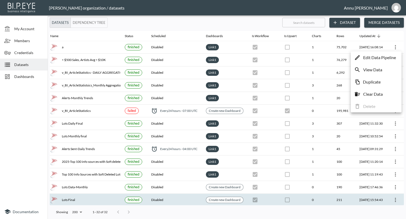
click at [14, 109] on div at bounding box center [203, 109] width 406 height 219
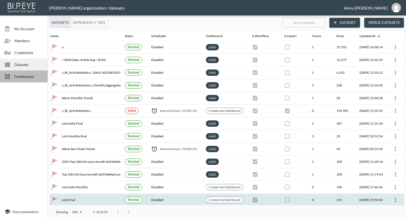
click at [24, 78] on span "Dashboards" at bounding box center [28, 77] width 29 height 6
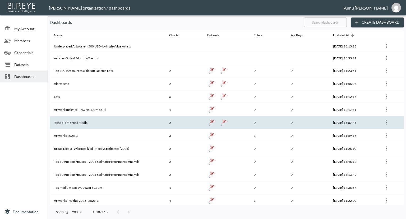
scroll to position [66, 0]
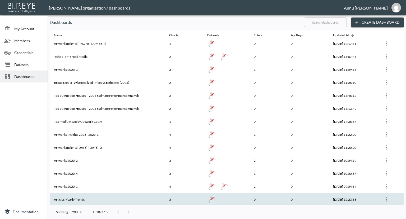
click at [127, 199] on th "Articles -Yearly Trends" at bounding box center [107, 199] width 115 height 13
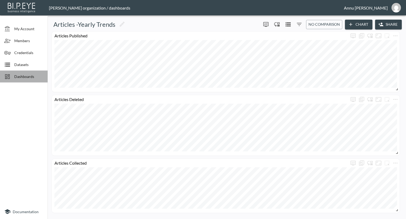
click at [38, 75] on span "Dashboards" at bounding box center [28, 77] width 29 height 6
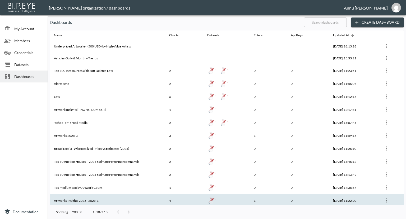
click at [105, 200] on th "Artworks Insights 2023 - 2025-1" at bounding box center [107, 200] width 115 height 13
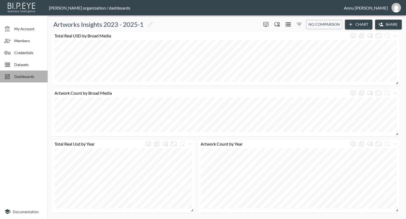
click at [28, 76] on span "Dashboards" at bounding box center [28, 77] width 29 height 6
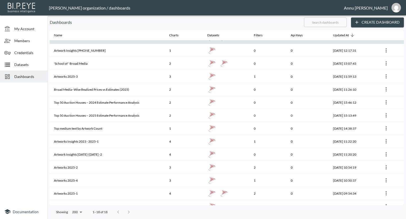
scroll to position [66, 0]
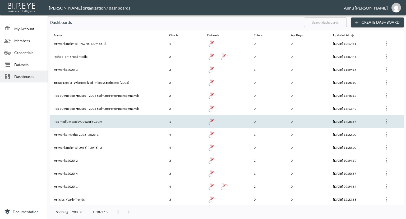
click at [84, 122] on th "Top medium text by Artwork Count" at bounding box center [107, 121] width 115 height 13
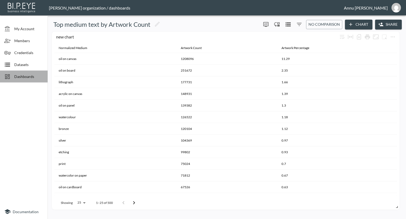
click at [31, 74] on span "Dashboards" at bounding box center [28, 77] width 29 height 6
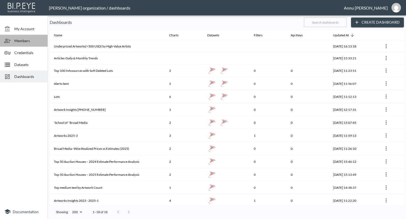
click at [29, 38] on span "Members" at bounding box center [28, 41] width 29 height 6
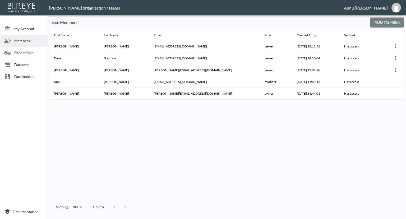
click at [377, 22] on button "Add Member" at bounding box center [388, 22] width 34 height 10
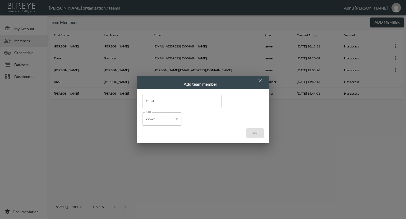
click at [187, 104] on input "Email" at bounding box center [181, 100] width 79 height 13
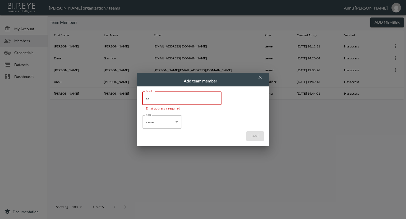
type input "s"
click at [264, 76] on h2 "Add team member" at bounding box center [203, 79] width 132 height 14
click at [261, 76] on icon "button" at bounding box center [260, 77] width 3 height 3
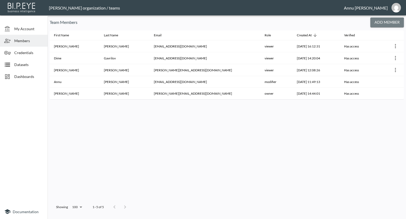
click at [381, 23] on button "Add Member" at bounding box center [388, 22] width 34 height 10
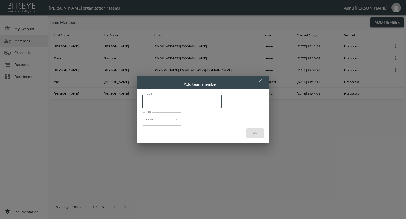
click at [188, 97] on input "Email" at bounding box center [181, 100] width 79 height 13
type input "[EMAIL_ADDRESS][DOMAIN_NAME]"
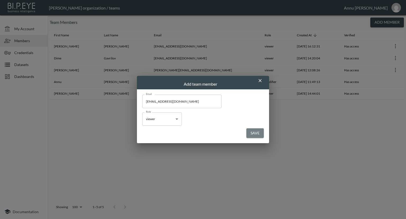
click at [258, 134] on button "Save" at bounding box center [255, 133] width 17 height 10
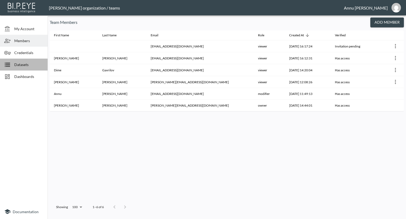
click at [19, 63] on span "Datasets" at bounding box center [28, 65] width 29 height 6
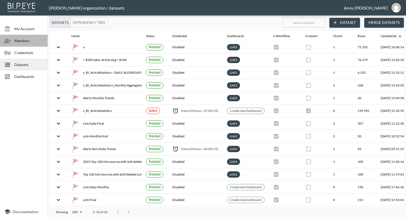
click at [28, 39] on span "Members" at bounding box center [28, 41] width 29 height 6
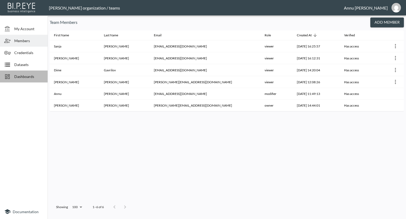
click at [31, 76] on span "Dashboards" at bounding box center [28, 77] width 29 height 6
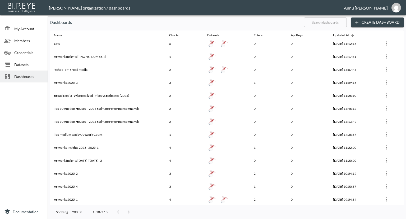
scroll to position [66, 0]
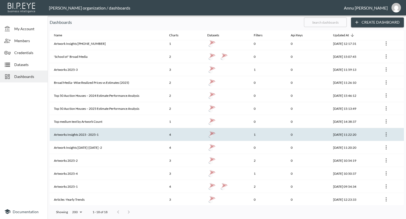
click at [398, 128] on th at bounding box center [391, 134] width 26 height 13
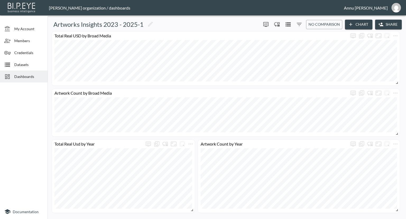
click at [26, 74] on span "Dashboards" at bounding box center [28, 77] width 29 height 6
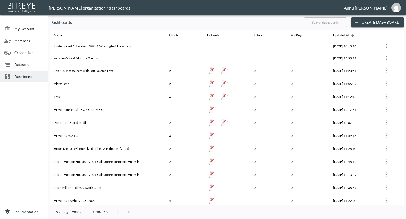
click at [29, 76] on span "Dashboards" at bounding box center [28, 77] width 29 height 6
click at [29, 75] on span "Dashboards" at bounding box center [28, 77] width 29 height 6
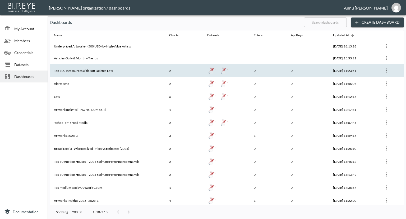
scroll to position [66, 0]
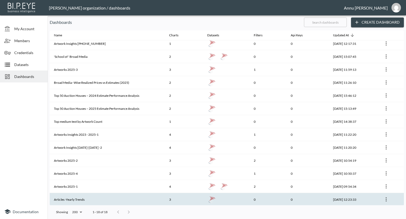
click at [78, 196] on th "Articles -Yearly Trends" at bounding box center [107, 199] width 115 height 13
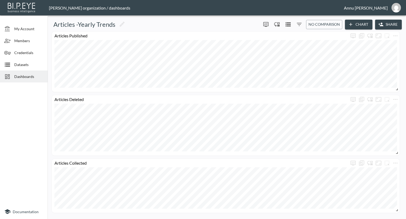
click at [36, 74] on span "Dashboards" at bounding box center [28, 77] width 29 height 6
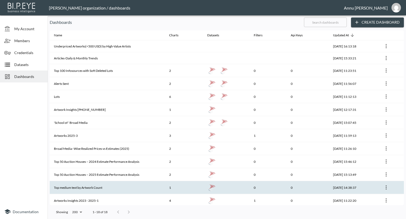
click at [76, 188] on th "Top medium text by Artwork Count" at bounding box center [107, 187] width 115 height 13
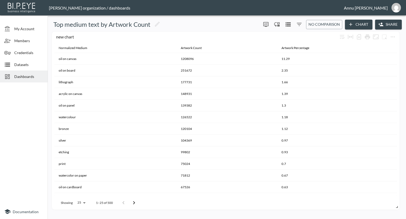
click at [25, 74] on span "Dashboards" at bounding box center [28, 77] width 29 height 6
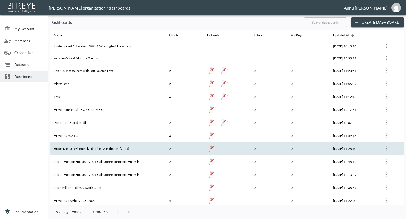
click at [76, 148] on th "Broad Media–Wise Realized Prices vs Estimates (2025)" at bounding box center [107, 148] width 115 height 13
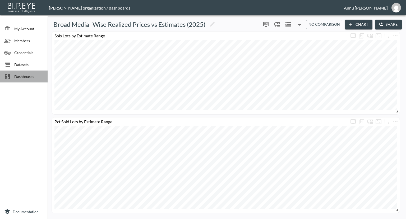
click at [28, 76] on span "Dashboards" at bounding box center [28, 77] width 29 height 6
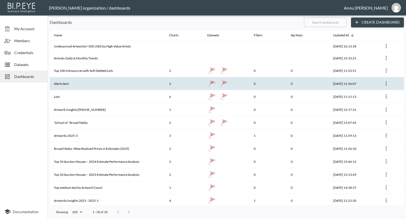
click at [85, 84] on th "Alerts Sent" at bounding box center [107, 83] width 115 height 13
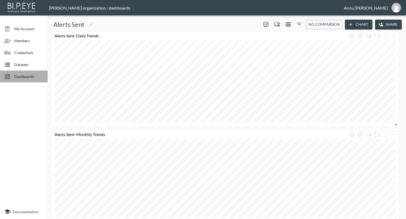
click at [33, 74] on span "Dashboards" at bounding box center [28, 77] width 29 height 6
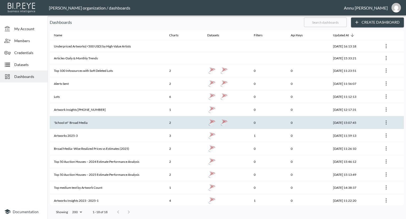
click at [63, 121] on th "'School of ' Broad Media" at bounding box center [107, 122] width 115 height 13
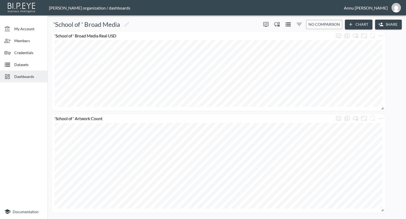
click at [35, 78] on span "Dashboards" at bounding box center [28, 77] width 29 height 6
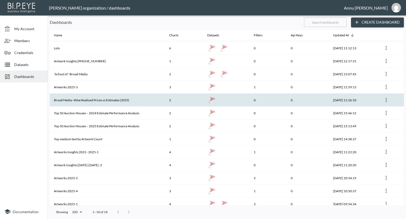
scroll to position [66, 0]
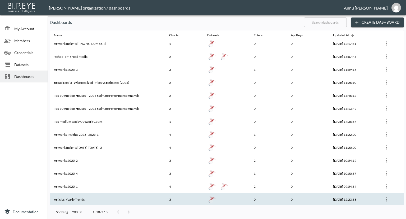
click at [77, 197] on th "Articles -Yearly Trends" at bounding box center [107, 199] width 115 height 13
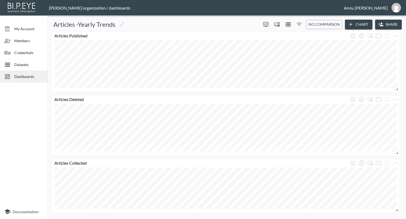
click at [34, 75] on span "Dashboards" at bounding box center [28, 77] width 29 height 6
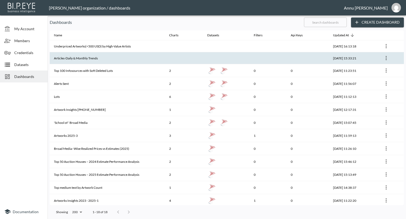
click at [96, 58] on th "Articles-Daily & Monthly Trends" at bounding box center [107, 58] width 115 height 12
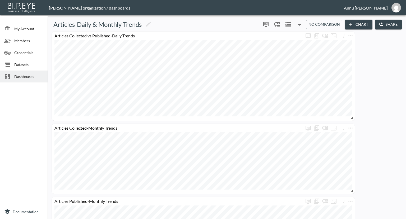
scroll to position [103, 0]
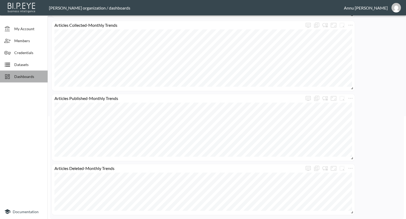
click at [25, 78] on span "Dashboards" at bounding box center [28, 77] width 29 height 6
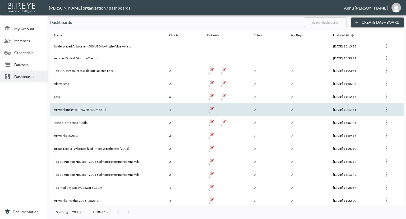
click at [95, 110] on th "Artwork Insights [PHONE_NUMBER]" at bounding box center [107, 109] width 115 height 13
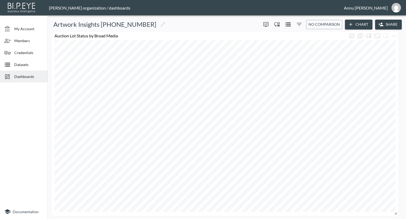
click at [20, 76] on span "Dashboards" at bounding box center [28, 77] width 29 height 6
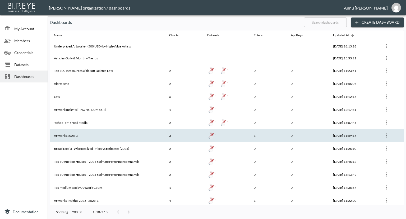
click at [63, 132] on th "Artworks 2025-3" at bounding box center [107, 135] width 115 height 13
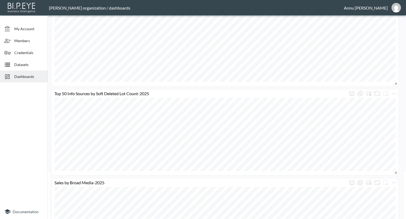
scroll to position [84, 0]
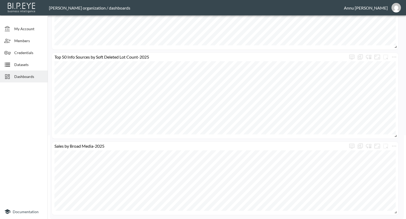
click at [25, 79] on span "Dashboards" at bounding box center [28, 77] width 29 height 6
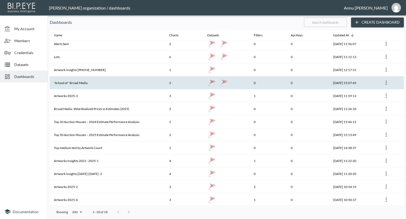
scroll to position [66, 0]
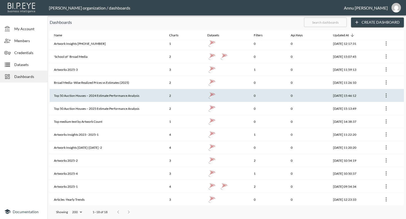
click at [105, 96] on th "Top 50 Auction Houses – 2024 Estimate Performance Analysis" at bounding box center [107, 95] width 115 height 13
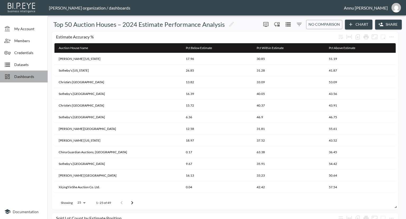
click at [37, 74] on span "Dashboards" at bounding box center [28, 77] width 29 height 6
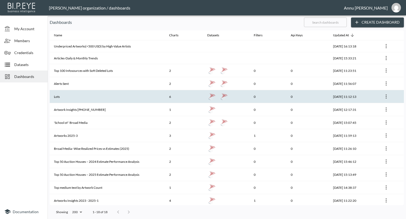
click at [90, 94] on th "Lots" at bounding box center [107, 96] width 115 height 13
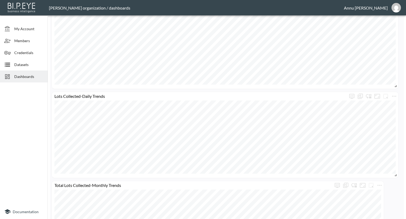
scroll to position [369, 0]
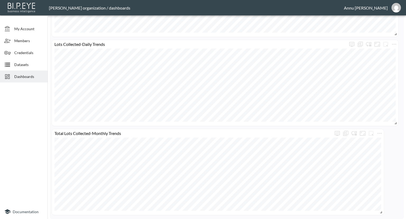
click at [31, 74] on span "Dashboards" at bounding box center [28, 77] width 29 height 6
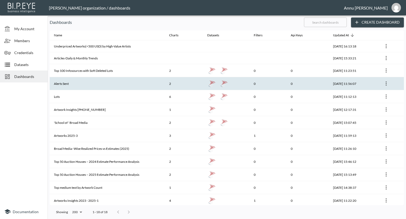
click at [89, 81] on th "Alerts Sent" at bounding box center [107, 83] width 115 height 13
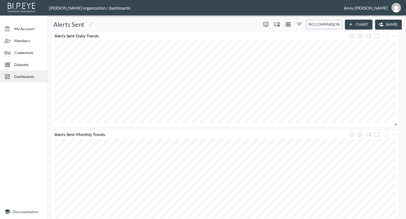
scroll to position [7, 0]
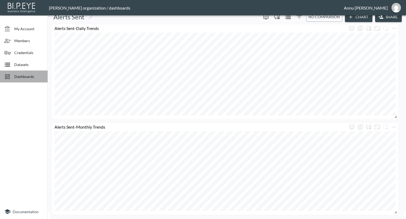
click at [33, 75] on span "Dashboards" at bounding box center [28, 77] width 29 height 6
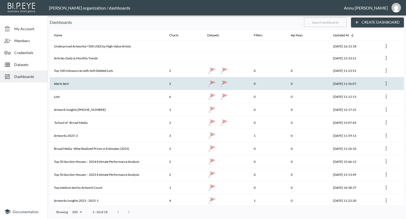
scroll to position [66, 0]
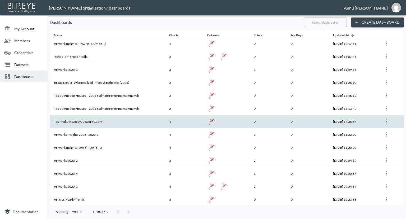
click at [93, 121] on th "Top medium text by Artwork Count" at bounding box center [107, 121] width 115 height 13
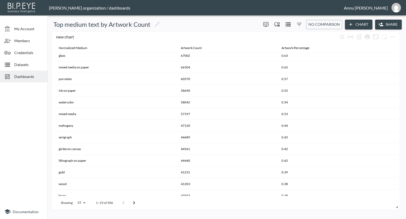
scroll to position [149, 0]
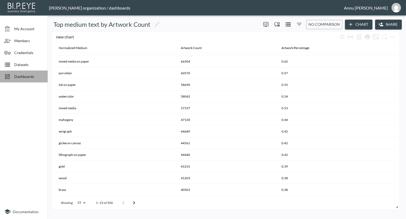
click at [37, 77] on span "Dashboards" at bounding box center [28, 77] width 29 height 6
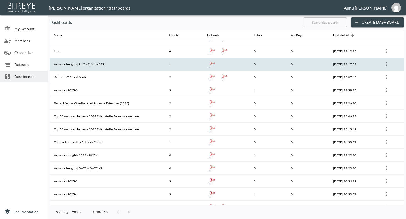
scroll to position [66, 0]
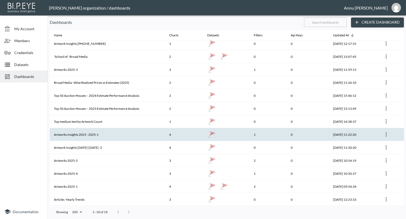
click at [94, 132] on th "Artworks Insights 2023 - 2025-1" at bounding box center [107, 134] width 115 height 13
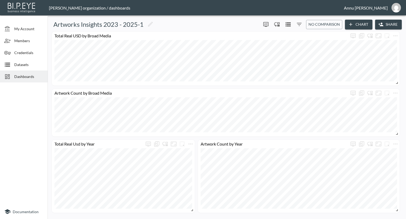
drag, startPoint x: 25, startPoint y: 73, endPoint x: 31, endPoint y: 73, distance: 5.3
click at [26, 74] on span "Dashboards" at bounding box center [28, 77] width 29 height 6
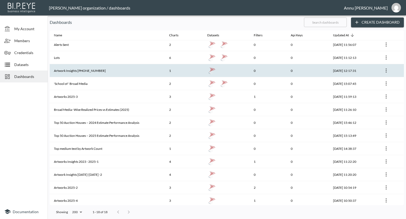
scroll to position [66, 0]
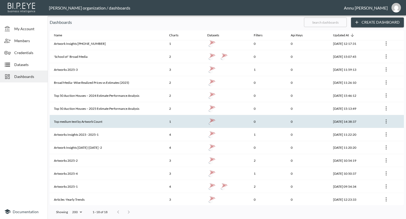
click at [101, 120] on th "Top medium text by Artwork Count" at bounding box center [107, 121] width 115 height 13
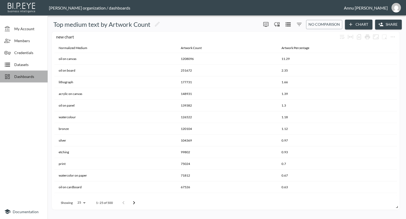
click at [24, 79] on span "Dashboards" at bounding box center [28, 77] width 29 height 6
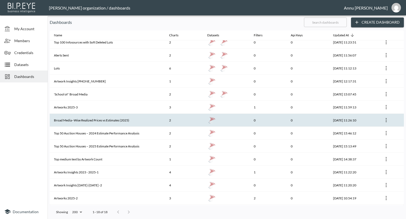
scroll to position [66, 0]
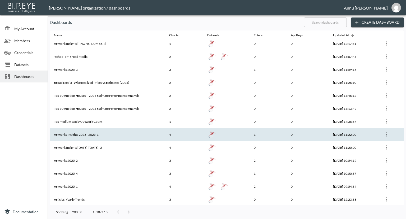
click at [79, 134] on th "Artworks Insights 2023 - 2025-1" at bounding box center [107, 134] width 115 height 13
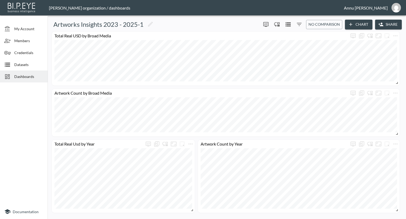
click at [35, 76] on span "Dashboards" at bounding box center [28, 77] width 29 height 6
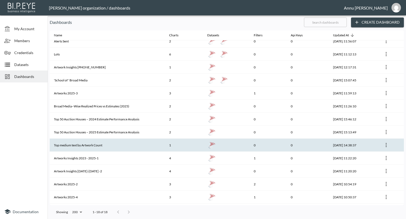
scroll to position [66, 0]
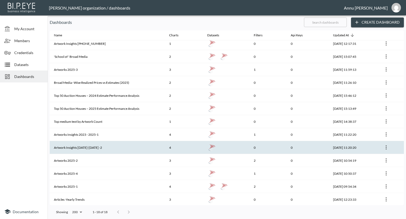
click at [99, 141] on th "Artwork Insights [DATE]-[DATE] -2" at bounding box center [107, 147] width 115 height 13
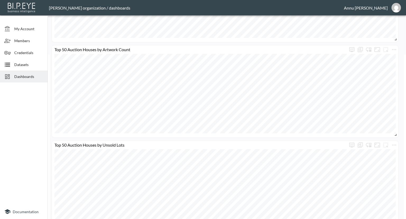
scroll to position [182, 0]
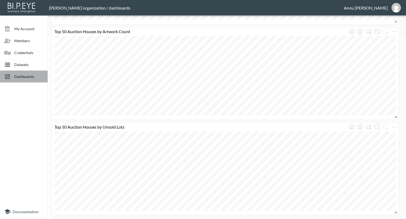
click at [35, 76] on span "Dashboards" at bounding box center [28, 77] width 29 height 6
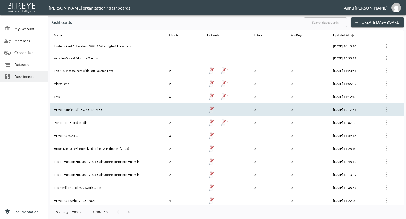
scroll to position [66, 0]
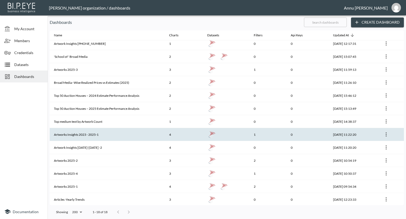
click at [111, 131] on th "Artworks Insights 2023 - 2025-1" at bounding box center [107, 134] width 115 height 13
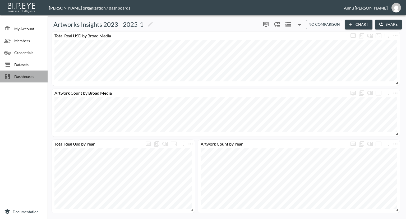
click at [32, 76] on span "Dashboards" at bounding box center [28, 77] width 29 height 6
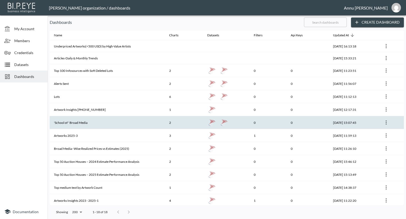
scroll to position [66, 0]
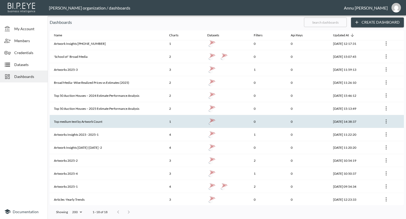
click at [108, 121] on th "Top medium text by Artwork Count" at bounding box center [107, 121] width 115 height 13
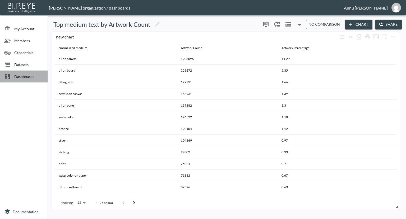
click at [19, 73] on div "Dashboards" at bounding box center [24, 76] width 48 height 12
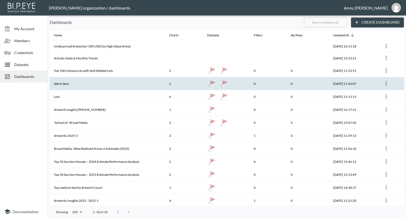
click at [76, 80] on th "Alerts Sent" at bounding box center [107, 83] width 115 height 13
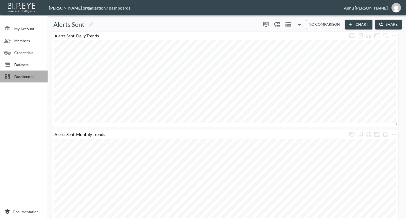
click at [17, 78] on span "Dashboards" at bounding box center [28, 77] width 29 height 6
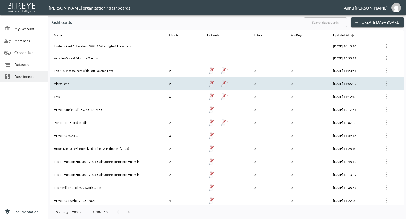
click at [89, 89] on th "Alerts Sent" at bounding box center [107, 83] width 115 height 13
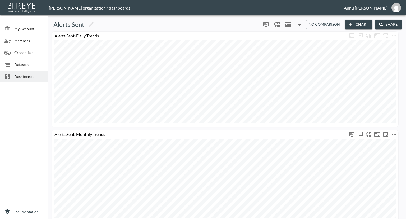
scroll to position [7, 0]
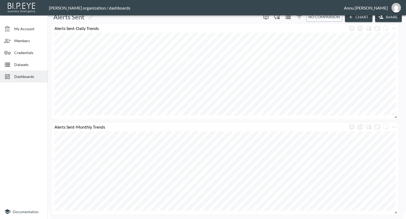
click at [38, 75] on span "Dashboards" at bounding box center [28, 77] width 29 height 6
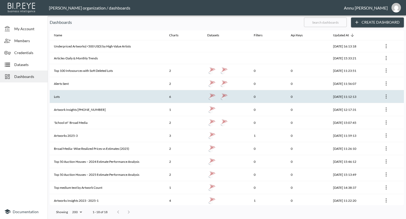
click at [97, 95] on th "Lots" at bounding box center [107, 96] width 115 height 13
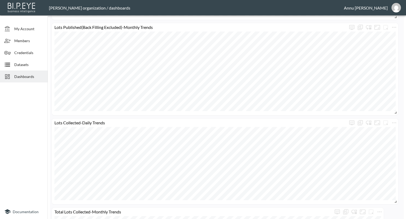
scroll to position [369, 0]
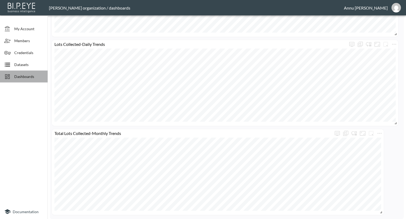
click at [29, 76] on span "Dashboards" at bounding box center [28, 77] width 29 height 6
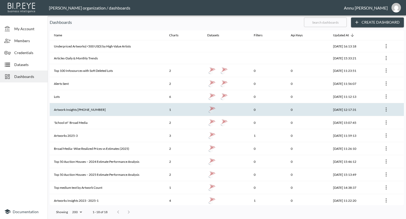
scroll to position [66, 0]
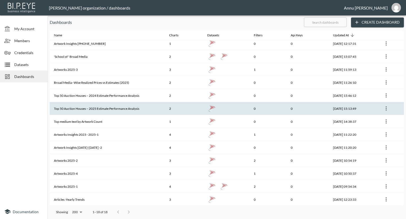
click at [128, 108] on th "Top 50 Auction Houses – 2025 Estimate Performance Analysis" at bounding box center [107, 108] width 115 height 13
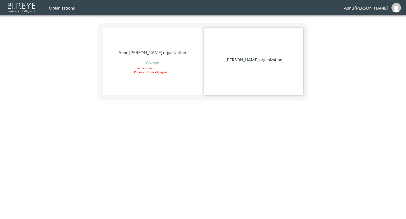
click at [270, 58] on p "[PERSON_NAME] organization" at bounding box center [254, 59] width 57 height 6
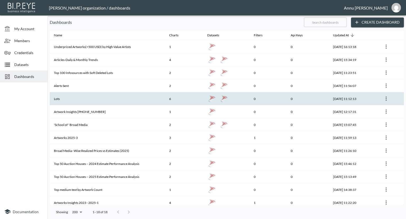
click at [85, 97] on th "Lots" at bounding box center [107, 98] width 115 height 13
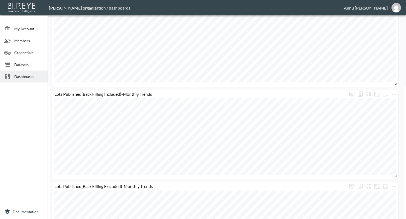
scroll to position [185, 0]
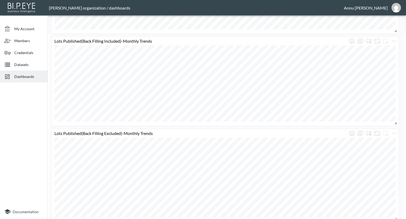
click at [31, 79] on span "Dashboards" at bounding box center [28, 77] width 29 height 6
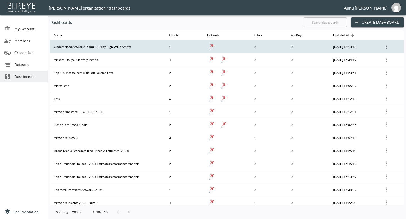
click at [121, 45] on th "Underpriced Artworks(<500 USD) by High-Value Artists" at bounding box center [107, 46] width 115 height 13
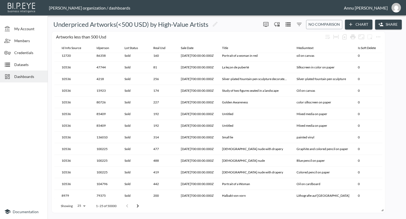
scroll to position [148, 134]
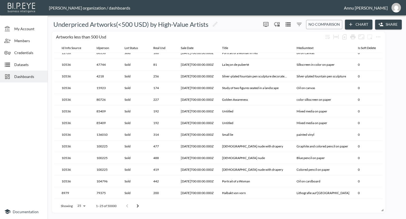
click at [22, 77] on span "Dashboards" at bounding box center [28, 77] width 29 height 6
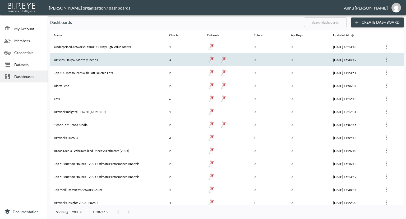
click at [84, 61] on th "Articles-Daily & Monthly Trends" at bounding box center [107, 59] width 115 height 13
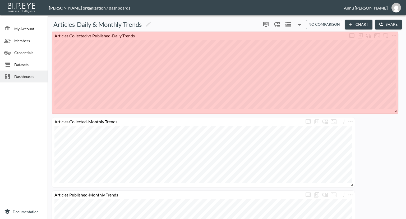
drag, startPoint x: 353, startPoint y: 117, endPoint x: 398, endPoint y: 110, distance: 45.0
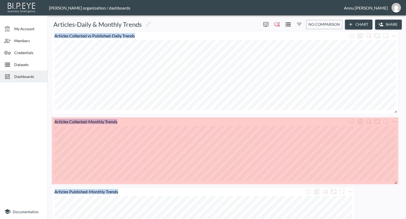
drag, startPoint x: 352, startPoint y: 183, endPoint x: 399, endPoint y: 181, distance: 47.1
click at [399, 181] on div "Articles Collected-Monthly Trends Articles Published-Monthly Trends Articles De…" at bounding box center [226, 169] width 352 height 276
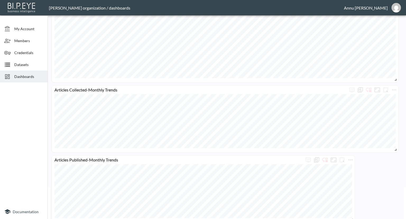
scroll to position [79, 0]
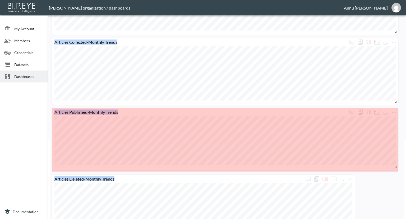
drag, startPoint x: 352, startPoint y: 171, endPoint x: 403, endPoint y: 167, distance: 50.7
click at [403, 167] on div "My Account Members Credentials Datasets Dashboards Documentation Articles-Daily…" at bounding box center [203, 109] width 406 height 219
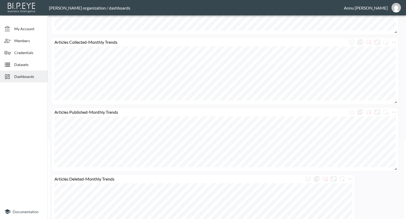
scroll to position [90, 0]
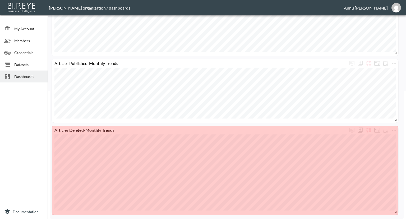
drag, startPoint x: 353, startPoint y: 211, endPoint x: 397, endPoint y: 201, distance: 45.0
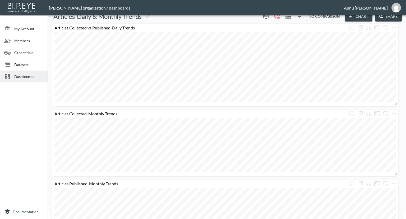
scroll to position [0, 0]
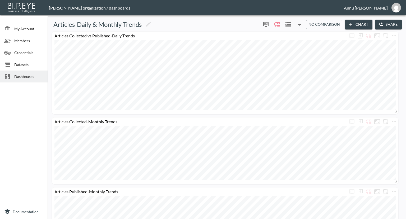
click at [25, 77] on span "Dashboards" at bounding box center [28, 77] width 29 height 6
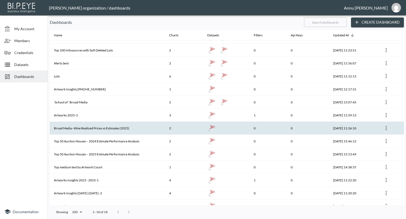
scroll to position [15, 0]
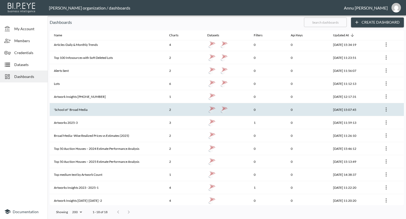
click at [84, 104] on th "'School of ' Broad Media" at bounding box center [107, 109] width 115 height 13
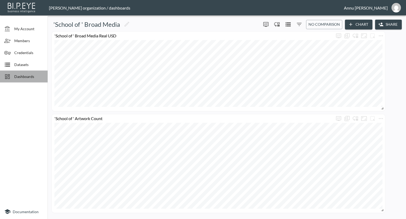
click at [34, 75] on span "Dashboards" at bounding box center [28, 77] width 29 height 6
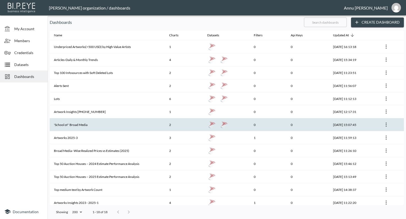
click at [112, 129] on th "'School of ' Broad Media" at bounding box center [107, 124] width 115 height 13
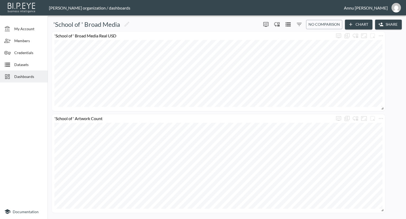
click at [23, 78] on span "Dashboards" at bounding box center [28, 77] width 29 height 6
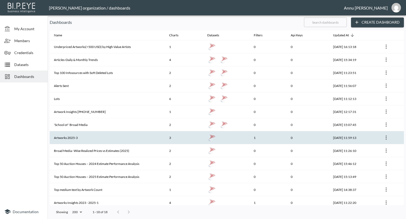
click at [61, 135] on th "Artworks 2025-3" at bounding box center [107, 137] width 115 height 13
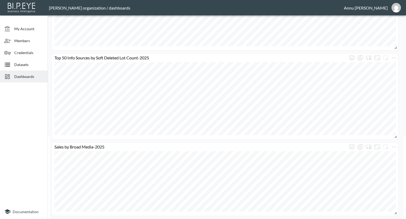
scroll to position [84, 0]
click at [25, 78] on span "Dashboards" at bounding box center [28, 77] width 29 height 6
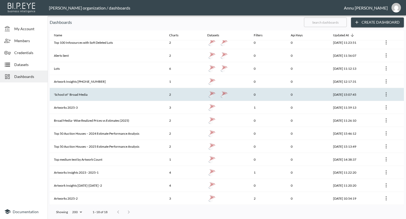
scroll to position [68, 0]
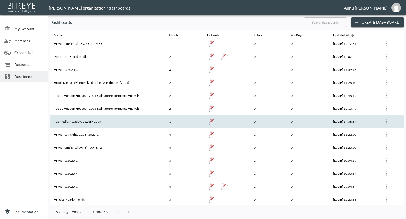
click at [73, 122] on th "Top medium text by Artwork Count" at bounding box center [107, 121] width 115 height 13
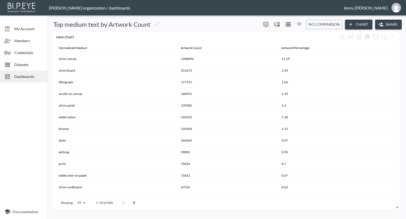
click at [28, 78] on span "Dashboards" at bounding box center [28, 77] width 29 height 6
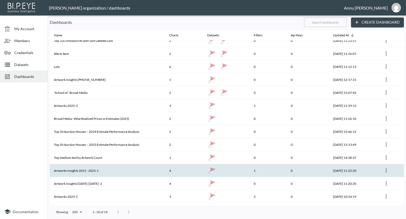
scroll to position [68, 0]
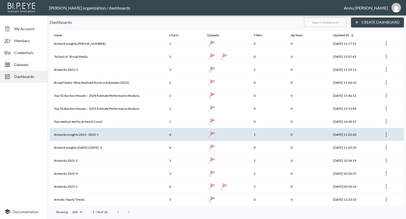
click at [81, 134] on th "Artworks Insights 2023 - 2025-1" at bounding box center [107, 134] width 115 height 13
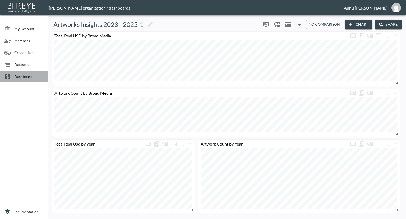
click at [39, 76] on span "Dashboards" at bounding box center [28, 77] width 29 height 6
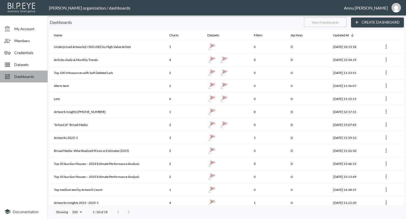
click at [7, 75] on icon at bounding box center [7, 76] width 6 height 6
click at [25, 77] on span "Dashboards" at bounding box center [28, 77] width 29 height 6
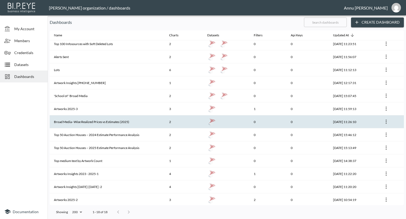
scroll to position [68, 0]
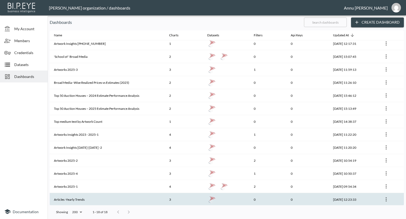
click at [87, 195] on th "Articles -Yearly Trends" at bounding box center [107, 199] width 115 height 13
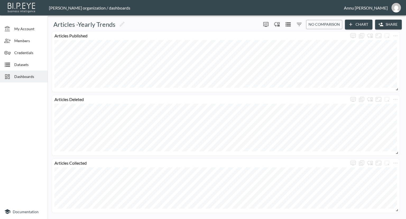
click at [36, 72] on div "Dashboards" at bounding box center [24, 76] width 48 height 12
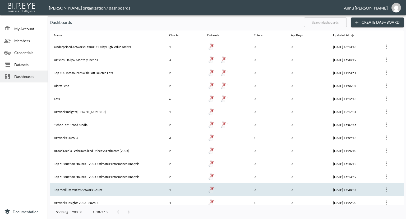
click at [89, 188] on th "Top medium text by Artwork Count" at bounding box center [107, 189] width 115 height 13
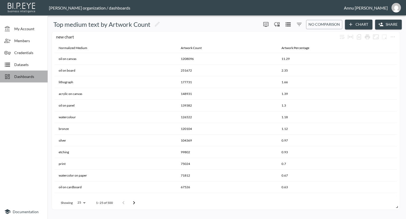
click at [17, 79] on span "Dashboards" at bounding box center [28, 77] width 29 height 6
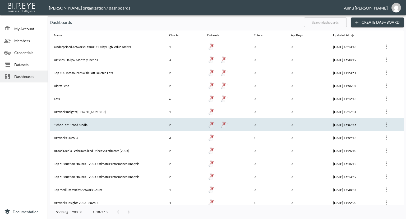
click at [62, 123] on th "'School of ' Broad Media" at bounding box center [107, 124] width 115 height 13
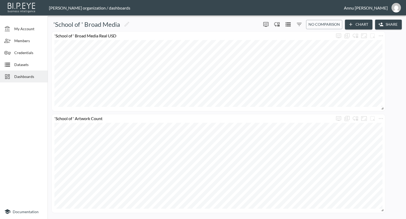
click at [34, 75] on span "Dashboards" at bounding box center [28, 77] width 29 height 6
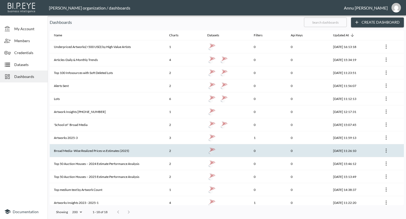
click at [86, 153] on th "Broad Media–Wise Realized Prices vs Estimates (2025)" at bounding box center [107, 150] width 115 height 13
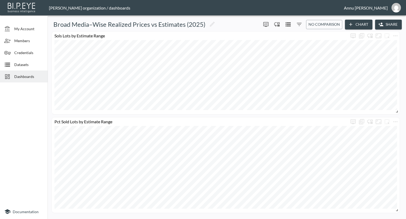
click at [32, 74] on span "Dashboards" at bounding box center [28, 77] width 29 height 6
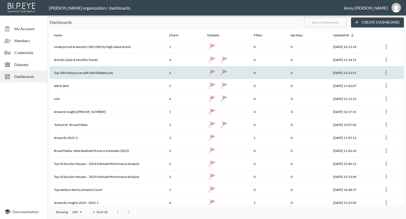
click at [90, 73] on th "Top 100 Infosources with Soft Deleted Lots" at bounding box center [107, 72] width 115 height 13
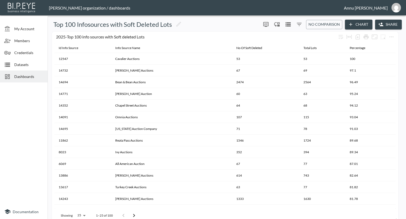
click at [27, 81] on div "Dashboards" at bounding box center [24, 76] width 48 height 12
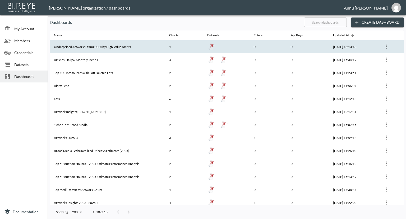
click at [65, 48] on th "Underpriced Artworks(<500 USD) by High-Value Artists" at bounding box center [107, 46] width 115 height 13
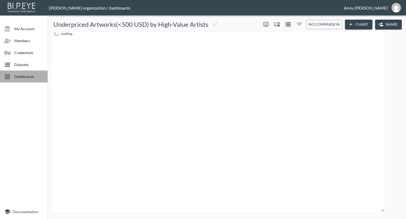
click at [25, 74] on span "Dashboards" at bounding box center [28, 77] width 29 height 6
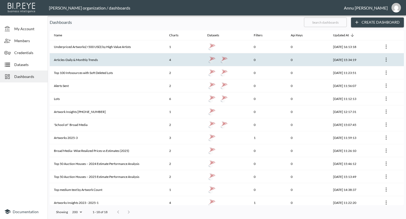
click at [58, 62] on th "Articles-Daily & Monthly Trends" at bounding box center [107, 59] width 115 height 13
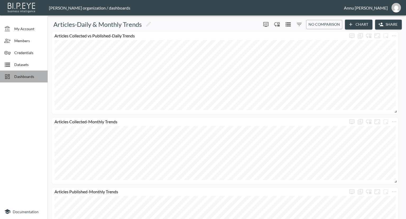
click at [32, 74] on span "Dashboards" at bounding box center [28, 77] width 29 height 6
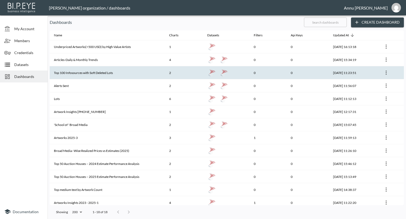
click at [83, 74] on th "Top 100 Infosources with Soft Deleted Lots" at bounding box center [107, 72] width 115 height 13
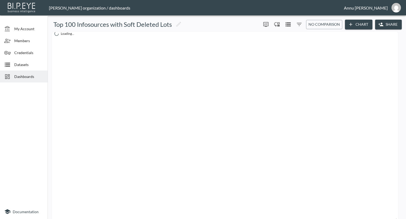
click at [37, 75] on span "Dashboards" at bounding box center [28, 77] width 29 height 6
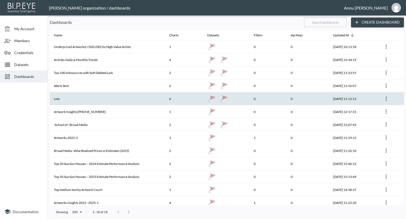
click at [109, 95] on th "Lots" at bounding box center [107, 98] width 115 height 13
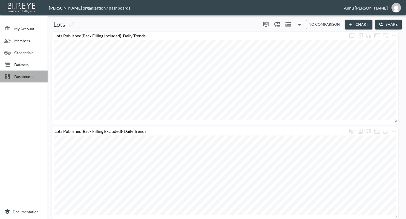
click at [35, 76] on span "Dashboards" at bounding box center [28, 77] width 29 height 6
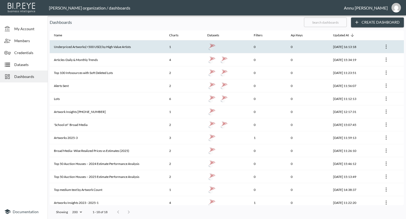
click at [85, 46] on th "Underpriced Artworks(<500 USD) by High-Value Artists" at bounding box center [107, 46] width 115 height 13
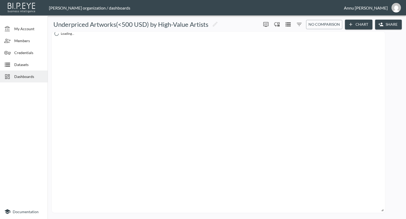
click at [34, 75] on span "Dashboards" at bounding box center [28, 77] width 29 height 6
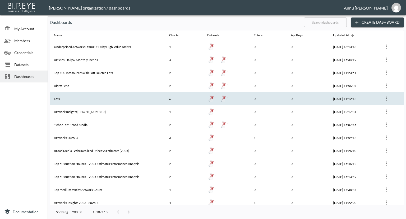
click at [156, 102] on th "Lots" at bounding box center [107, 98] width 115 height 13
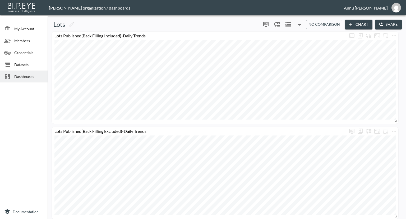
click at [18, 75] on span "Dashboards" at bounding box center [28, 77] width 29 height 6
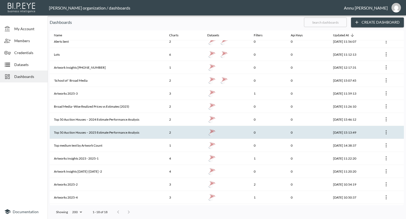
scroll to position [68, 0]
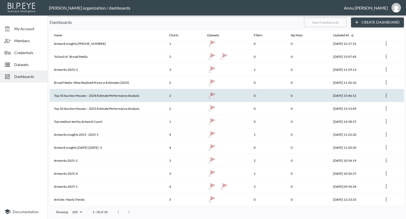
click at [136, 97] on th "Top 50 Auction Houses – 2024 Estimate Performance Analysis" at bounding box center [107, 95] width 115 height 13
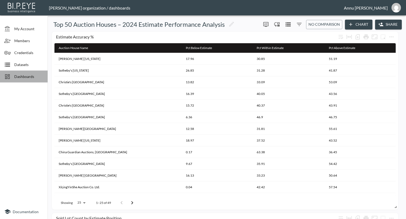
click at [28, 78] on span "Dashboards" at bounding box center [28, 77] width 29 height 6
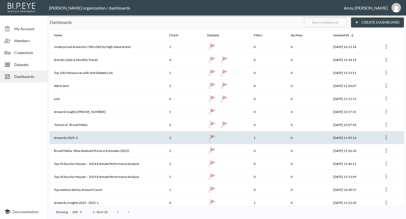
click at [143, 137] on th "Artworks 2025-3" at bounding box center [107, 137] width 115 height 13
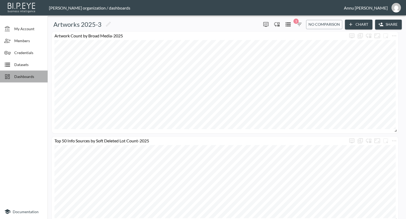
click at [19, 75] on span "Dashboards" at bounding box center [28, 77] width 29 height 6
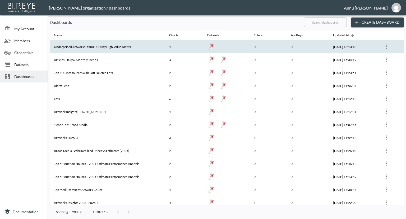
click at [99, 47] on th "Underpriced Artworks(<500 USD) by High-Value Artists" at bounding box center [107, 46] width 115 height 13
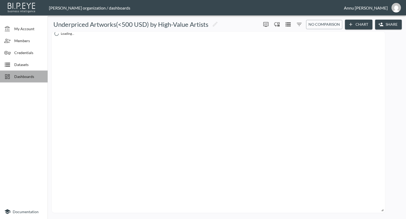
click at [21, 75] on span "Dashboards" at bounding box center [28, 77] width 29 height 6
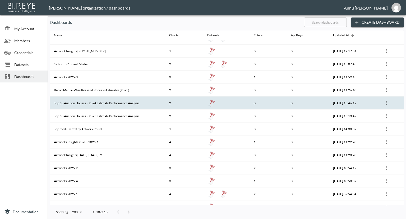
scroll to position [68, 0]
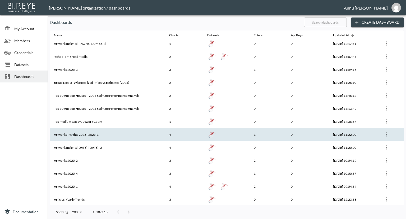
click at [88, 135] on th "Artworks Insights 2023 - 2025-1" at bounding box center [107, 134] width 115 height 13
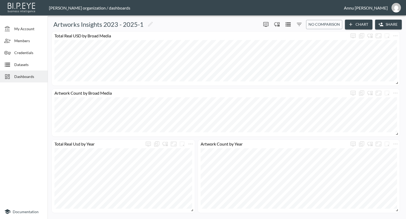
click at [27, 76] on span "Dashboards" at bounding box center [28, 77] width 29 height 6
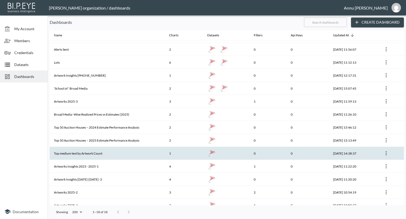
scroll to position [68, 0]
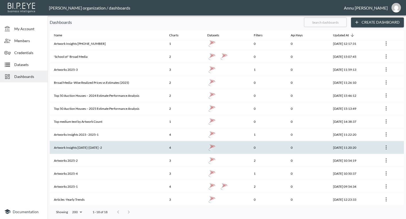
click at [100, 147] on th "Artwork Insights [DATE]-[DATE] -2" at bounding box center [107, 147] width 115 height 13
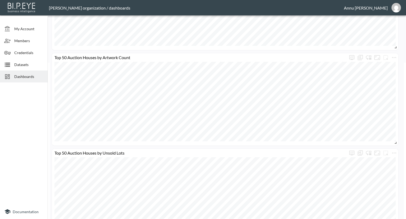
scroll to position [159, 0]
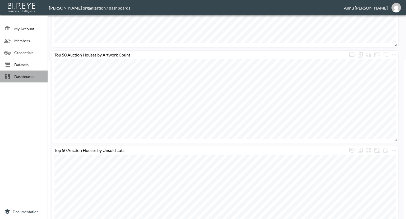
click at [31, 75] on span "Dashboards" at bounding box center [28, 77] width 29 height 6
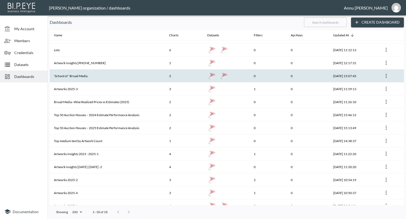
scroll to position [68, 0]
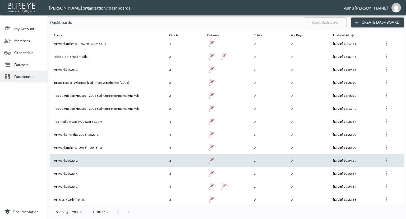
click at [116, 156] on th "Artworks 2025-2" at bounding box center [107, 160] width 115 height 13
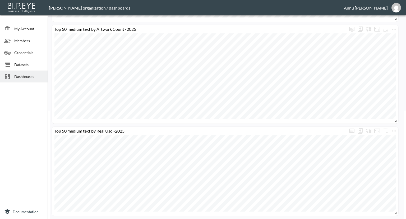
scroll to position [109, 0]
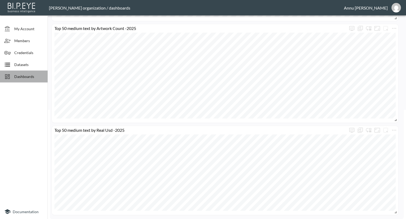
click at [26, 76] on span "Dashboards" at bounding box center [28, 77] width 29 height 6
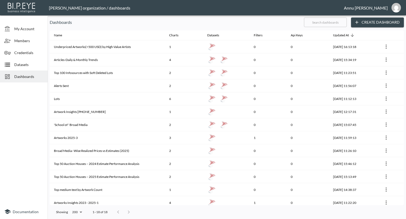
click at [21, 73] on div "Dashboards" at bounding box center [24, 76] width 48 height 12
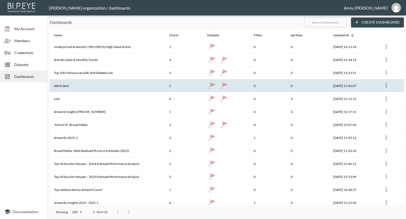
click at [76, 84] on th "Alerts Sent" at bounding box center [107, 85] width 115 height 13
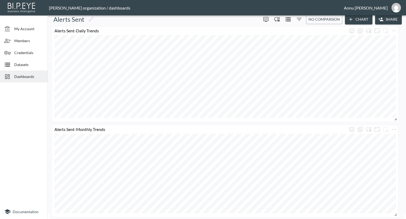
scroll to position [7, 0]
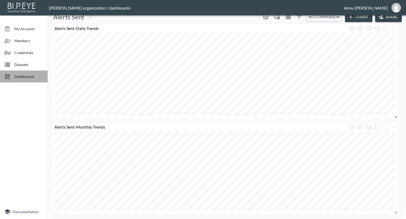
click at [20, 74] on span "Dashboards" at bounding box center [28, 77] width 29 height 6
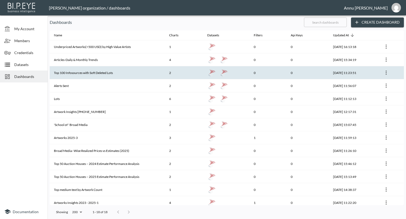
click at [85, 74] on th "Top 100 Infosources with Soft Deleted Lots" at bounding box center [107, 72] width 115 height 13
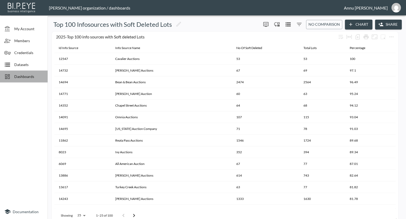
click at [32, 75] on span "Dashboards" at bounding box center [28, 77] width 29 height 6
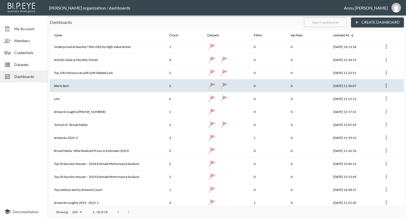
click at [81, 85] on th "Alerts Sent" at bounding box center [107, 85] width 115 height 13
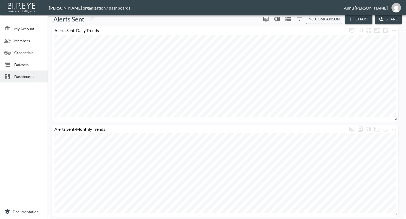
scroll to position [7, 0]
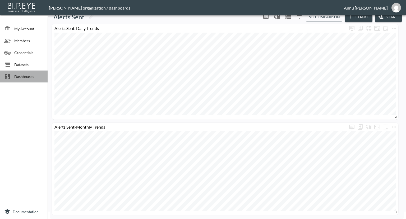
click at [20, 75] on span "Dashboards" at bounding box center [28, 77] width 29 height 6
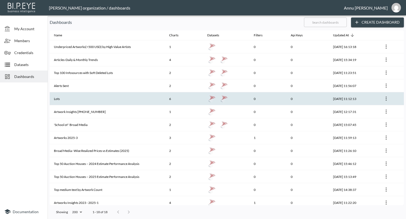
click at [78, 95] on th "Lots" at bounding box center [107, 98] width 115 height 13
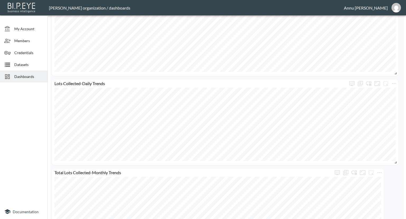
scroll to position [369, 0]
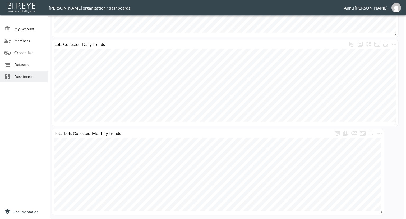
drag, startPoint x: 44, startPoint y: 75, endPoint x: 49, endPoint y: 74, distance: 5.1
click at [43, 75] on div "Dashboards" at bounding box center [24, 76] width 48 height 12
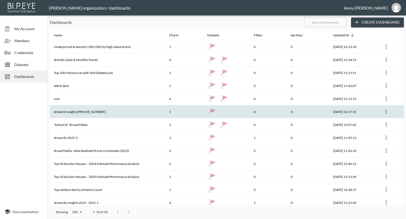
click at [106, 110] on th "Artwork Insights [PHONE_NUMBER]" at bounding box center [107, 111] width 115 height 13
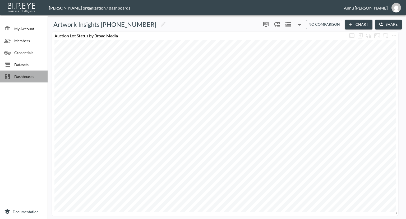
click at [30, 74] on span "Dashboards" at bounding box center [28, 77] width 29 height 6
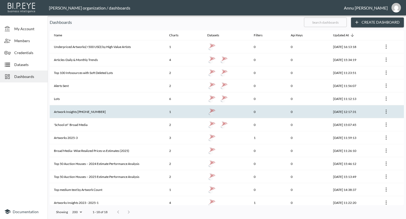
click at [99, 115] on th "Artwork Insights [PHONE_NUMBER]" at bounding box center [107, 111] width 115 height 13
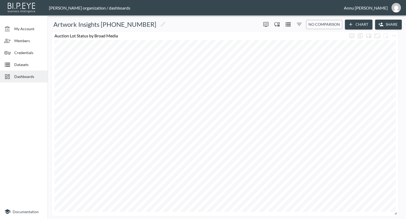
click at [29, 77] on span "Dashboards" at bounding box center [28, 77] width 29 height 6
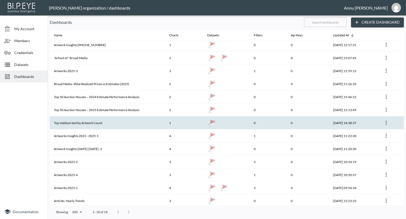
scroll to position [68, 0]
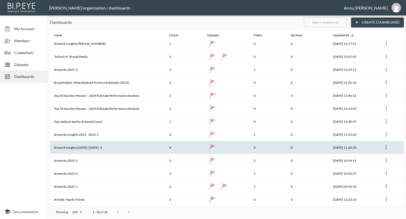
click at [92, 143] on th "Artwork Insights [DATE]-[DATE] -2" at bounding box center [107, 147] width 115 height 13
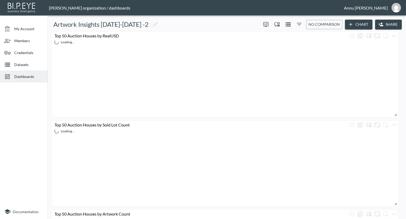
click at [299, 25] on icon "Filters" at bounding box center [299, 24] width 5 height 3
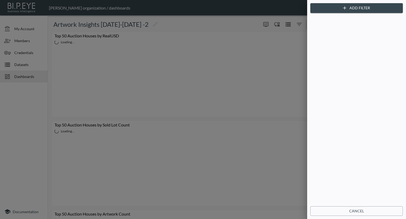
click at [294, 51] on div at bounding box center [203, 109] width 406 height 219
click at [261, 64] on div at bounding box center [203, 109] width 406 height 219
click at [216, 61] on div at bounding box center [203, 109] width 406 height 219
click at [207, 35] on div at bounding box center [203, 109] width 406 height 219
click at [317, 209] on button "Cancel" at bounding box center [357, 211] width 93 height 10
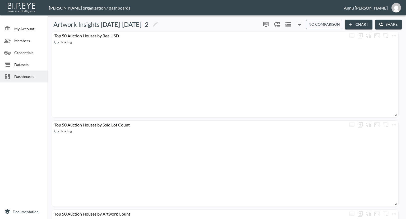
click at [286, 26] on icon "Datasets" at bounding box center [288, 24] width 5 height 4
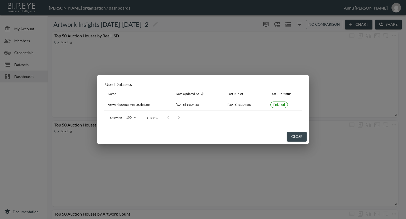
click at [277, 49] on div "Used Datasets Name Data Updated At Last Run At Last Run Status ArtworksBroadmed…" at bounding box center [203, 109] width 406 height 219
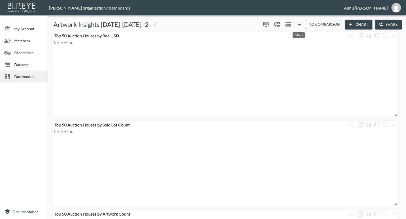
click at [298, 25] on icon "Filters" at bounding box center [299, 24] width 6 height 6
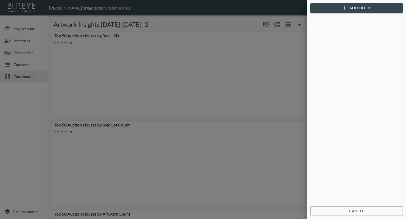
click at [227, 71] on div at bounding box center [203, 109] width 406 height 219
click at [267, 60] on div at bounding box center [203, 109] width 406 height 219
click at [277, 44] on div at bounding box center [203, 109] width 406 height 219
drag, startPoint x: 340, startPoint y: 209, endPoint x: 335, endPoint y: 187, distance: 22.7
click at [340, 209] on button "Cancel" at bounding box center [357, 211] width 93 height 10
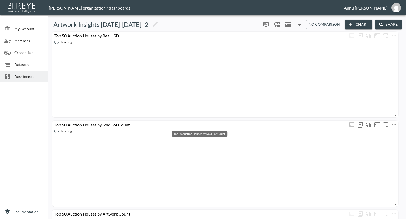
click at [299, 124] on div "Top 50 Auction Houses by Sold Lot Count" at bounding box center [200, 124] width 296 height 5
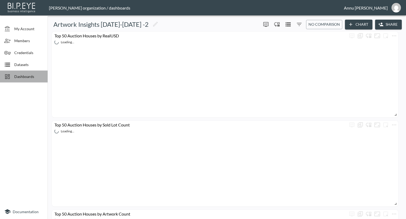
click at [34, 75] on span "Dashboards" at bounding box center [28, 77] width 29 height 6
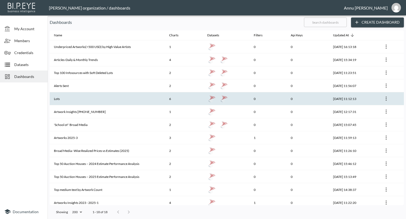
click at [97, 100] on th "Lots" at bounding box center [107, 98] width 115 height 13
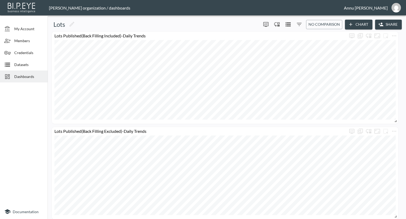
click at [38, 78] on span "Dashboards" at bounding box center [28, 77] width 29 height 6
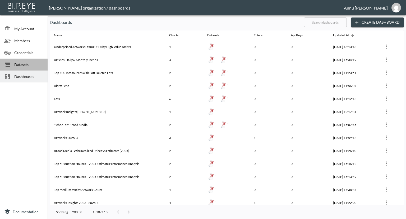
click at [28, 66] on span "Datasets" at bounding box center [28, 65] width 29 height 6
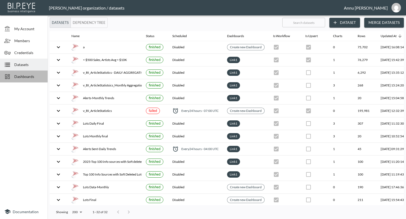
click at [38, 78] on span "Dashboards" at bounding box center [28, 77] width 29 height 6
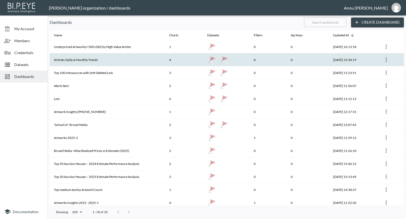
click at [79, 56] on th "Articles-Daily & Monthly Trends" at bounding box center [107, 59] width 115 height 13
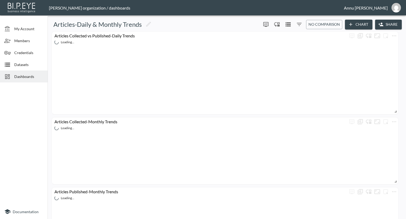
click at [301, 26] on icon "Filters" at bounding box center [299, 24] width 6 height 6
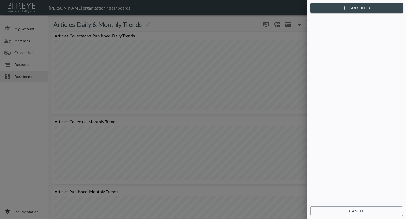
click at [352, 10] on button "Add Filter" at bounding box center [357, 8] width 93 height 10
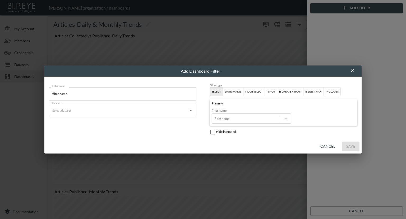
click at [352, 69] on icon "button" at bounding box center [352, 70] width 3 height 3
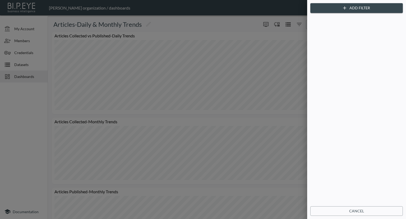
click at [33, 136] on div at bounding box center [203, 109] width 406 height 219
click at [340, 206] on button "Cancel" at bounding box center [357, 211] width 93 height 10
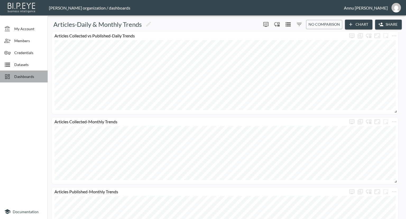
click at [36, 78] on span "Dashboards" at bounding box center [28, 77] width 29 height 6
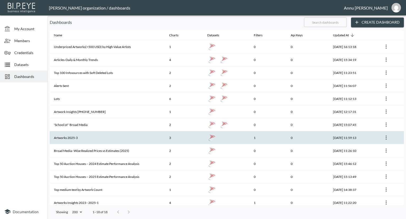
click at [71, 141] on th "Artworks 2025-3" at bounding box center [107, 137] width 115 height 13
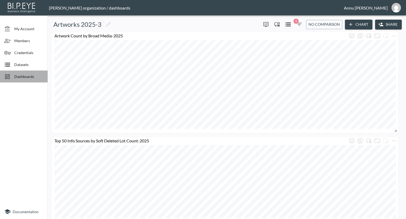
click at [31, 79] on span "Dashboards" at bounding box center [28, 77] width 29 height 6
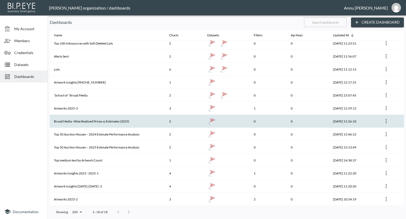
scroll to position [68, 0]
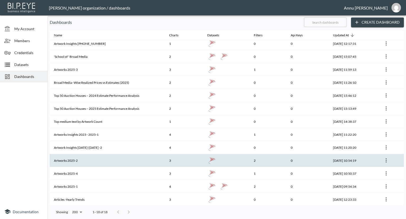
click at [130, 154] on th "Artworks 2025-2" at bounding box center [107, 160] width 115 height 13
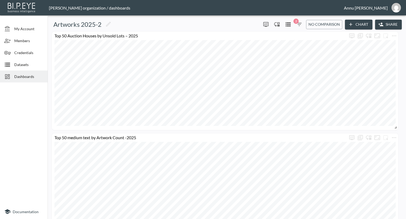
click at [21, 79] on div "Dashboards" at bounding box center [24, 76] width 48 height 12
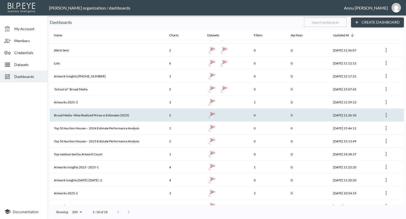
scroll to position [68, 0]
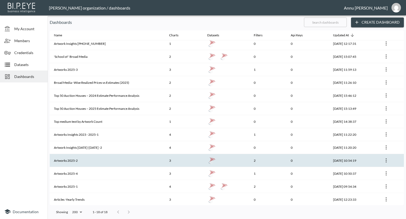
click at [94, 157] on th "Artworks 2025-2" at bounding box center [107, 160] width 115 height 13
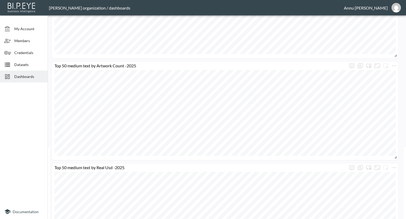
scroll to position [109, 0]
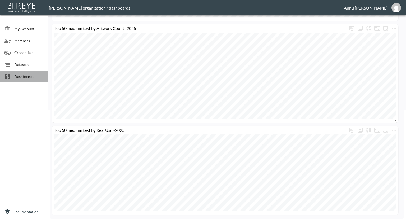
click at [34, 78] on span "Dashboards" at bounding box center [28, 77] width 29 height 6
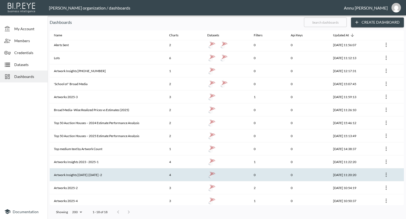
scroll to position [68, 0]
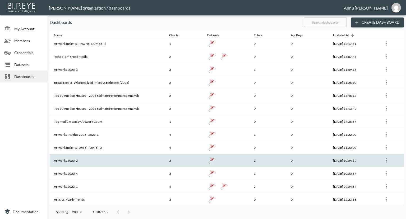
click at [115, 159] on th "Artworks 2025-2" at bounding box center [107, 160] width 115 height 13
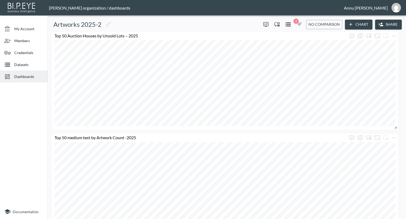
scroll to position [109, 0]
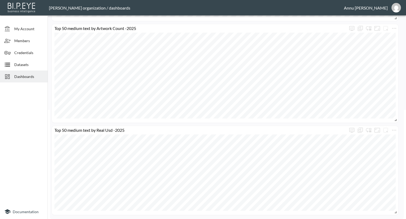
click at [39, 79] on span "Dashboards" at bounding box center [28, 77] width 29 height 6
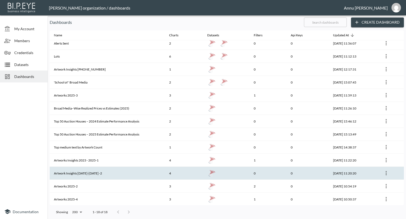
scroll to position [68, 0]
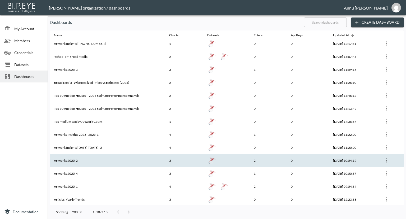
click at [124, 158] on th "Artworks 2025-2" at bounding box center [107, 160] width 115 height 13
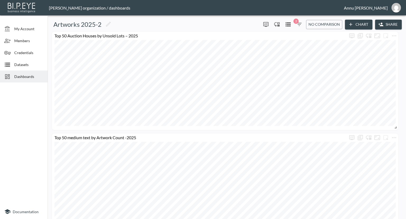
scroll to position [109, 0]
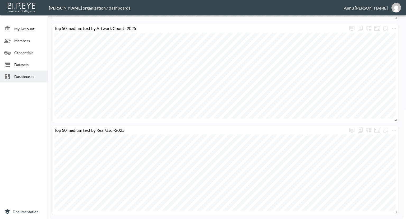
click at [37, 77] on span "Dashboards" at bounding box center [28, 77] width 29 height 6
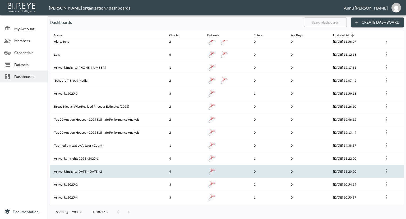
scroll to position [68, 0]
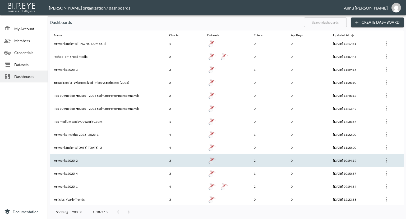
click at [119, 164] on th "Artworks 2025-2" at bounding box center [107, 160] width 115 height 13
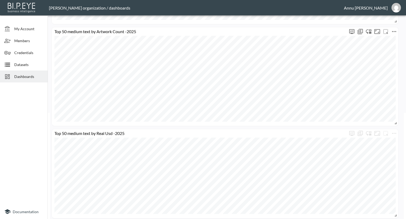
scroll to position [109, 0]
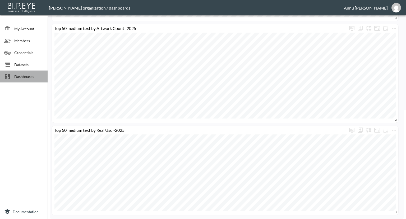
click at [28, 76] on span "Dashboards" at bounding box center [28, 77] width 29 height 6
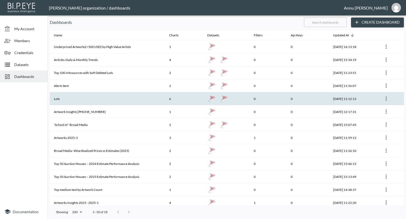
click at [119, 102] on th "Lots" at bounding box center [107, 98] width 115 height 13
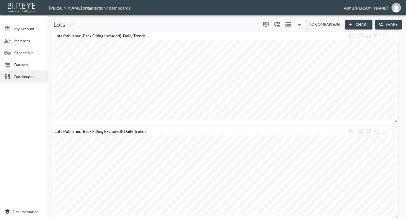
click at [35, 78] on span "Dashboards" at bounding box center [28, 77] width 29 height 6
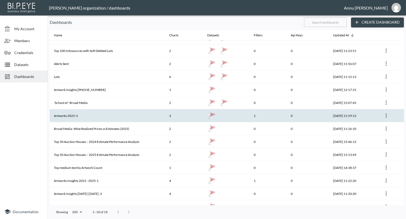
scroll to position [68, 0]
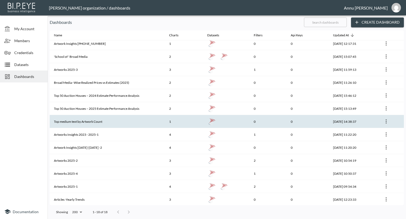
click at [118, 119] on th "Top medium text by Artwork Count" at bounding box center [107, 121] width 115 height 13
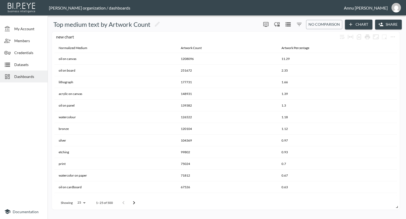
click at [38, 80] on div "Dashboards" at bounding box center [24, 76] width 48 height 12
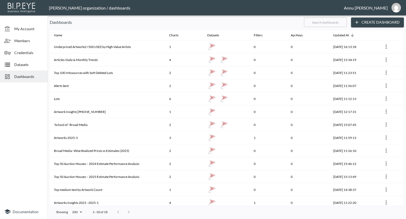
click at [34, 73] on div "Dashboards" at bounding box center [24, 76] width 48 height 12
click at [28, 74] on span "Dashboards" at bounding box center [28, 77] width 29 height 6
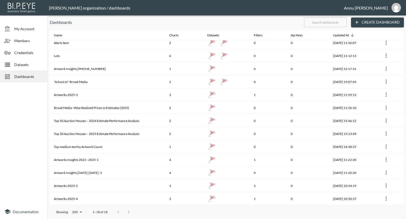
scroll to position [68, 0]
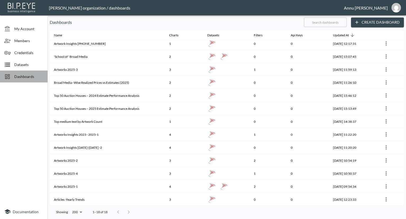
click at [21, 76] on span "Dashboards" at bounding box center [28, 77] width 29 height 6
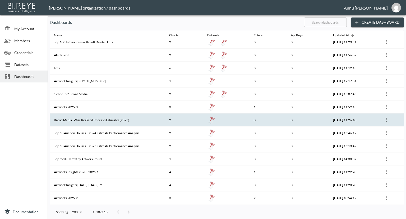
scroll to position [0, 0]
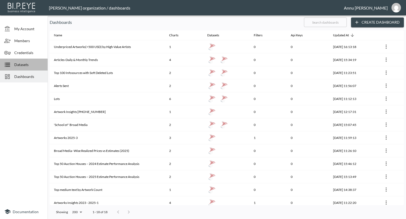
click at [28, 63] on span "Datasets" at bounding box center [28, 65] width 29 height 6
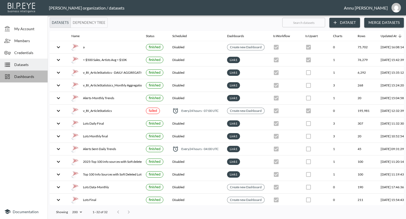
click at [34, 77] on span "Dashboards" at bounding box center [28, 77] width 29 height 6
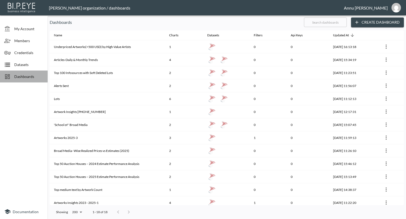
click at [24, 78] on span "Dashboards" at bounding box center [28, 77] width 29 height 6
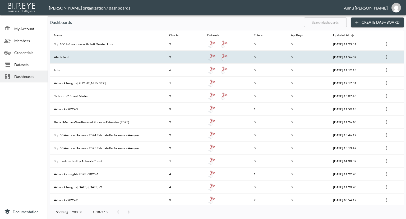
scroll to position [68, 0]
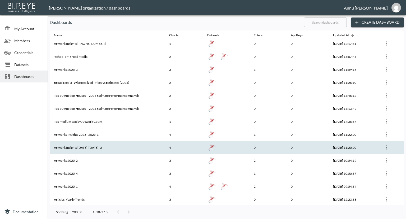
click at [117, 144] on th "Artwork Insights [DATE]-[DATE] -2" at bounding box center [107, 147] width 115 height 13
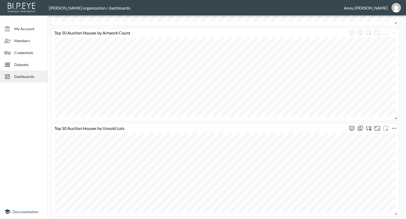
scroll to position [182, 0]
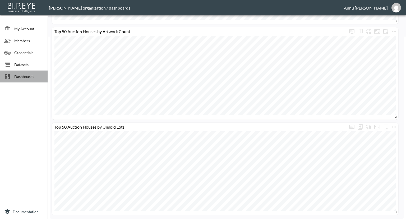
click at [30, 71] on div "Dashboards" at bounding box center [24, 76] width 48 height 12
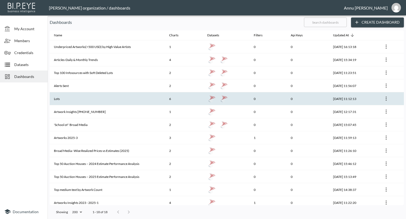
click at [113, 92] on th "Lots" at bounding box center [107, 98] width 115 height 13
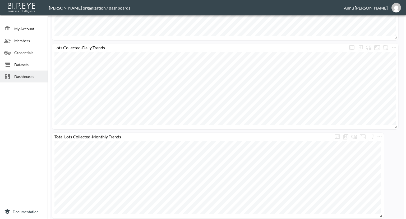
scroll to position [369, 0]
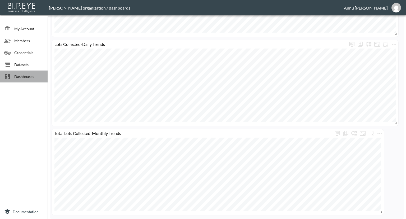
click at [38, 78] on span "Dashboards" at bounding box center [28, 77] width 29 height 6
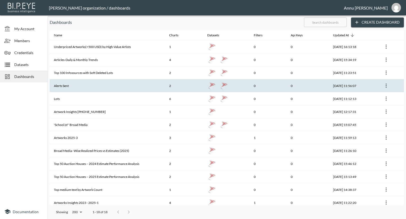
click at [113, 85] on th "Alerts Sent" at bounding box center [107, 85] width 115 height 13
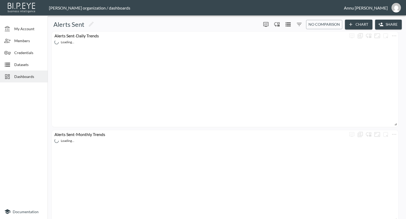
click at [20, 75] on span "Dashboards" at bounding box center [28, 77] width 29 height 6
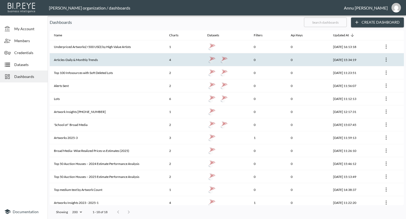
click at [86, 61] on th "Articles-Daily & Monthly Trends" at bounding box center [107, 59] width 115 height 13
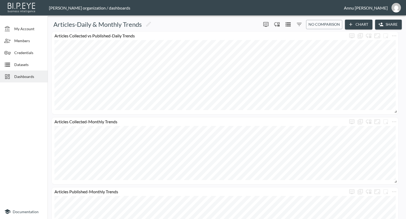
click at [31, 75] on span "Dashboards" at bounding box center [28, 77] width 29 height 6
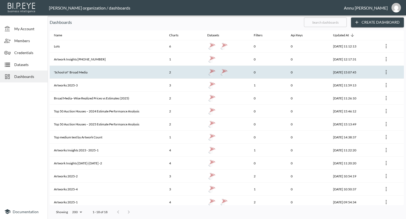
scroll to position [53, 0]
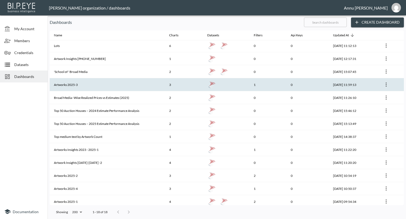
click at [90, 81] on th "Artworks 2025-3" at bounding box center [107, 84] width 115 height 13
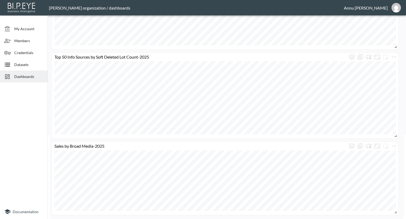
scroll to position [84, 0]
click at [23, 72] on div "Dashboards" at bounding box center [24, 76] width 48 height 12
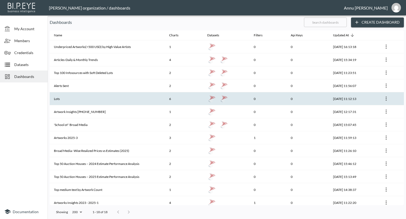
scroll to position [68, 0]
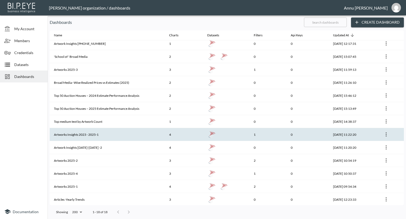
click at [110, 132] on th "Artworks Insights 2023 - 2025-1" at bounding box center [107, 134] width 115 height 13
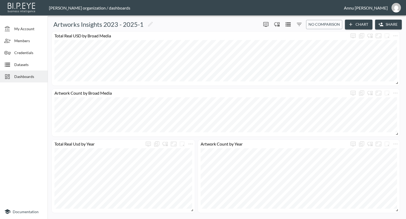
click at [35, 75] on span "Dashboards" at bounding box center [28, 77] width 29 height 6
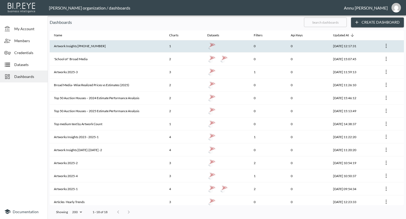
scroll to position [68, 0]
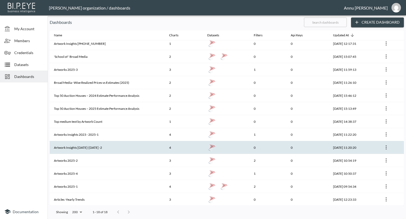
click at [100, 147] on th "Artwork Insights [DATE]-[DATE] -2" at bounding box center [107, 147] width 115 height 13
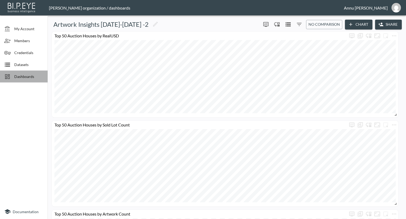
click at [34, 78] on span "Dashboards" at bounding box center [28, 77] width 29 height 6
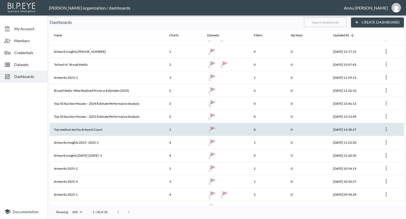
scroll to position [68, 0]
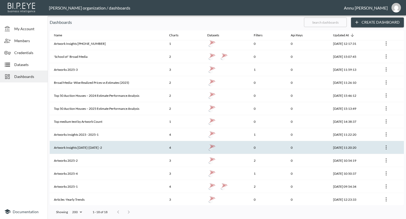
click at [109, 144] on th "Artwork Insights [DATE]-[DATE] -2" at bounding box center [107, 147] width 115 height 13
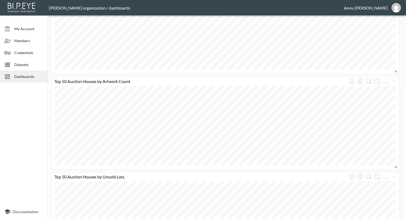
scroll to position [182, 0]
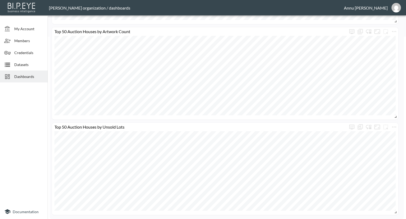
click at [38, 76] on span "Dashboards" at bounding box center [28, 77] width 29 height 6
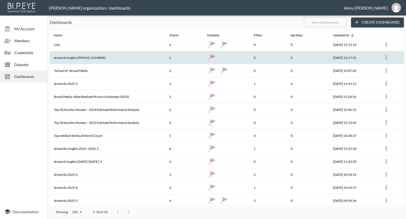
scroll to position [68, 0]
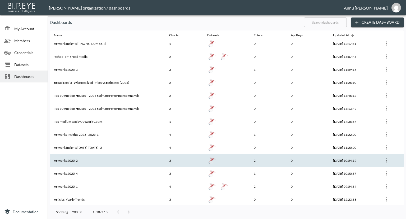
click at [89, 158] on th "Artworks 2025-2" at bounding box center [107, 160] width 115 height 13
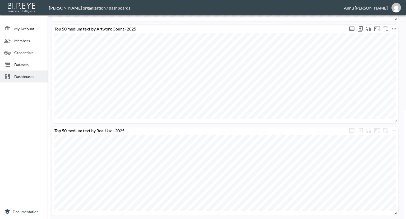
scroll to position [109, 0]
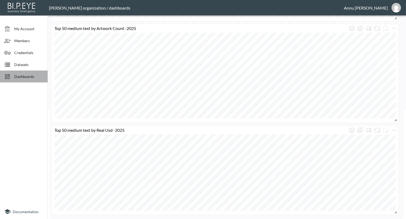
click at [36, 76] on span "Dashboards" at bounding box center [28, 77] width 29 height 6
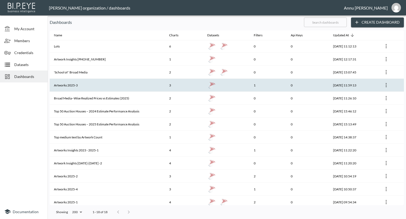
scroll to position [68, 0]
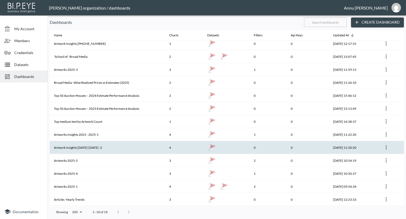
click at [99, 142] on th "Artwork Insights [DATE]-[DATE] -2" at bounding box center [107, 147] width 115 height 13
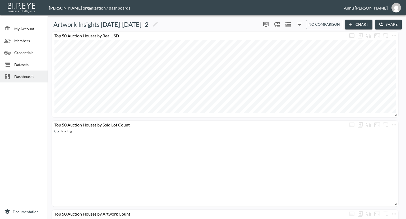
click at [31, 74] on span "Dashboards" at bounding box center [28, 77] width 29 height 6
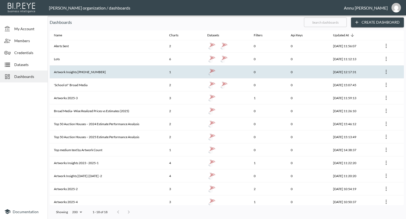
scroll to position [68, 0]
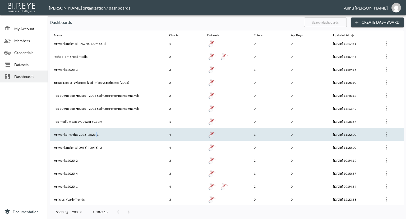
click at [96, 131] on th "Artworks Insights 2023 - 2025-1" at bounding box center [107, 134] width 115 height 13
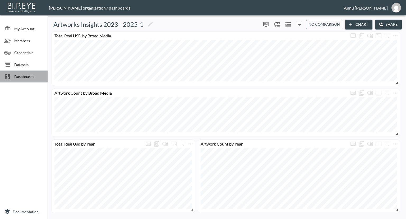
click at [30, 73] on div "Dashboards" at bounding box center [24, 76] width 48 height 12
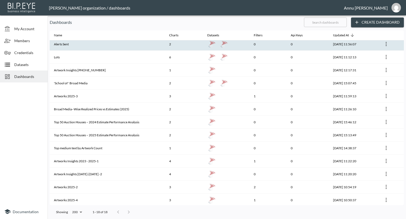
scroll to position [68, 0]
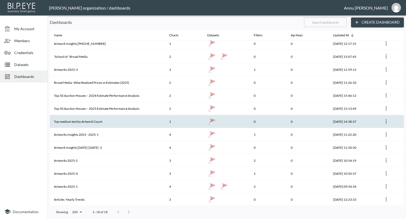
click at [76, 121] on th "Top medium text by Artwork Count" at bounding box center [107, 121] width 115 height 13
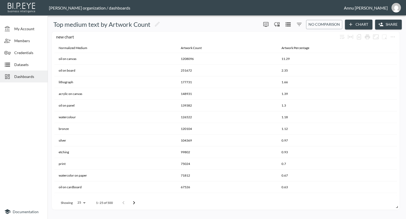
click at [32, 75] on span "Dashboards" at bounding box center [28, 77] width 29 height 6
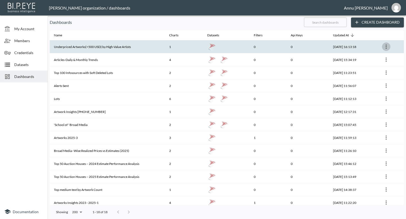
click at [387, 46] on icon "more" at bounding box center [386, 46] width 6 height 6
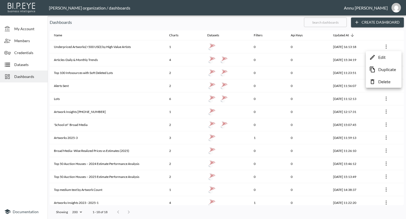
click at [27, 108] on div at bounding box center [203, 109] width 406 height 219
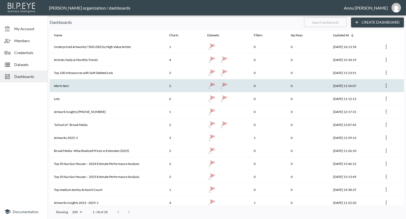
click at [88, 88] on th "Alerts Sent" at bounding box center [107, 85] width 115 height 13
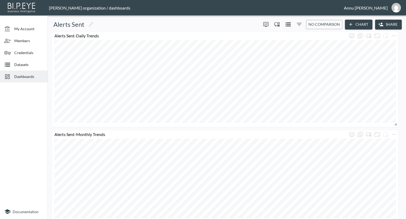
click at [32, 76] on span "Dashboards" at bounding box center [28, 77] width 29 height 6
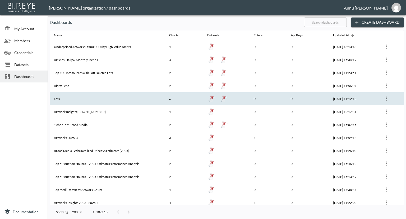
click at [84, 95] on th "Lots" at bounding box center [107, 98] width 115 height 13
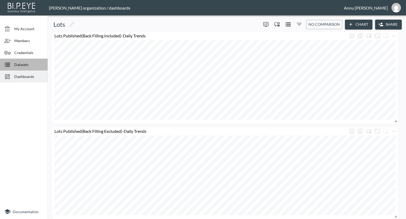
click at [24, 63] on span "Datasets" at bounding box center [28, 65] width 29 height 6
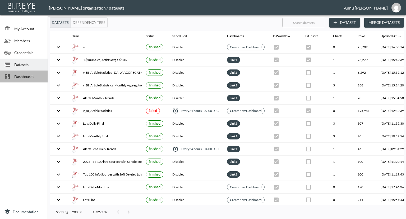
click at [23, 79] on div "Dashboards" at bounding box center [24, 76] width 48 height 12
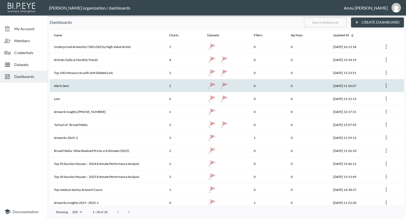
click at [77, 85] on th "Alerts Sent" at bounding box center [107, 85] width 115 height 13
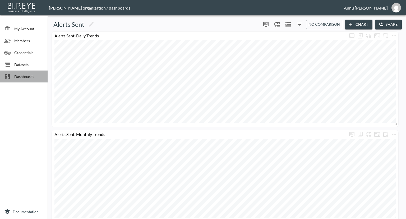
click at [26, 79] on span "Dashboards" at bounding box center [28, 77] width 29 height 6
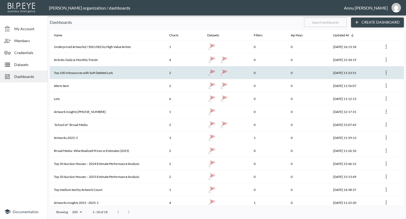
click at [64, 77] on th "Top 100 Infosources with Soft Deleted Lots" at bounding box center [107, 72] width 115 height 13
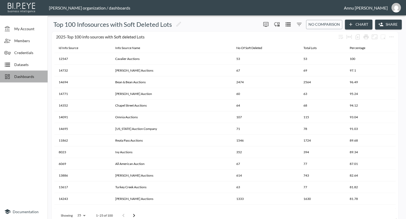
click at [20, 74] on span "Dashboards" at bounding box center [28, 77] width 29 height 6
